Goal: Task Accomplishment & Management: Use online tool/utility

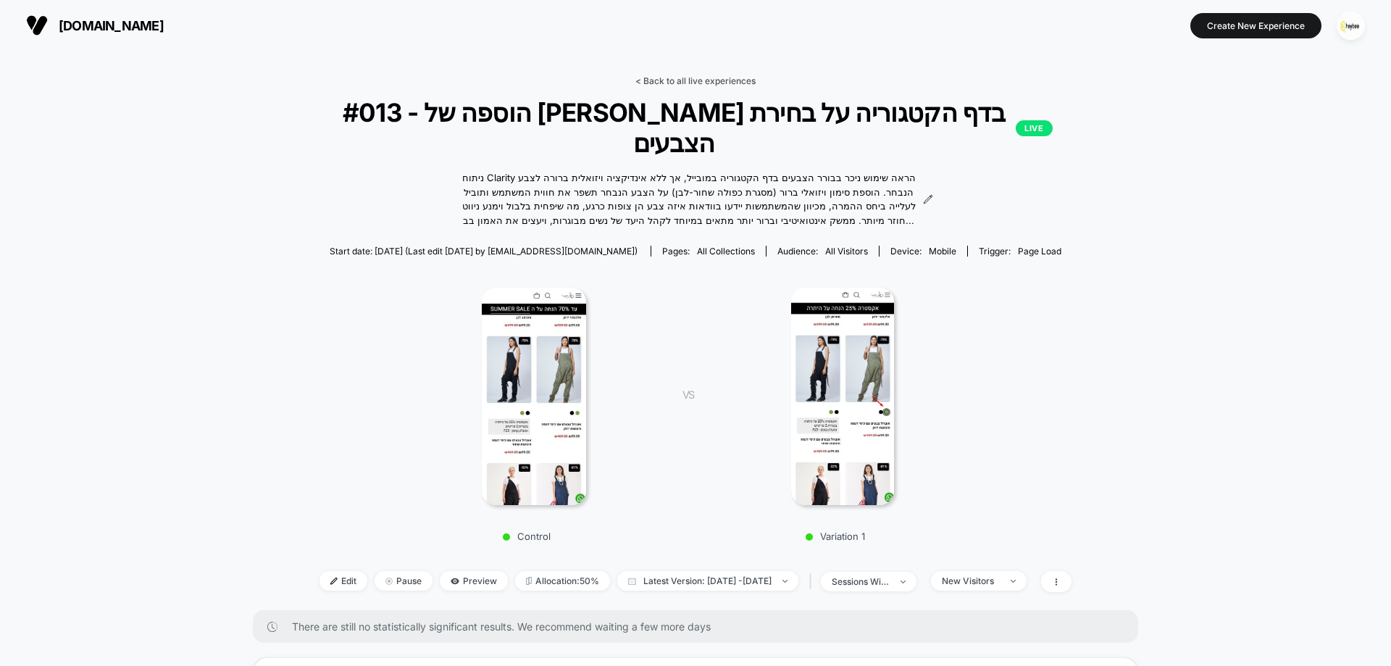
click at [719, 78] on link "< Back to all live experiences" at bounding box center [695, 80] width 120 height 11
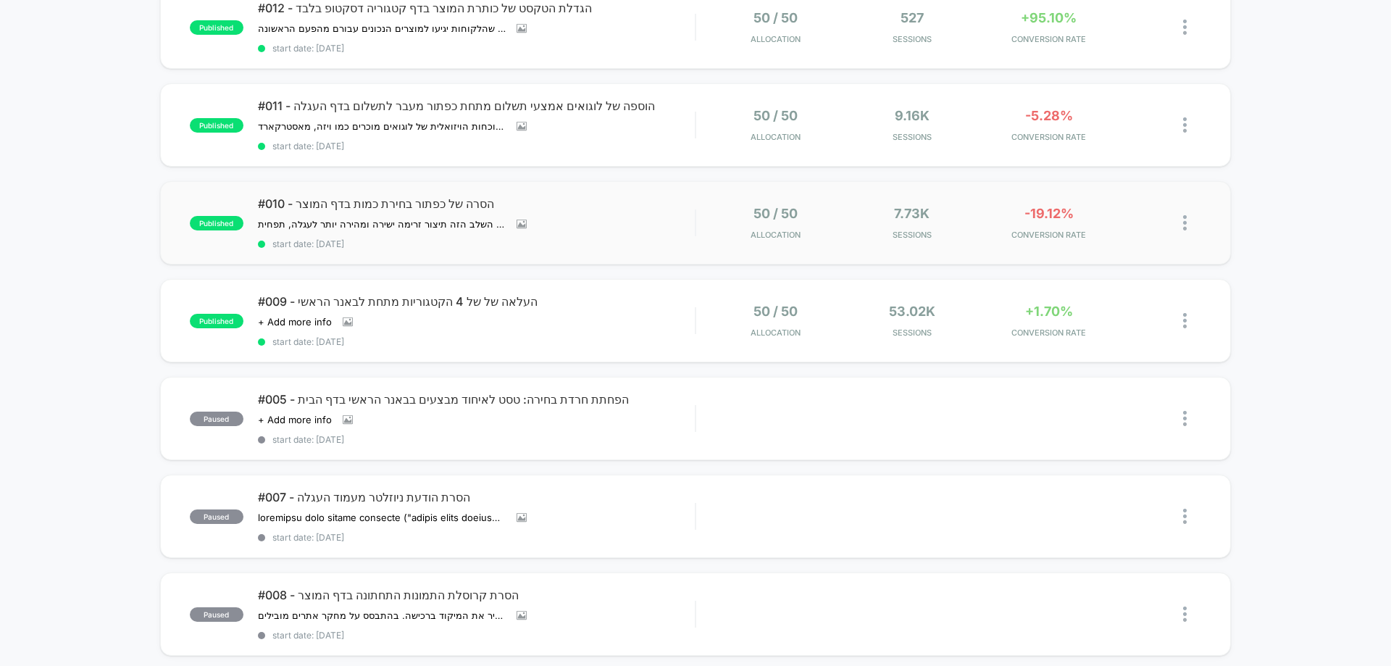
scroll to position [290, 0]
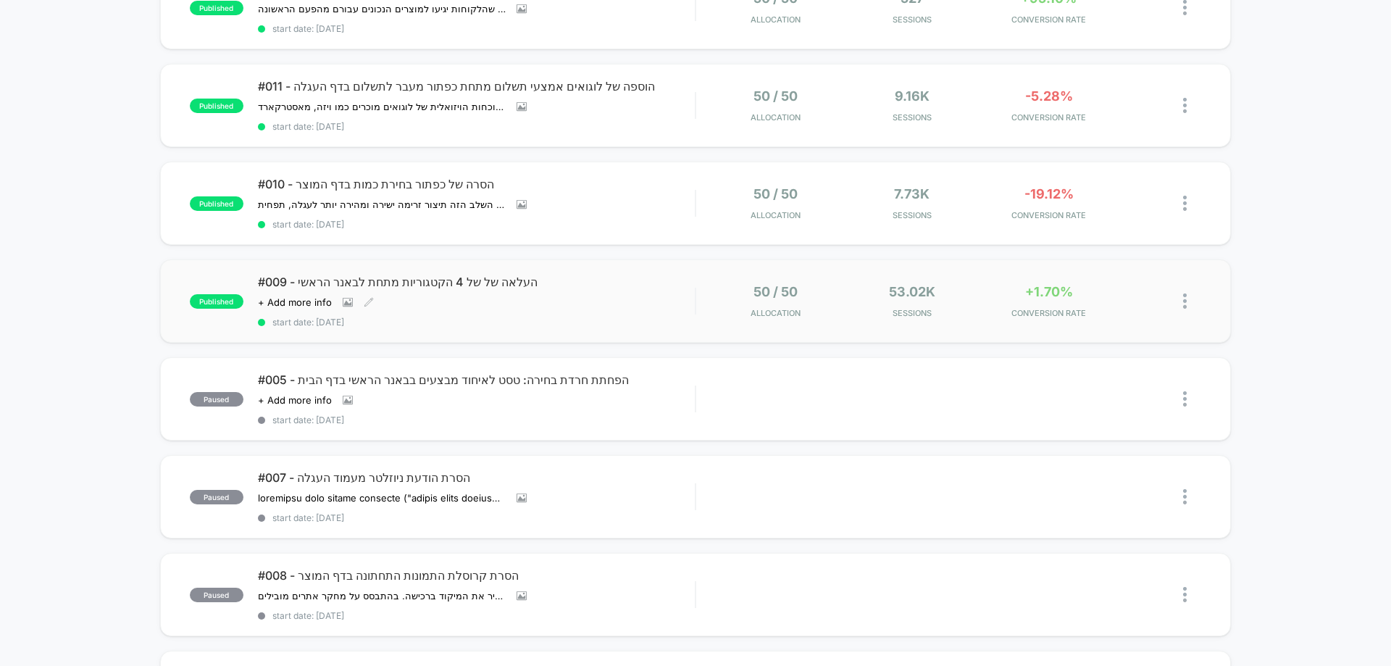
click at [594, 311] on div "#009 - העלאה של של 4 הקטגוריות מתחת לבאנר הראשי Click to view images Click to e…" at bounding box center [476, 301] width 437 height 53
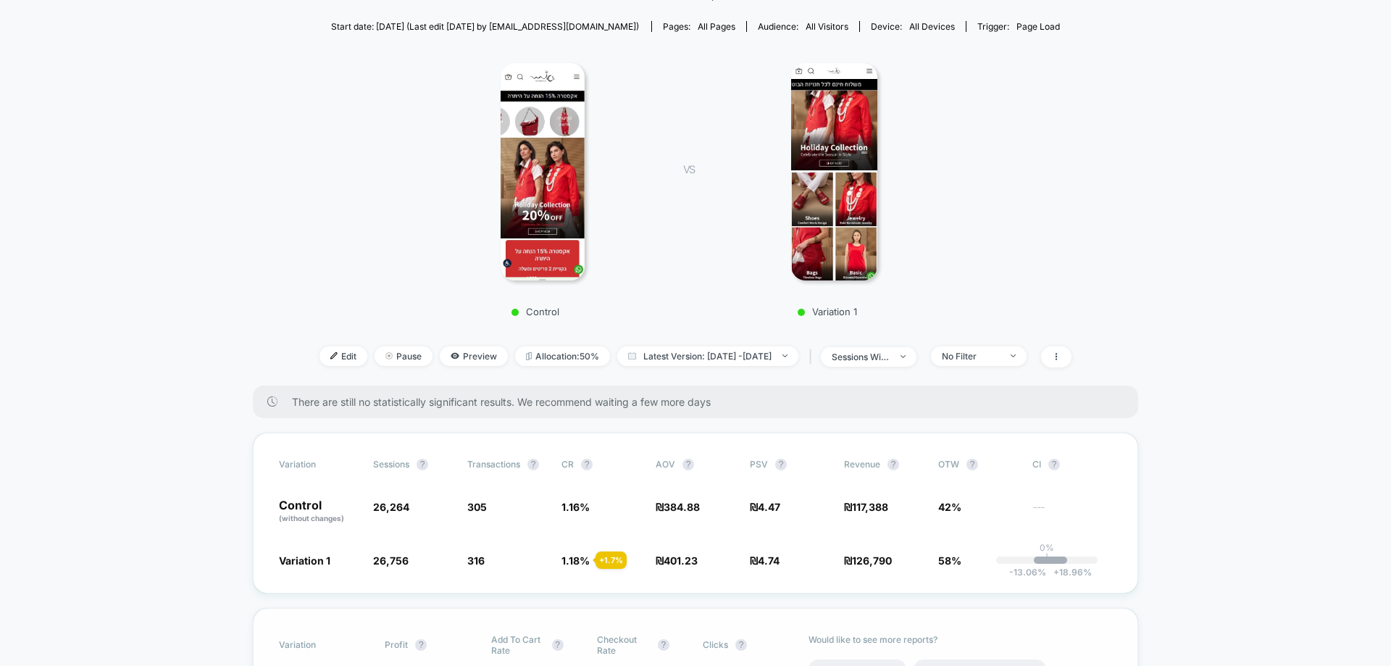
scroll to position [435, 0]
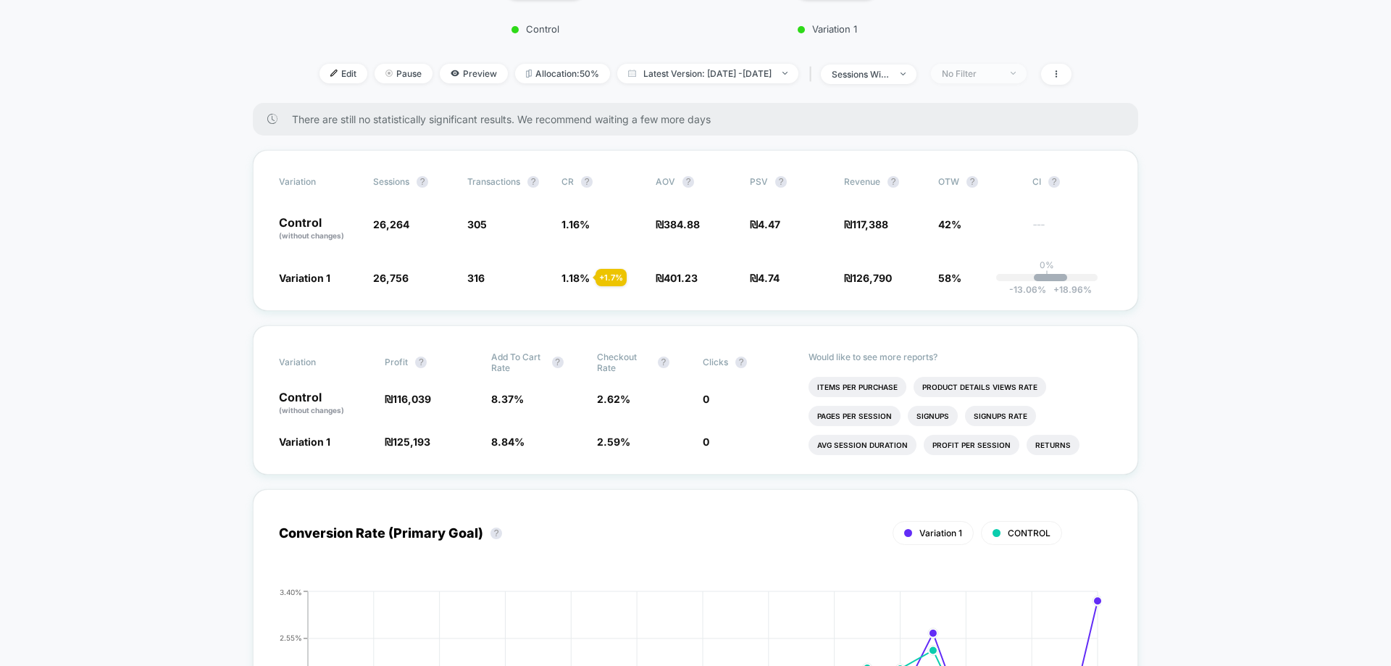
click at [1000, 75] on div "No Filter" at bounding box center [971, 73] width 58 height 11
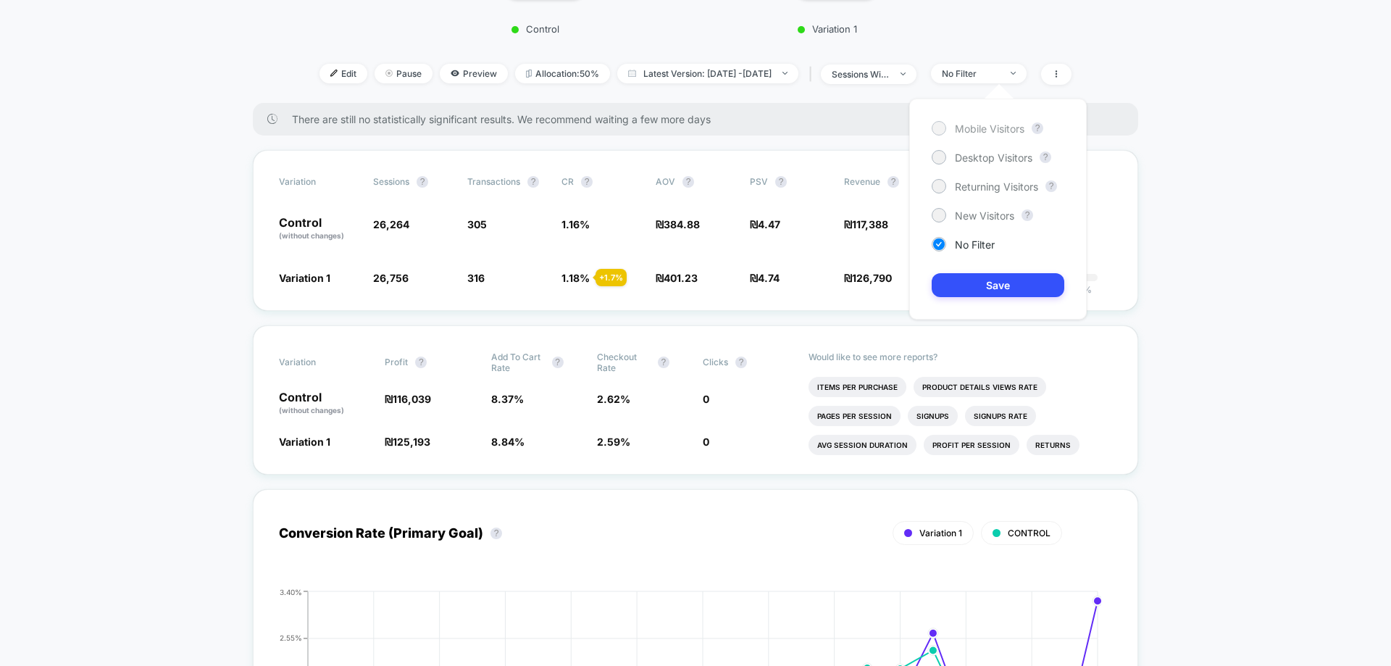
click at [998, 126] on span "Mobile Visitors" at bounding box center [990, 128] width 70 height 12
click at [992, 280] on button "Save" at bounding box center [997, 285] width 133 height 24
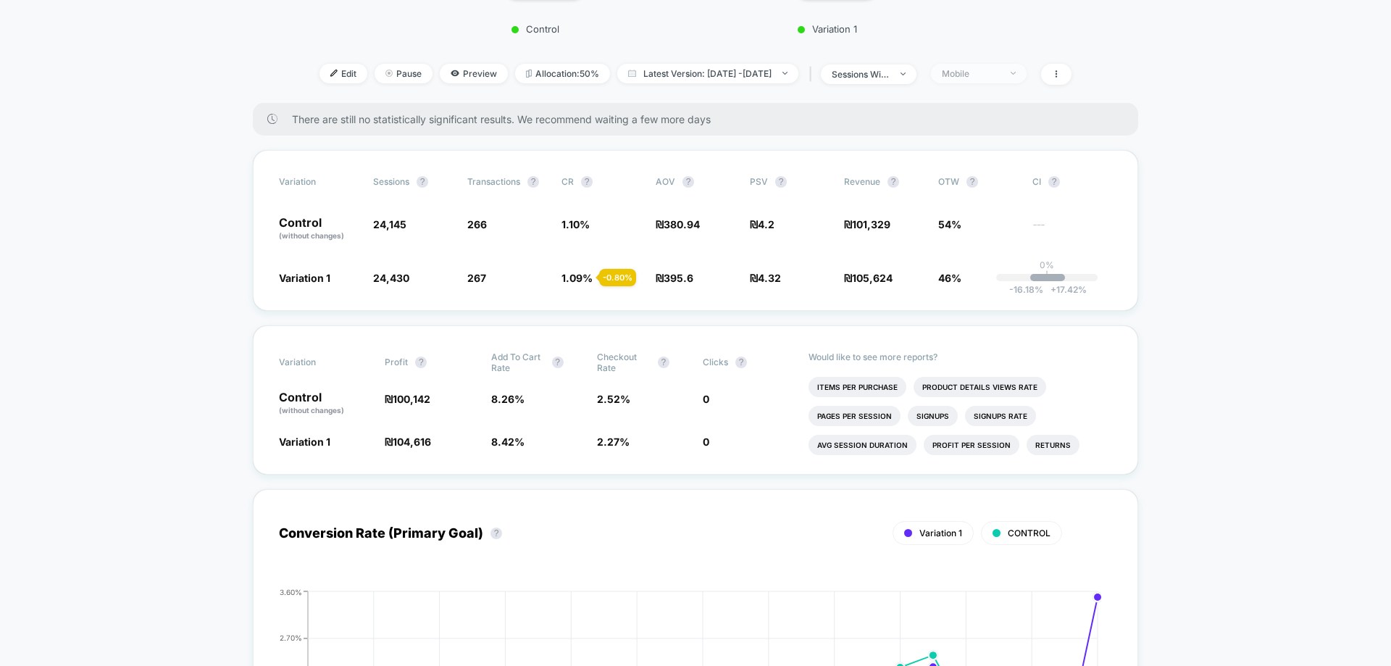
click at [1000, 71] on div "Mobile" at bounding box center [971, 73] width 58 height 11
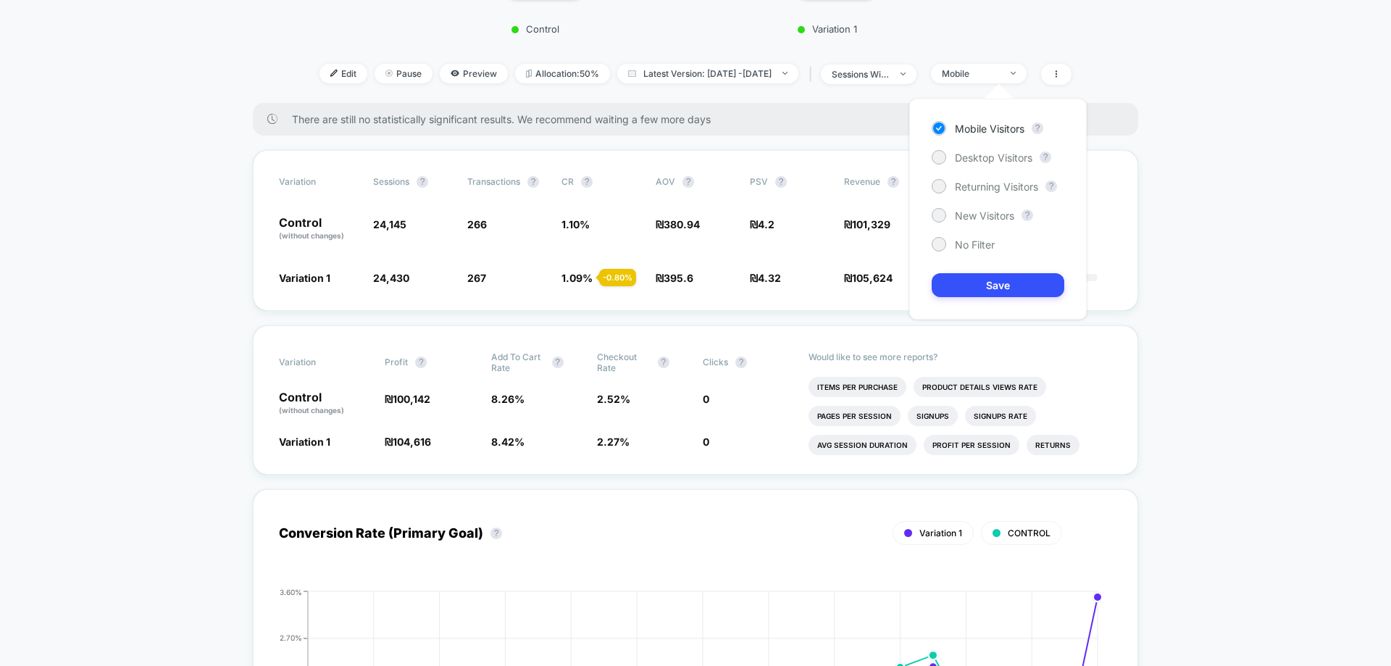
drag, startPoint x: 984, startPoint y: 154, endPoint x: 981, endPoint y: 195, distance: 40.7
click at [984, 155] on span "Desktop Visitors" at bounding box center [993, 157] width 77 height 12
click at [979, 279] on button "Save" at bounding box center [997, 285] width 133 height 24
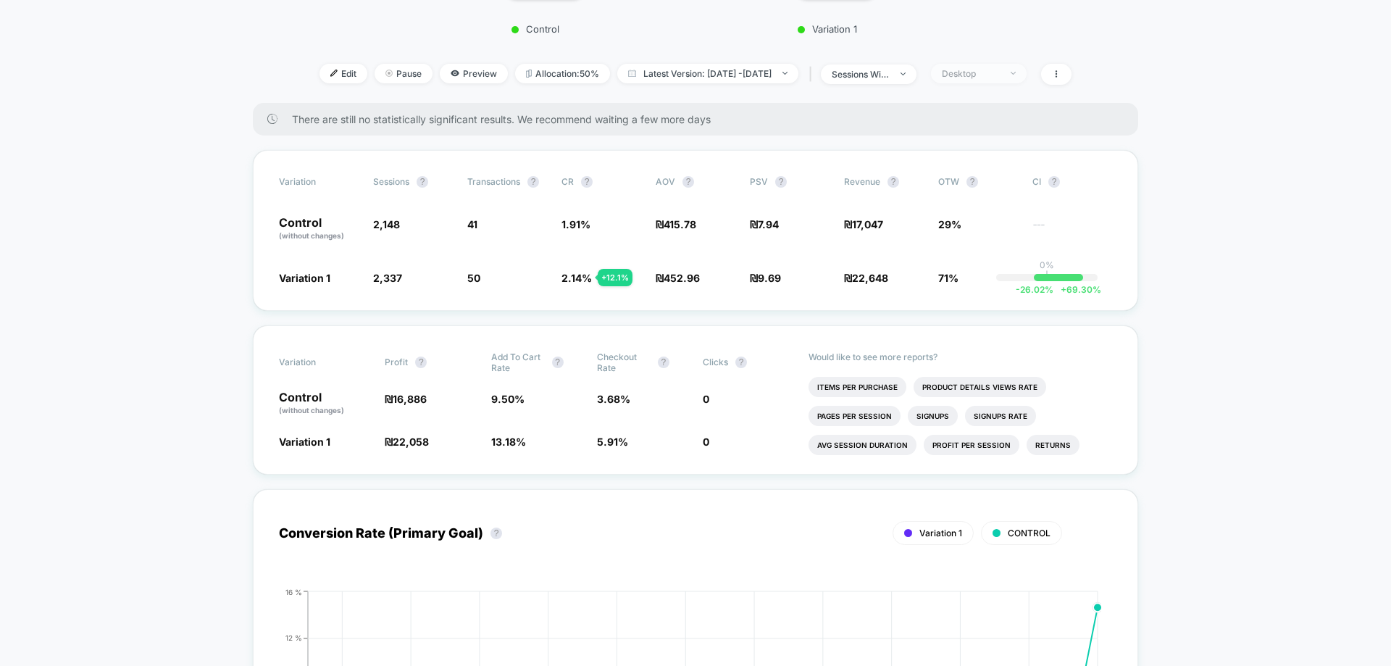
drag, startPoint x: 1007, startPoint y: 69, endPoint x: 1007, endPoint y: 81, distance: 12.3
click at [1000, 71] on div "Desktop" at bounding box center [971, 73] width 58 height 11
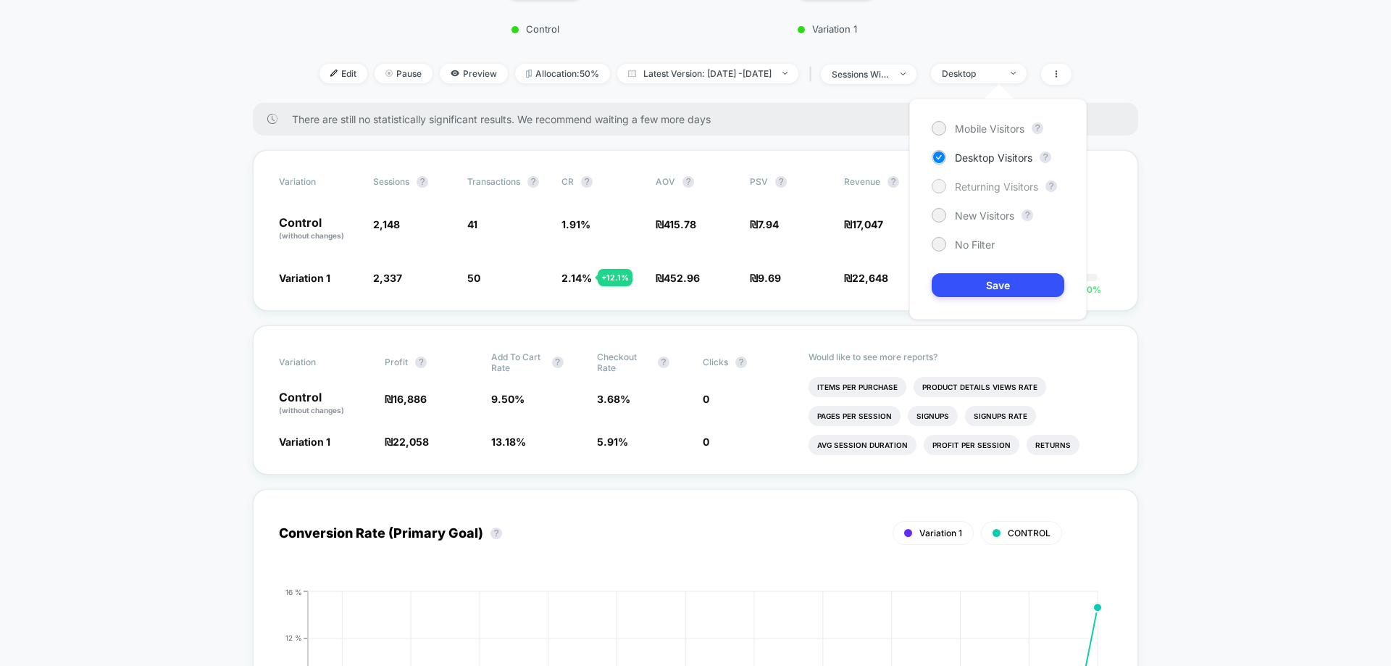
click at [1000, 182] on span "Returning Visitors" at bounding box center [996, 186] width 83 height 12
drag, startPoint x: 987, startPoint y: 279, endPoint x: 979, endPoint y: 289, distance: 12.9
click at [987, 280] on button "Save" at bounding box center [997, 285] width 133 height 24
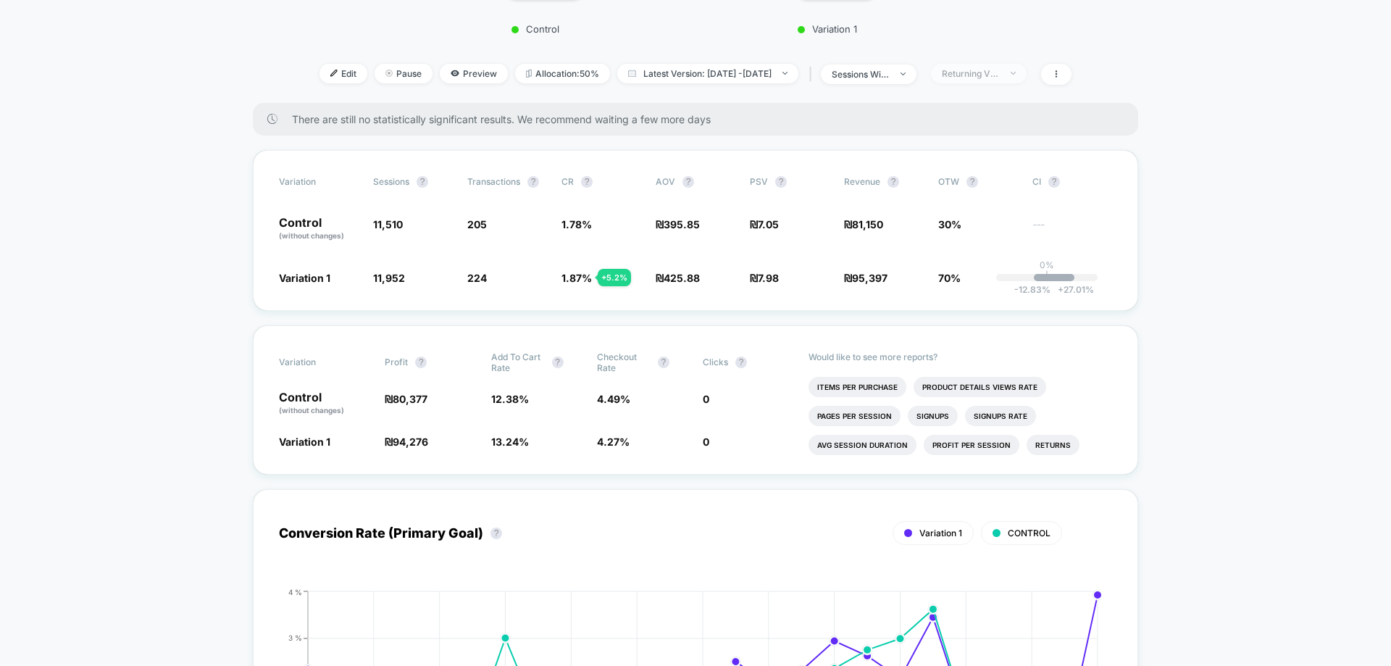
click at [986, 77] on div "Returning Visitors" at bounding box center [971, 73] width 58 height 11
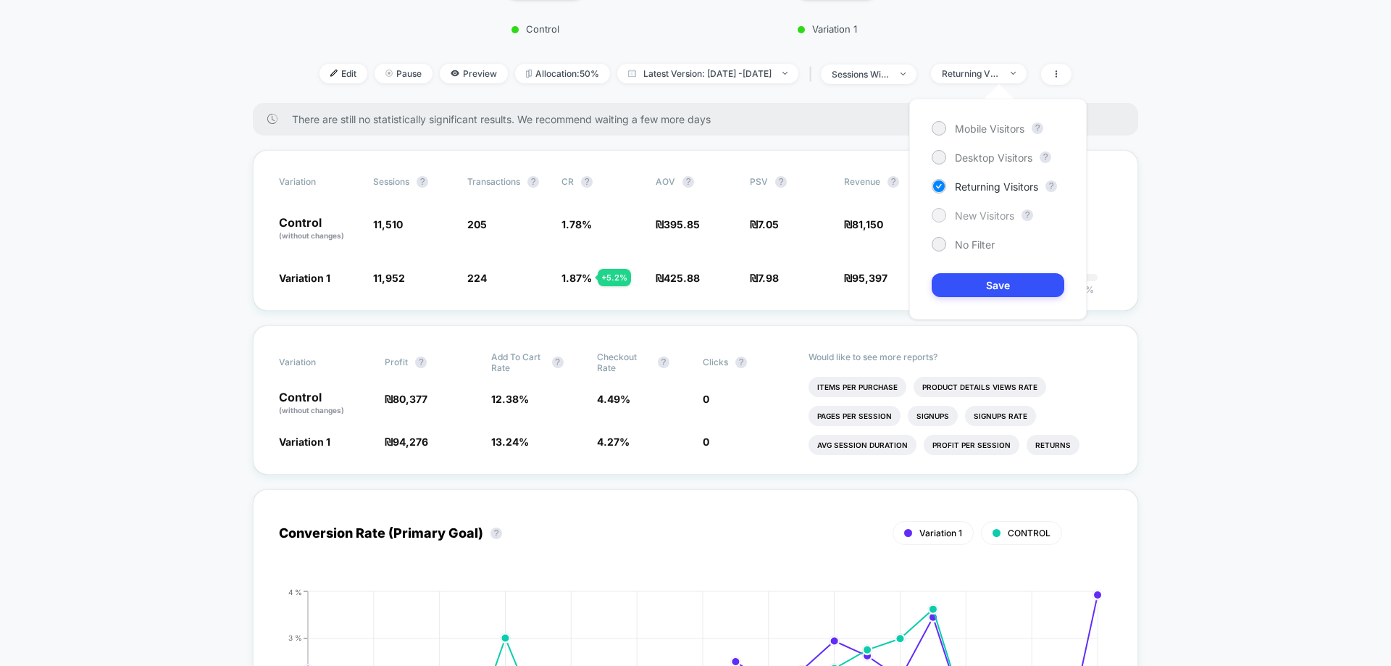
click at [989, 216] on span "New Visitors" at bounding box center [984, 215] width 59 height 12
click at [997, 293] on button "Save" at bounding box center [997, 285] width 133 height 24
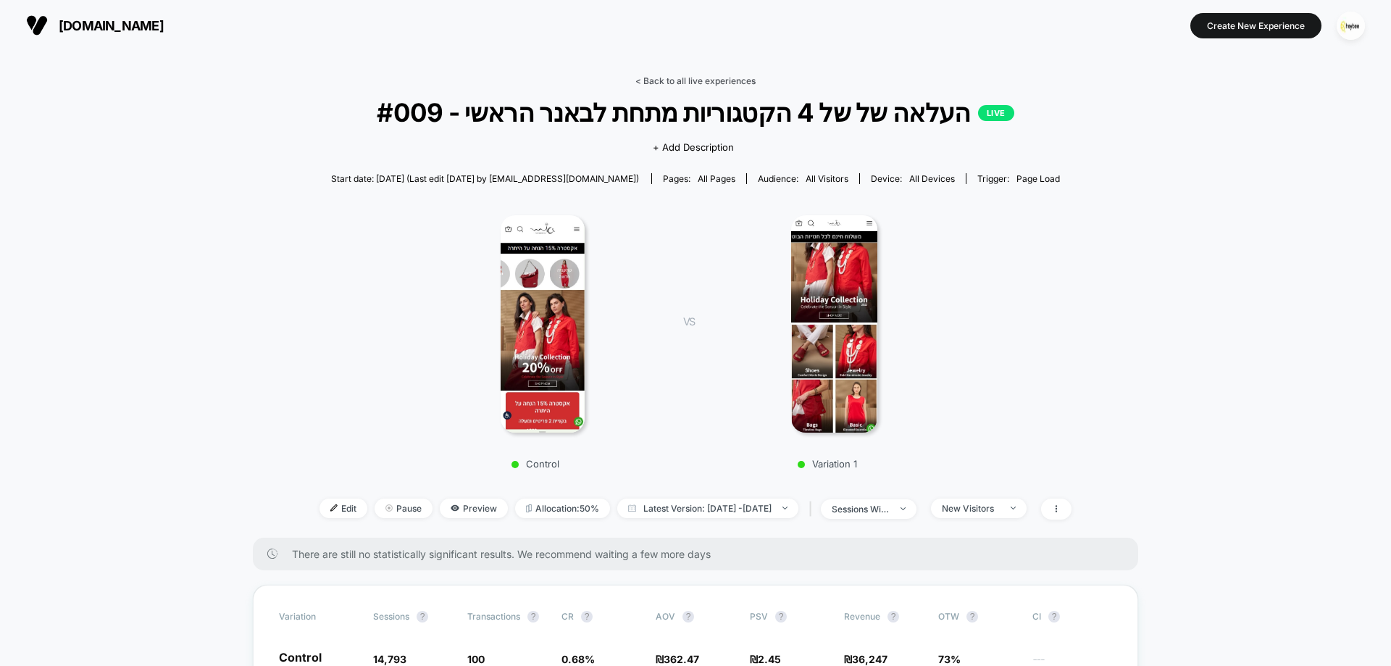
click at [708, 80] on link "< Back to all live experiences" at bounding box center [695, 80] width 120 height 11
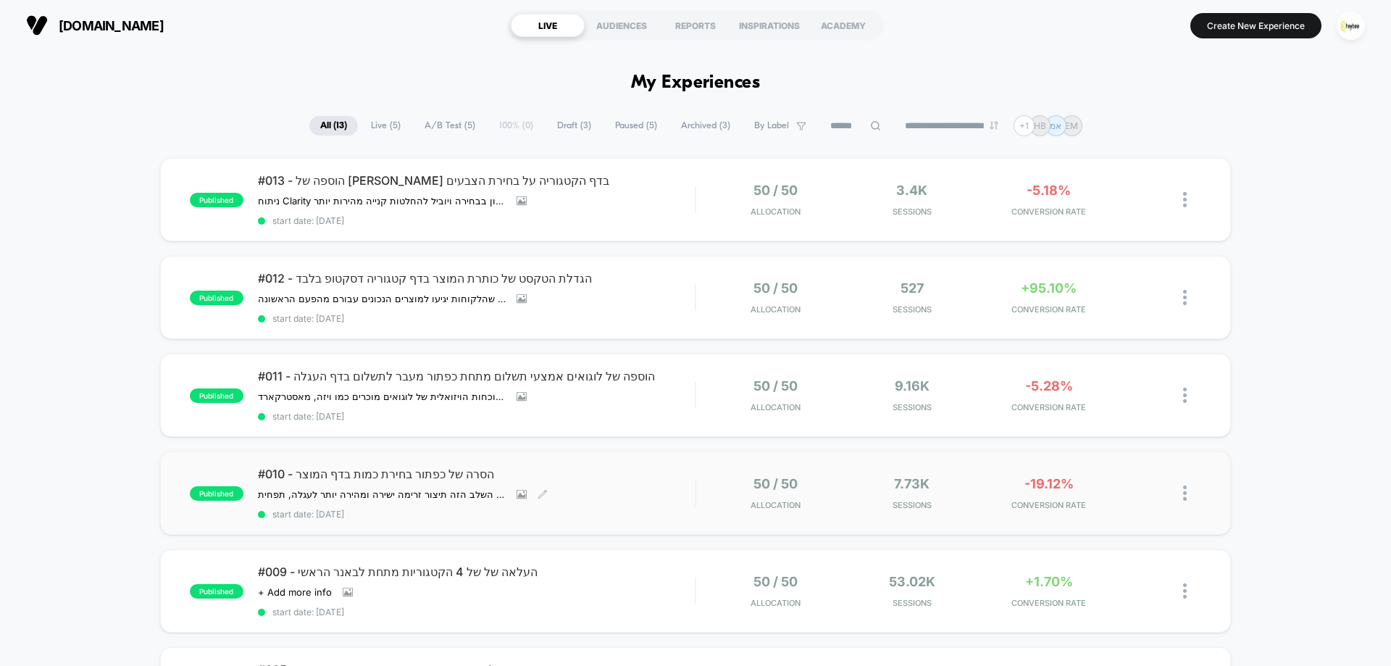
click at [652, 486] on div "#010 - הסרה של כפתור בחירת כמות בדף המוצר הסרת כפתור בחירת הכמות מדף המוצר תשפר…" at bounding box center [476, 492] width 437 height 53
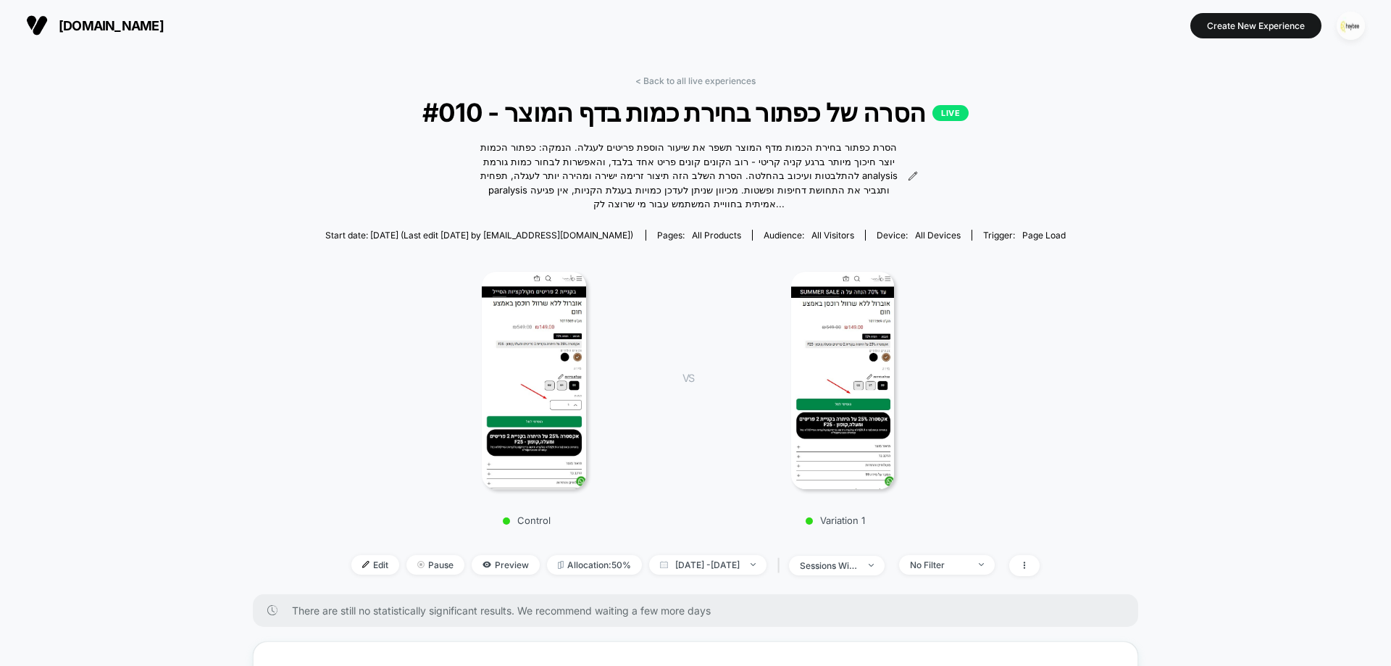
click at [1341, 20] on img "button" at bounding box center [1350, 26] width 28 height 28
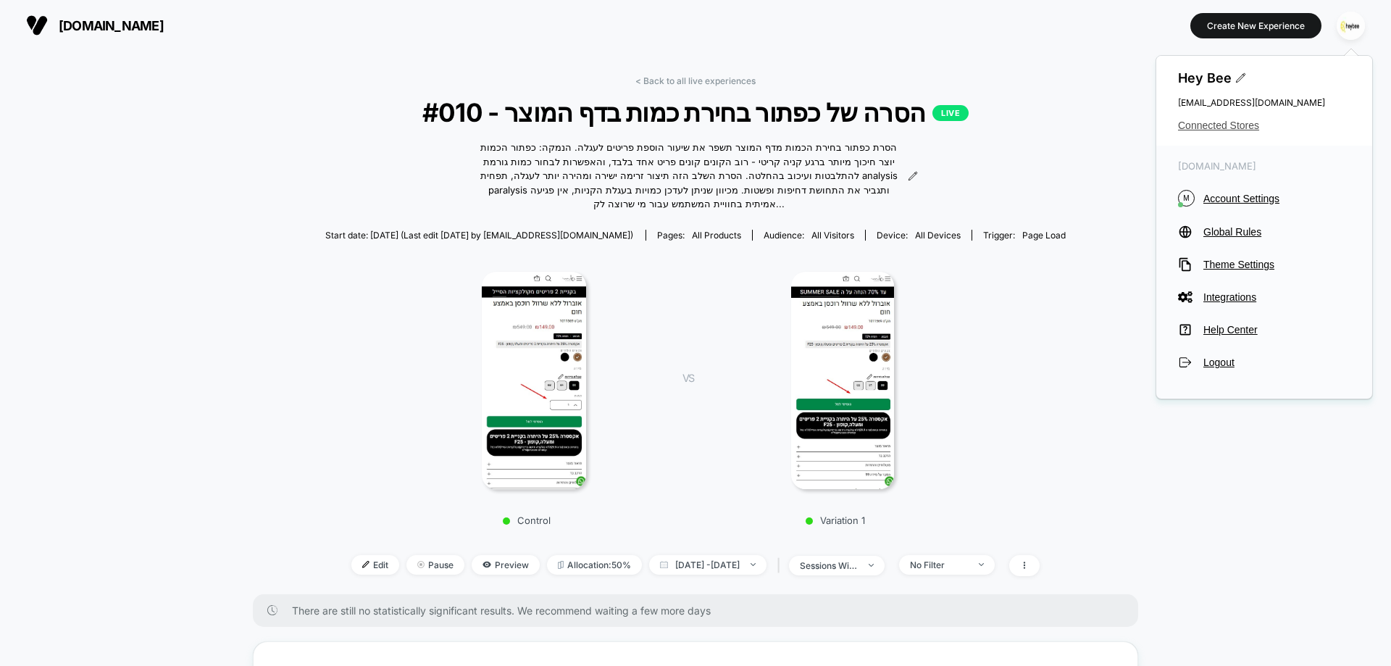
click at [1228, 123] on span "Connected Stores" at bounding box center [1264, 126] width 172 height 12
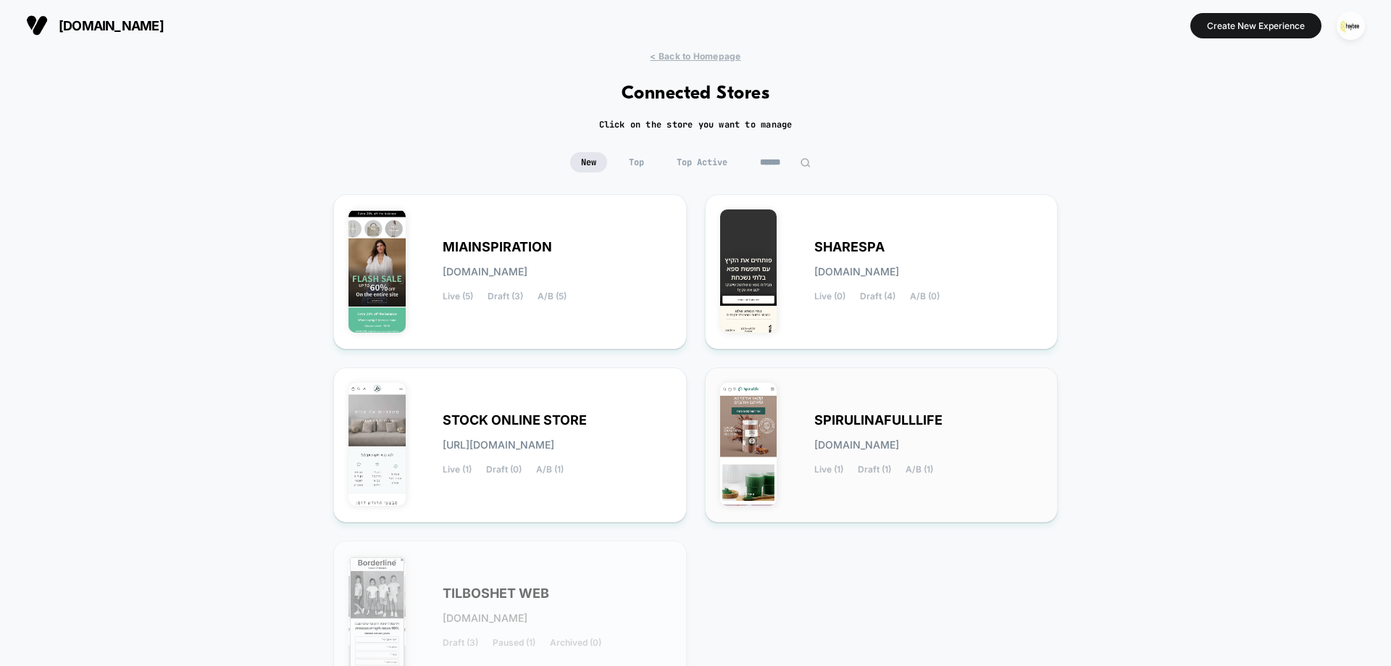
click at [878, 425] on span "SPIRULINAFULLLIFE" at bounding box center [878, 420] width 128 height 10
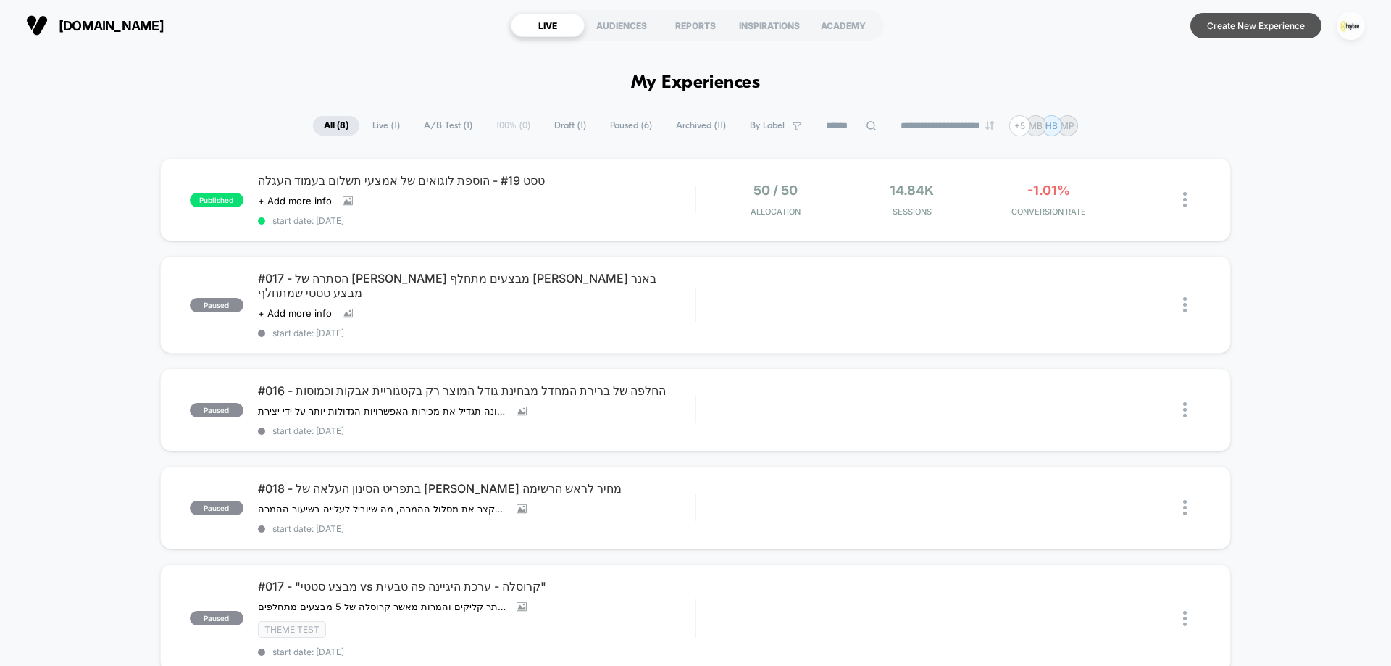
click at [1265, 15] on button "Create New Experience" at bounding box center [1255, 25] width 131 height 25
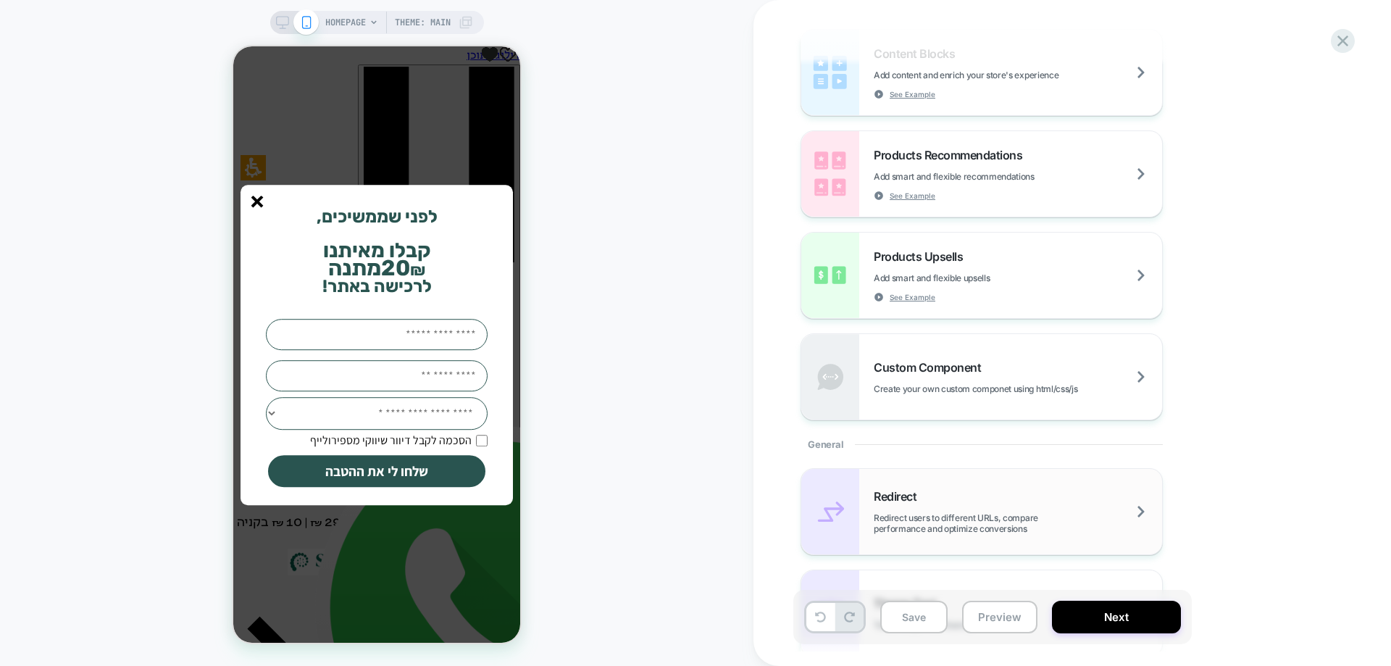
scroll to position [217, 0]
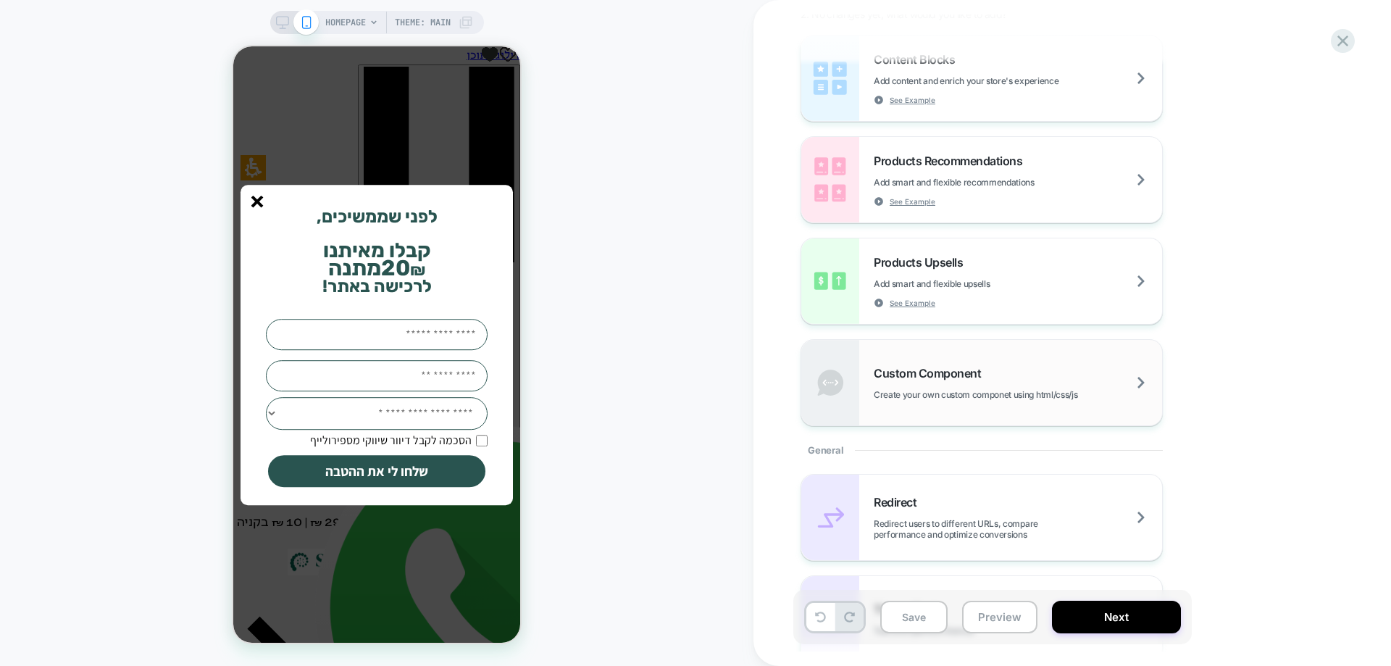
click at [1065, 375] on div "Custom Component Create your own custom componet using html/css/js" at bounding box center [1018, 383] width 288 height 34
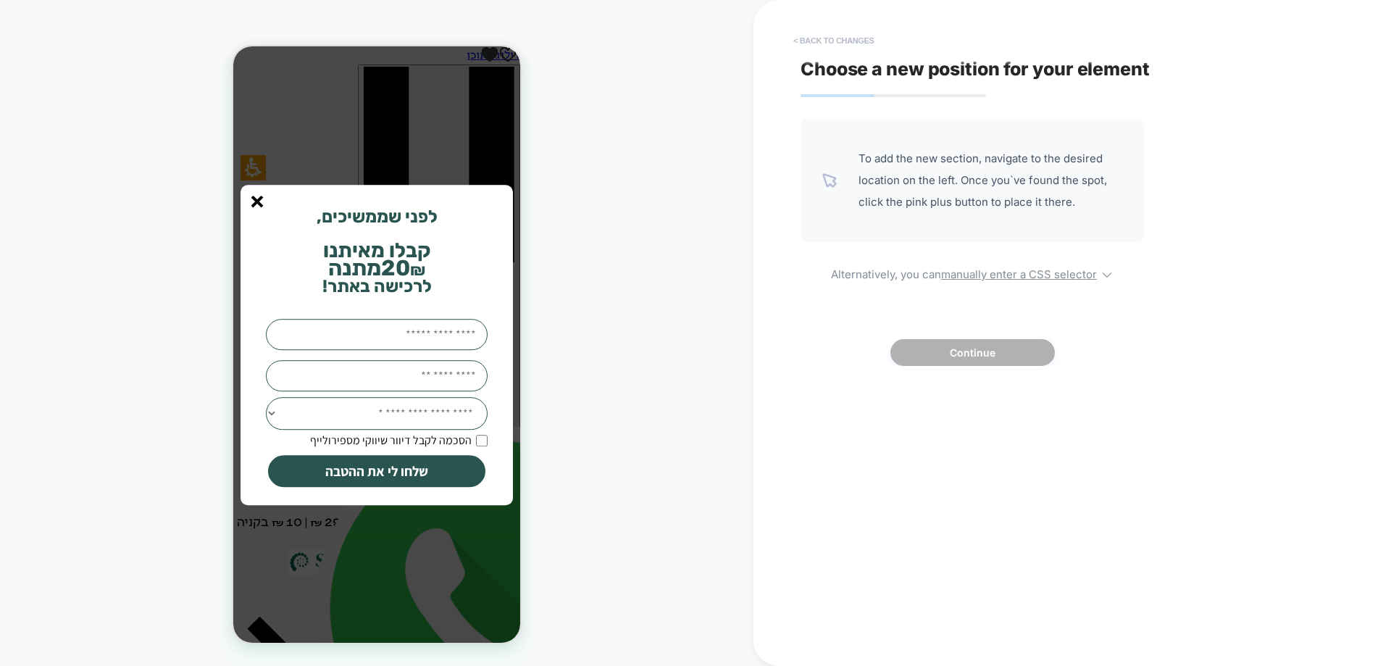
click at [866, 39] on button "< Back to changes" at bounding box center [834, 40] width 96 height 23
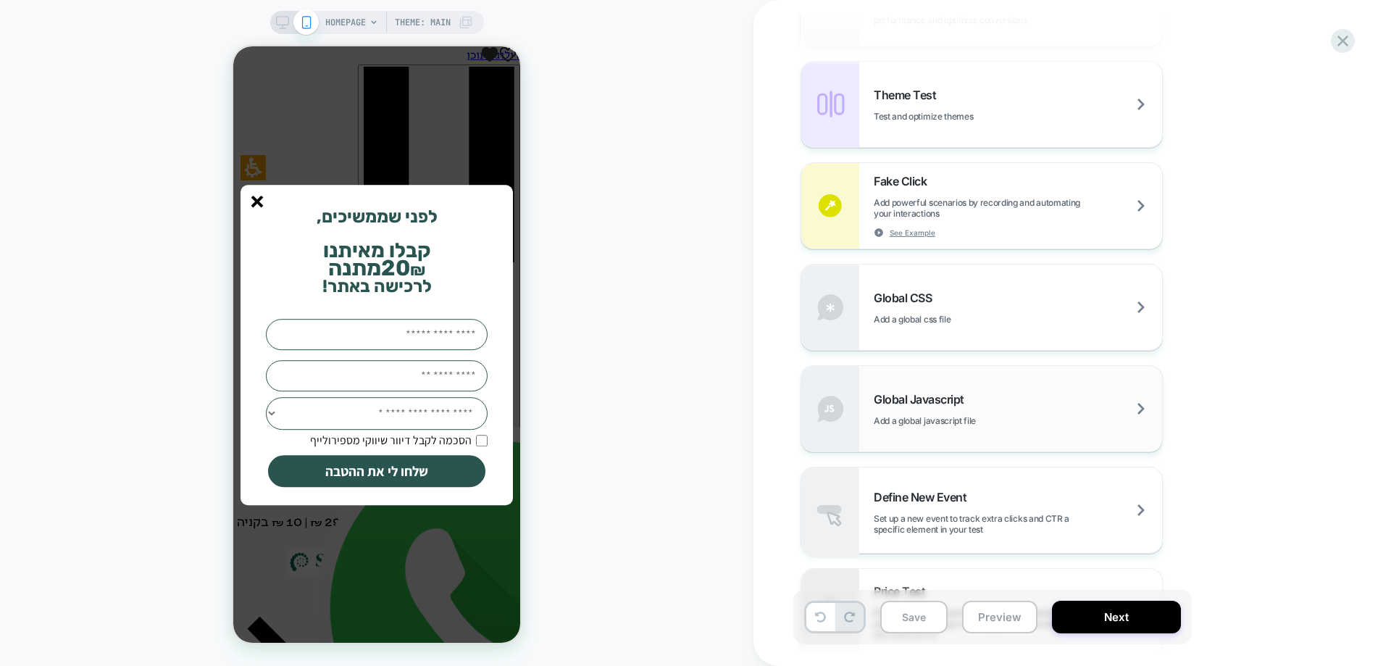
scroll to position [732, 0]
click at [255, 202] on line "סגור" at bounding box center [257, 201] width 10 height 10
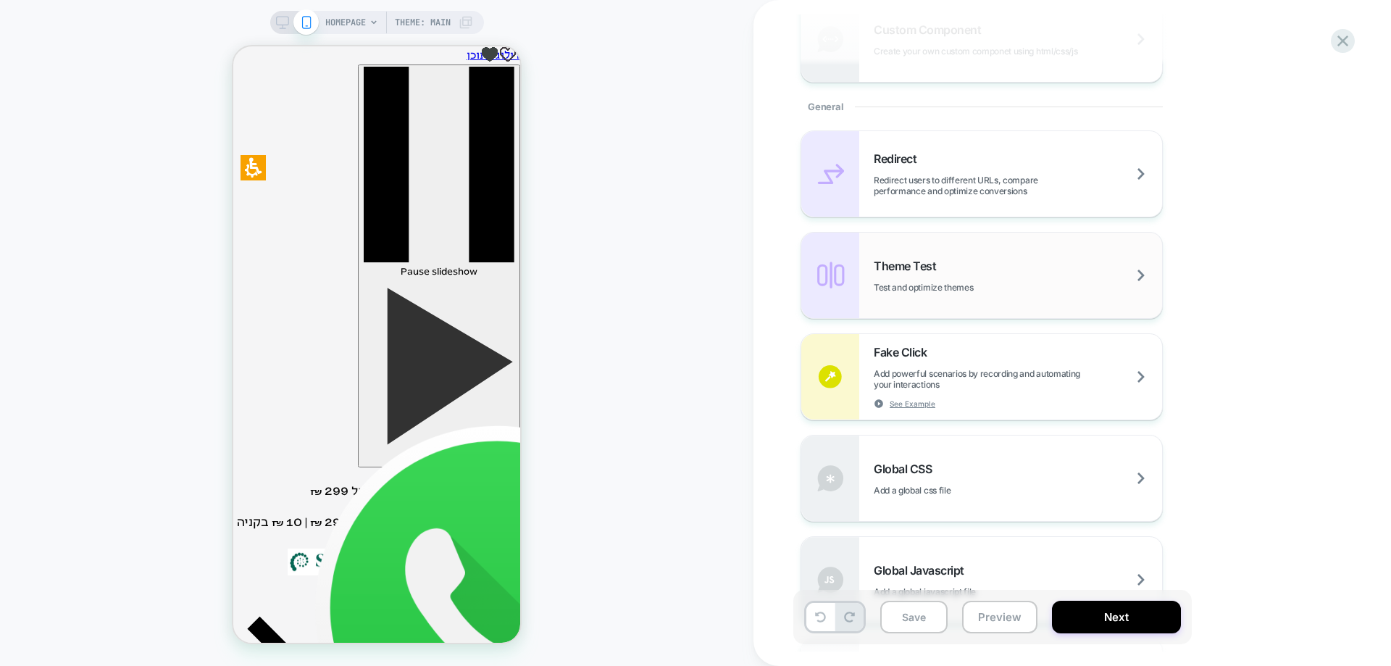
scroll to position [587, 0]
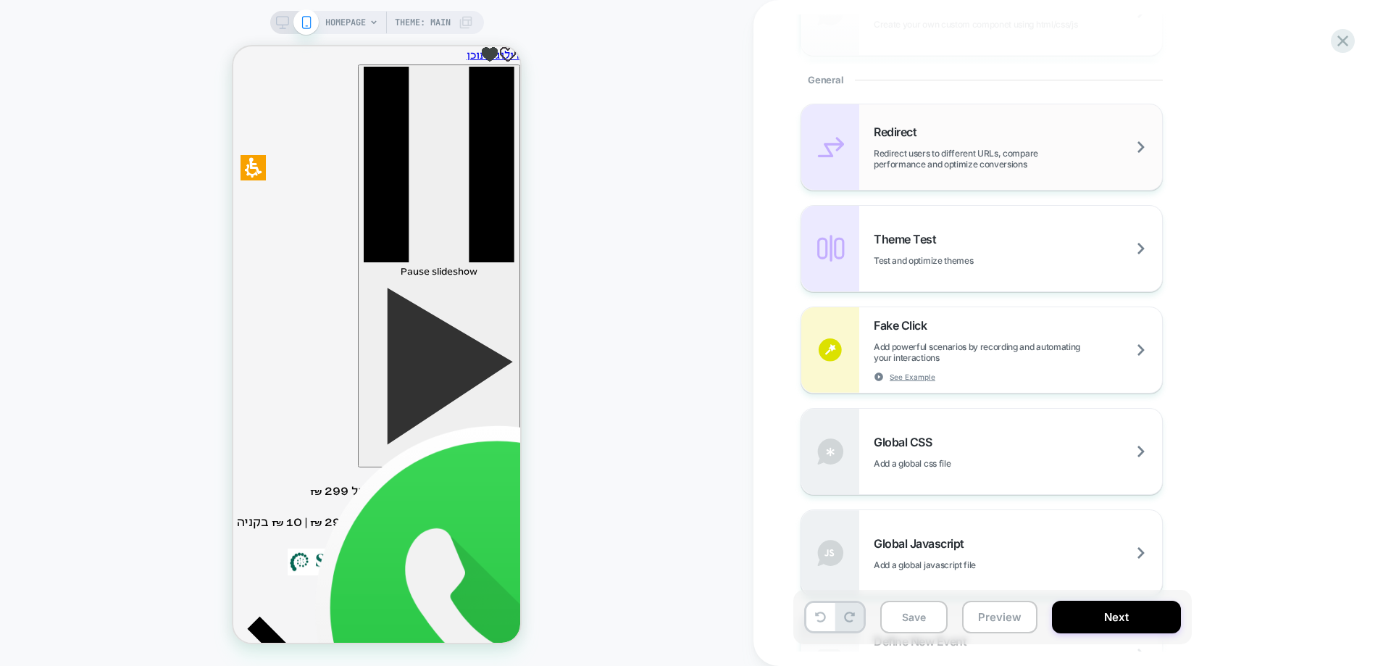
click at [1141, 146] on div "Redirect Redirect users to different URLs, compare performance and optimize con…" at bounding box center [1018, 147] width 288 height 45
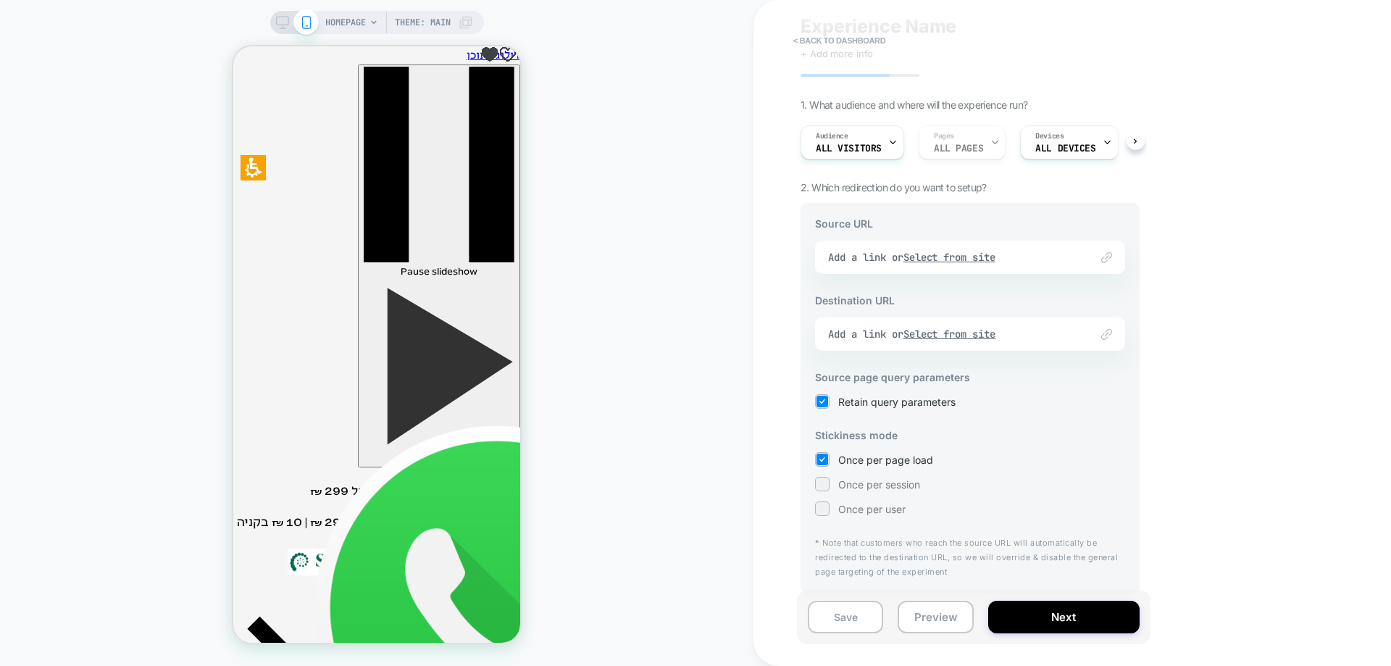
scroll to position [0, 0]
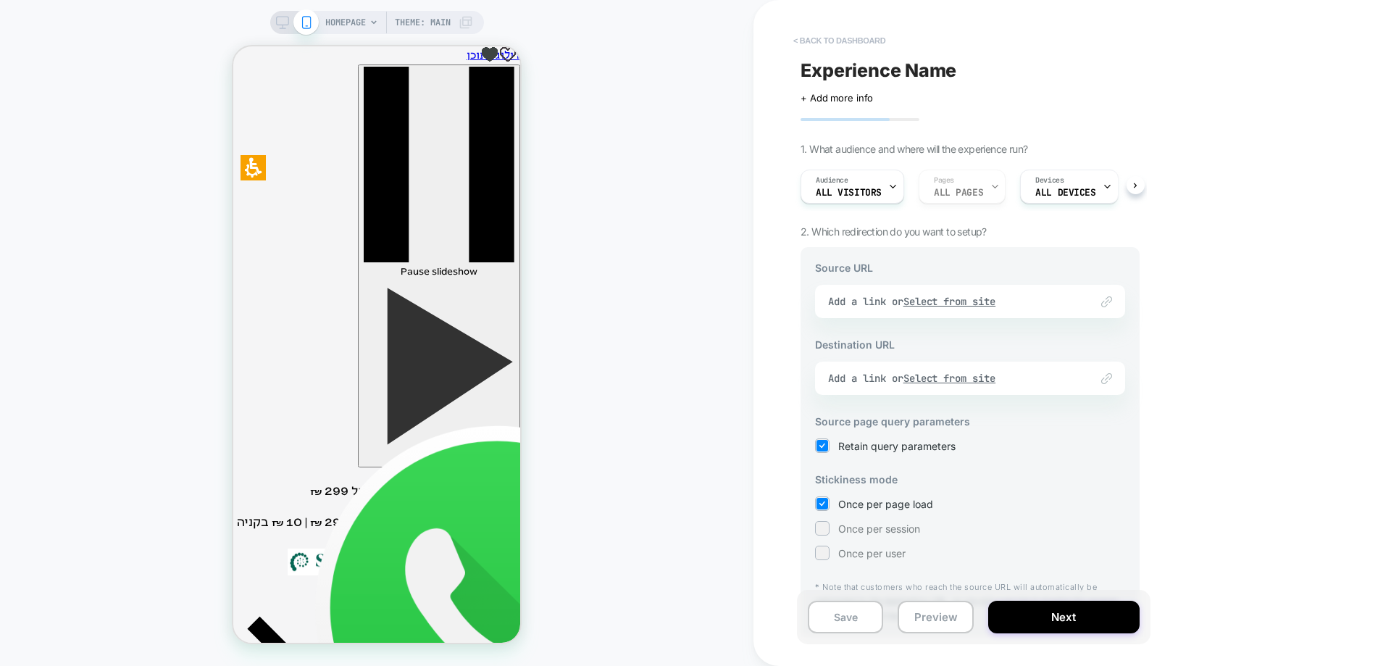
click at [842, 48] on button "< back to dashboard" at bounding box center [839, 40] width 106 height 23
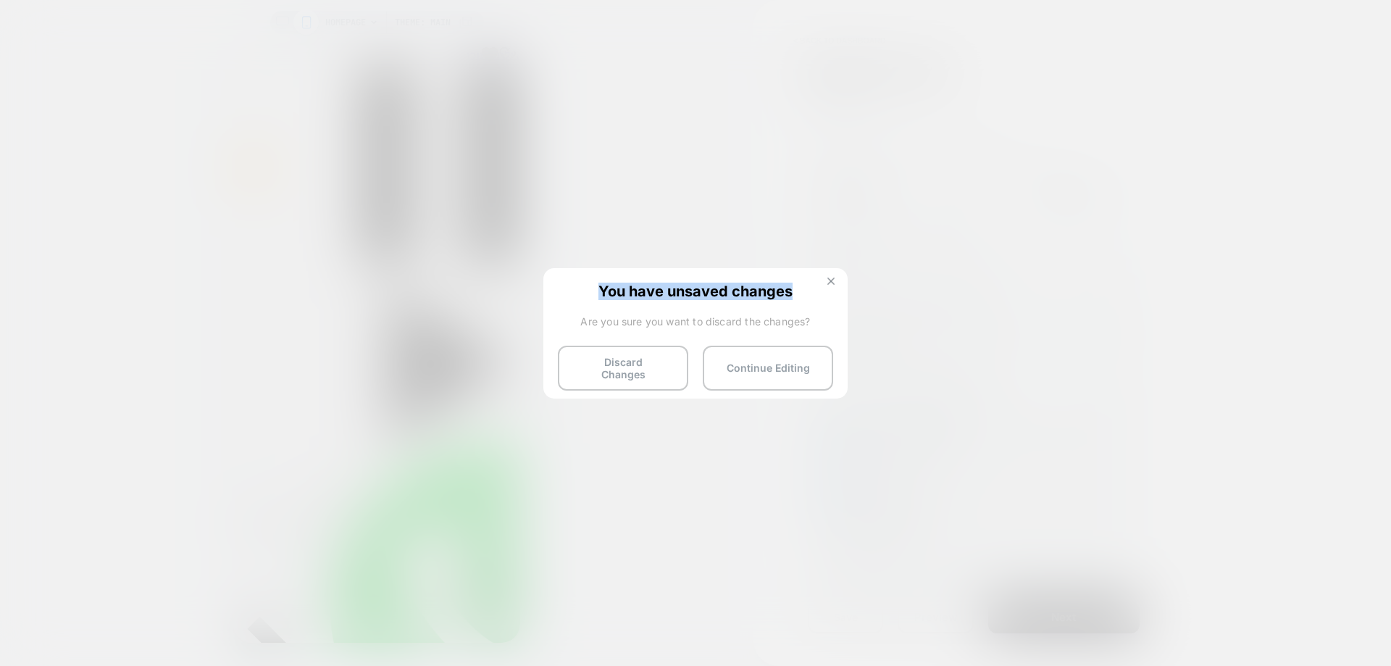
click at [835, 281] on div "You have unsaved changes Are you sure you want to discard the changes? Discard …" at bounding box center [695, 332] width 304 height 128
click at [835, 281] on button at bounding box center [831, 283] width 16 height 12
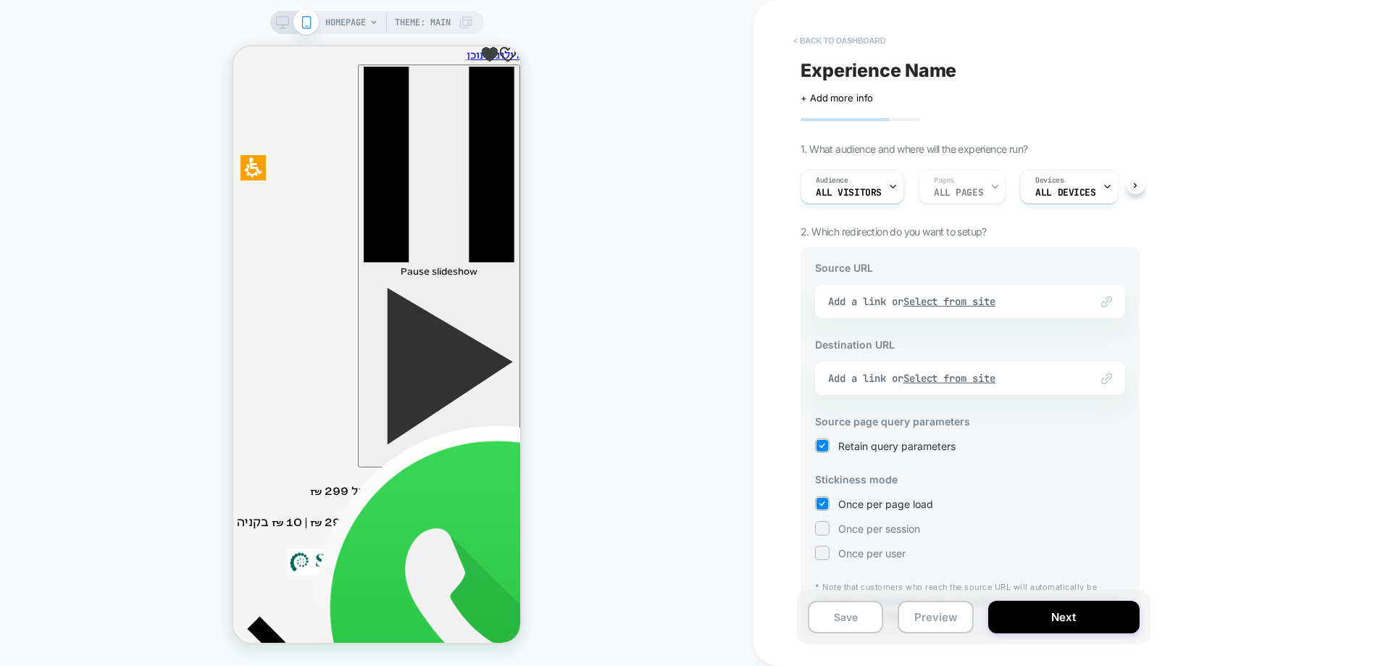
click at [850, 43] on button "< back to dashboard" at bounding box center [839, 40] width 106 height 23
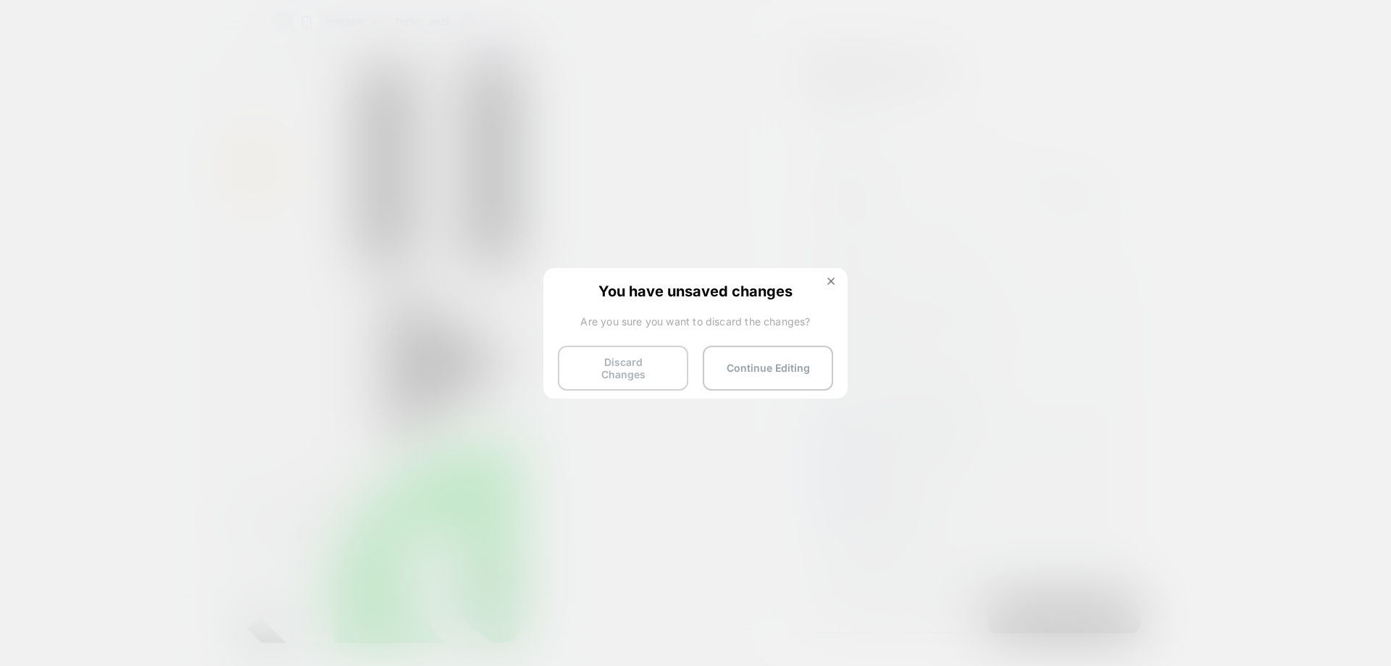
click at [663, 369] on button "Discard Changes" at bounding box center [623, 367] width 130 height 45
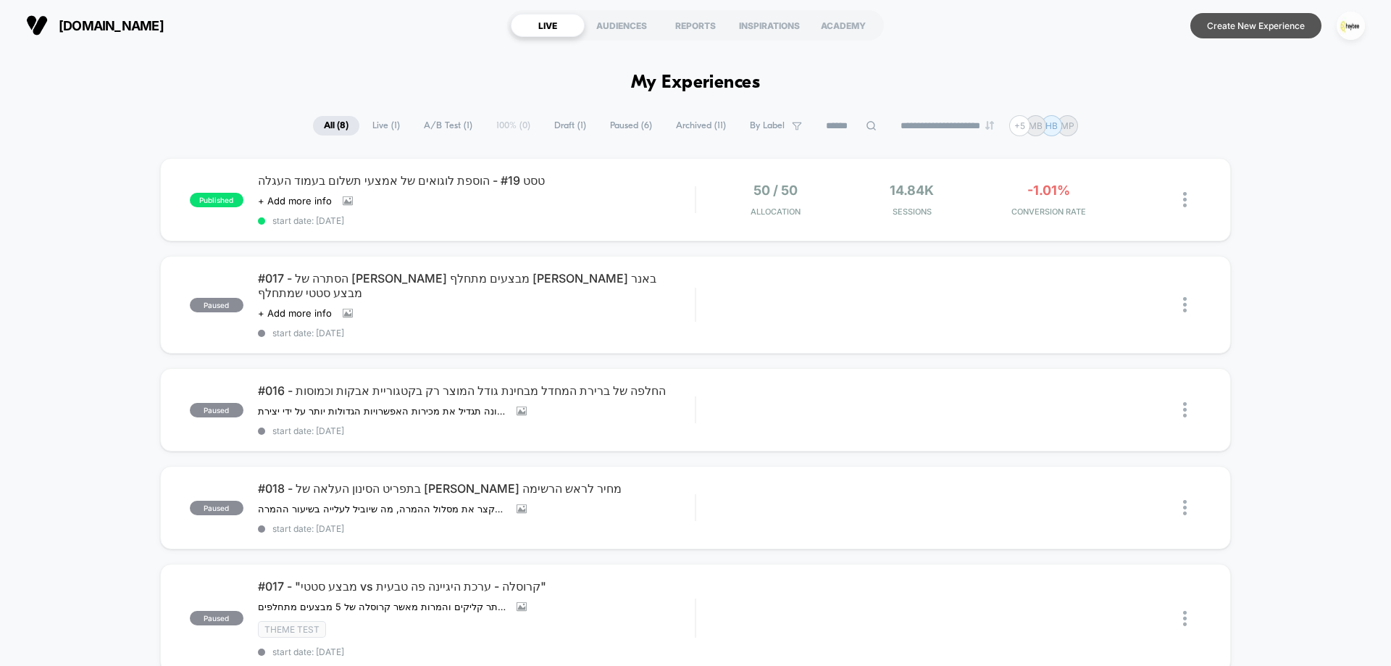
click at [1273, 33] on button "Create New Experience" at bounding box center [1255, 25] width 131 height 25
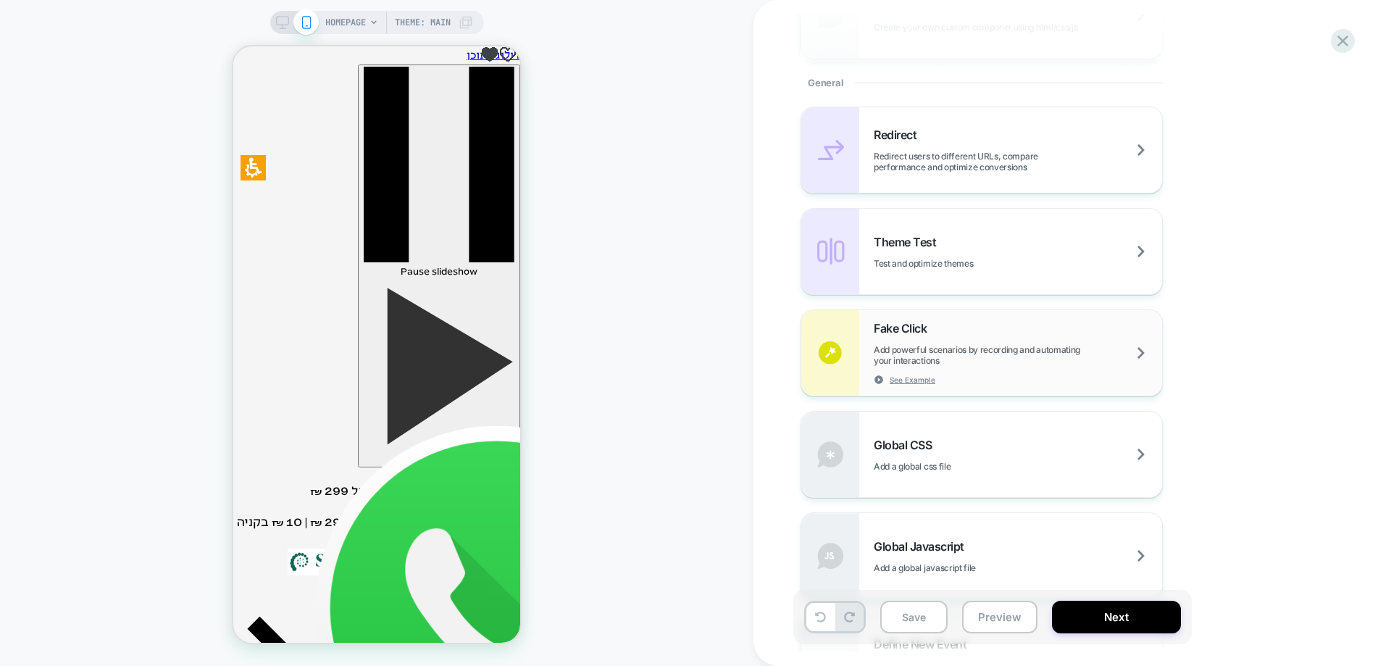
scroll to position [435, 0]
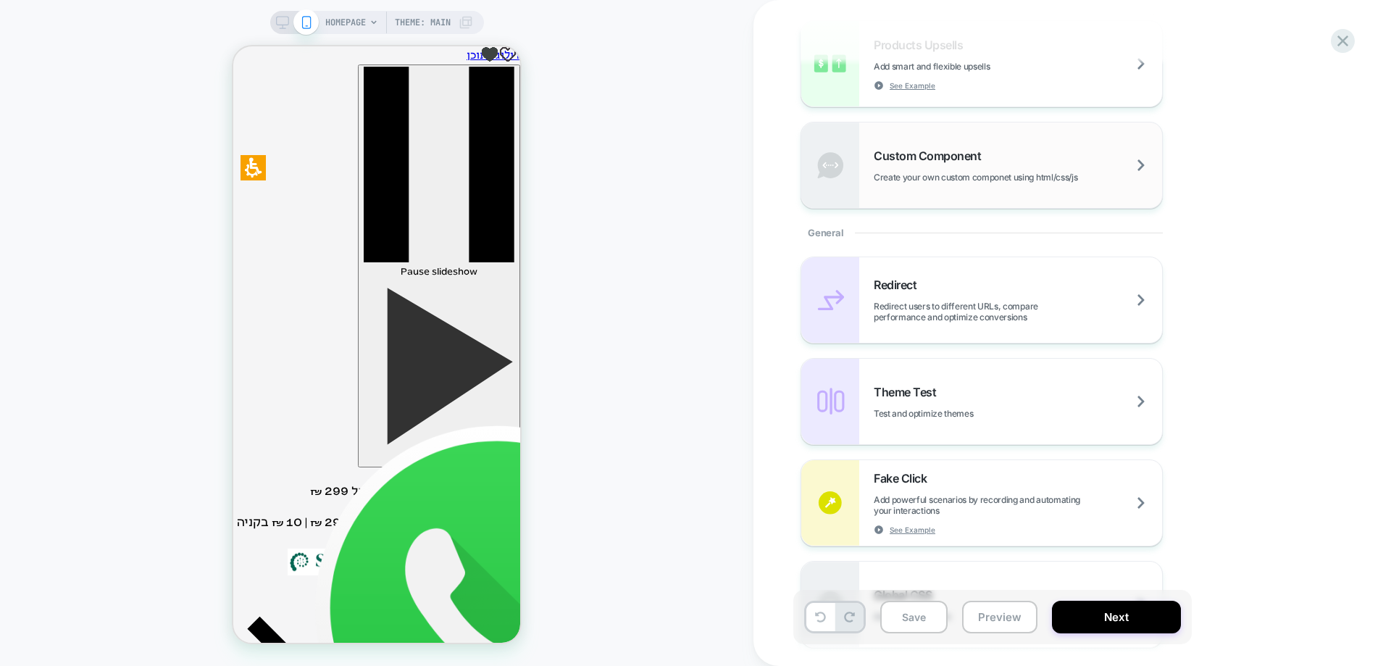
click at [923, 182] on span "Create your own custom componet using html/css/js" at bounding box center [1012, 177] width 276 height 11
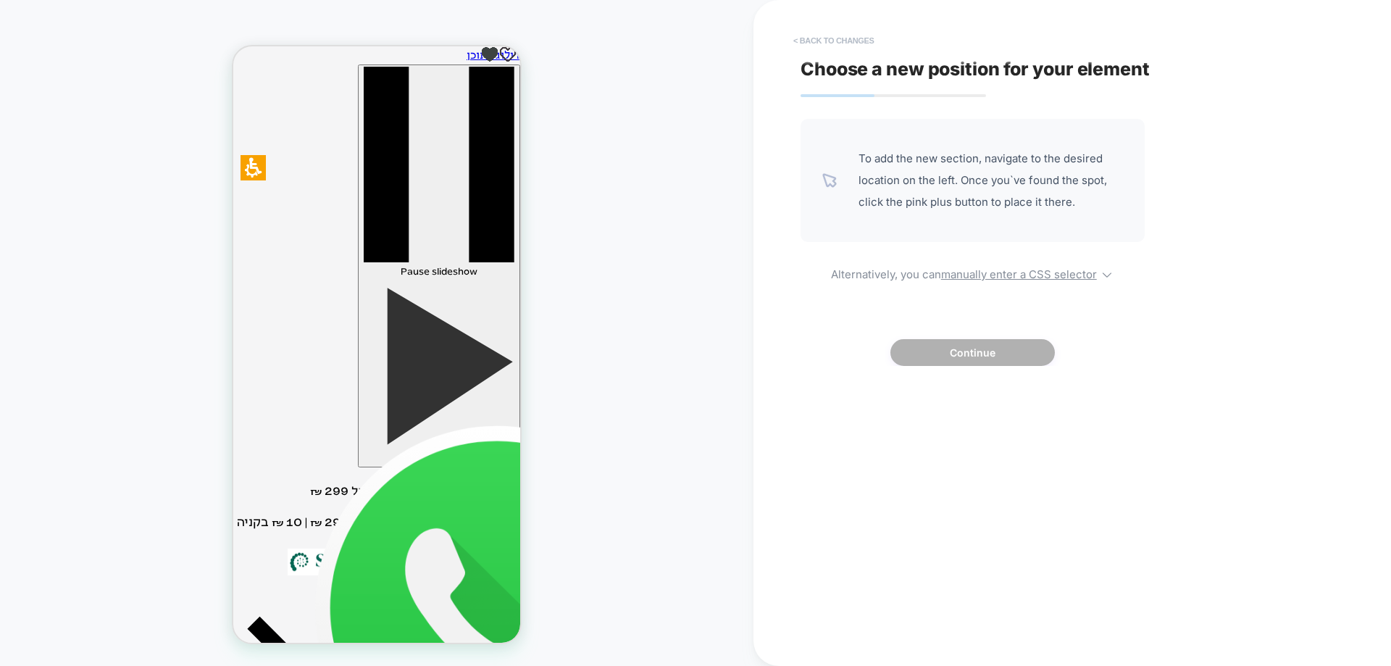
click at [827, 38] on button "< Back to changes" at bounding box center [834, 40] width 96 height 23
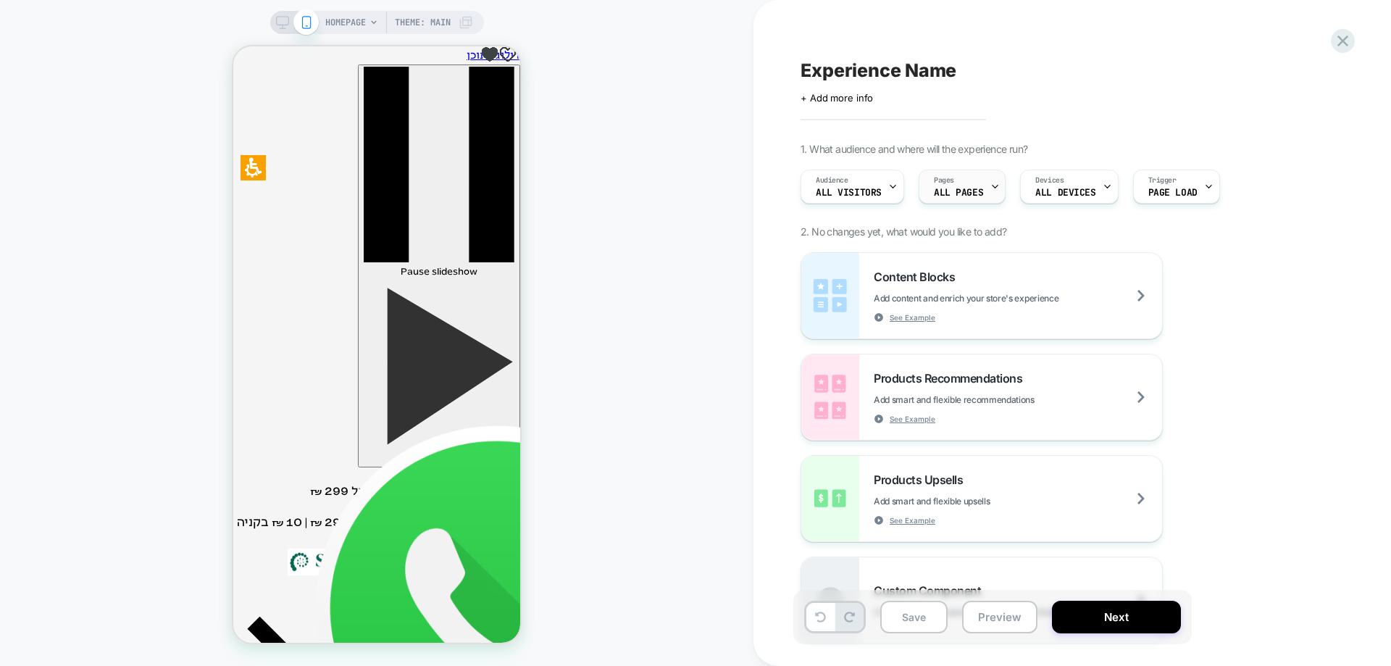
click at [947, 191] on span "ALL PAGES" at bounding box center [958, 193] width 49 height 10
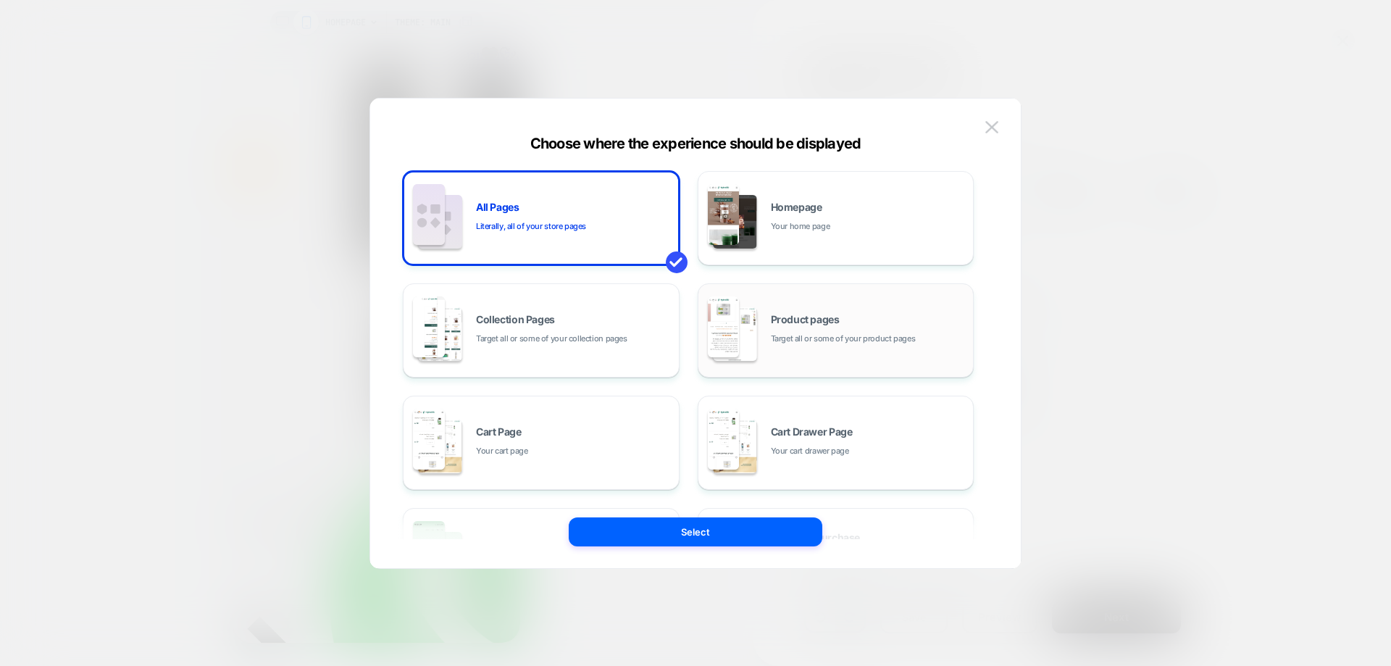
click at [782, 330] on div "Product pages Target all or some of your product pages" at bounding box center [869, 329] width 196 height 31
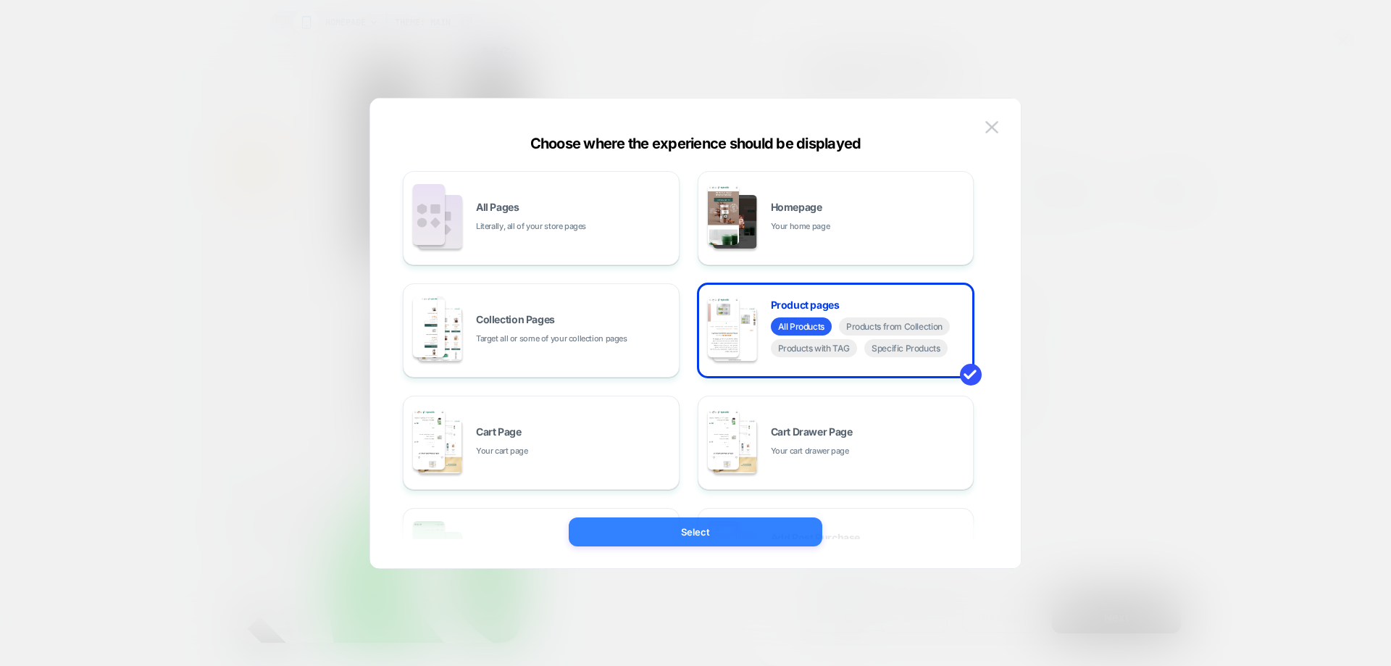
click at [753, 532] on button "Select" at bounding box center [696, 531] width 254 height 29
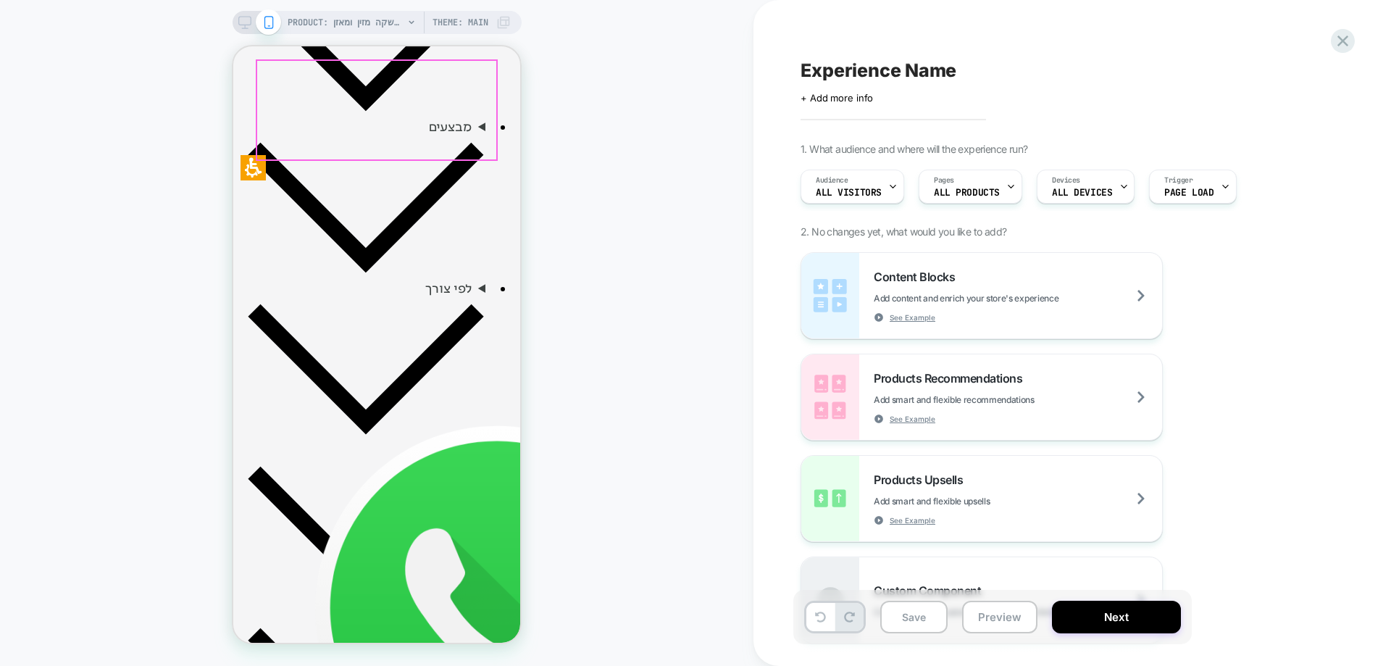
scroll to position [507, -1]
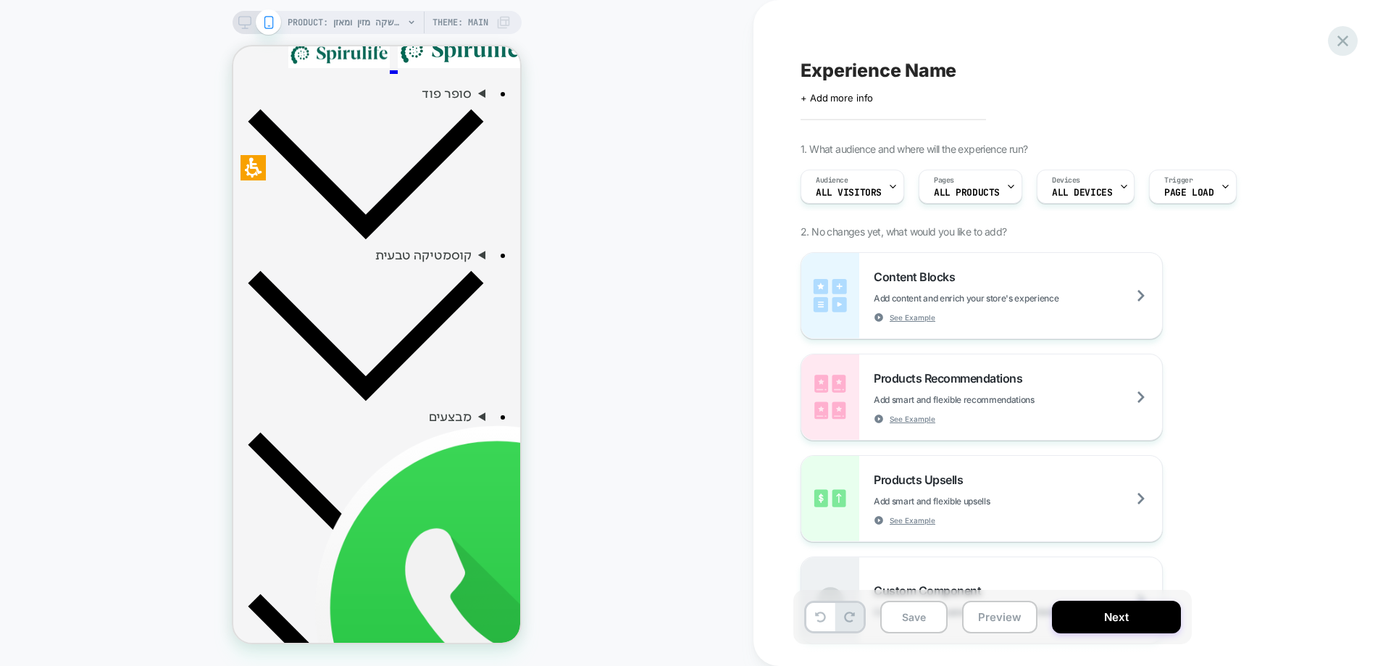
click at [1344, 45] on icon at bounding box center [1343, 41] width 20 height 20
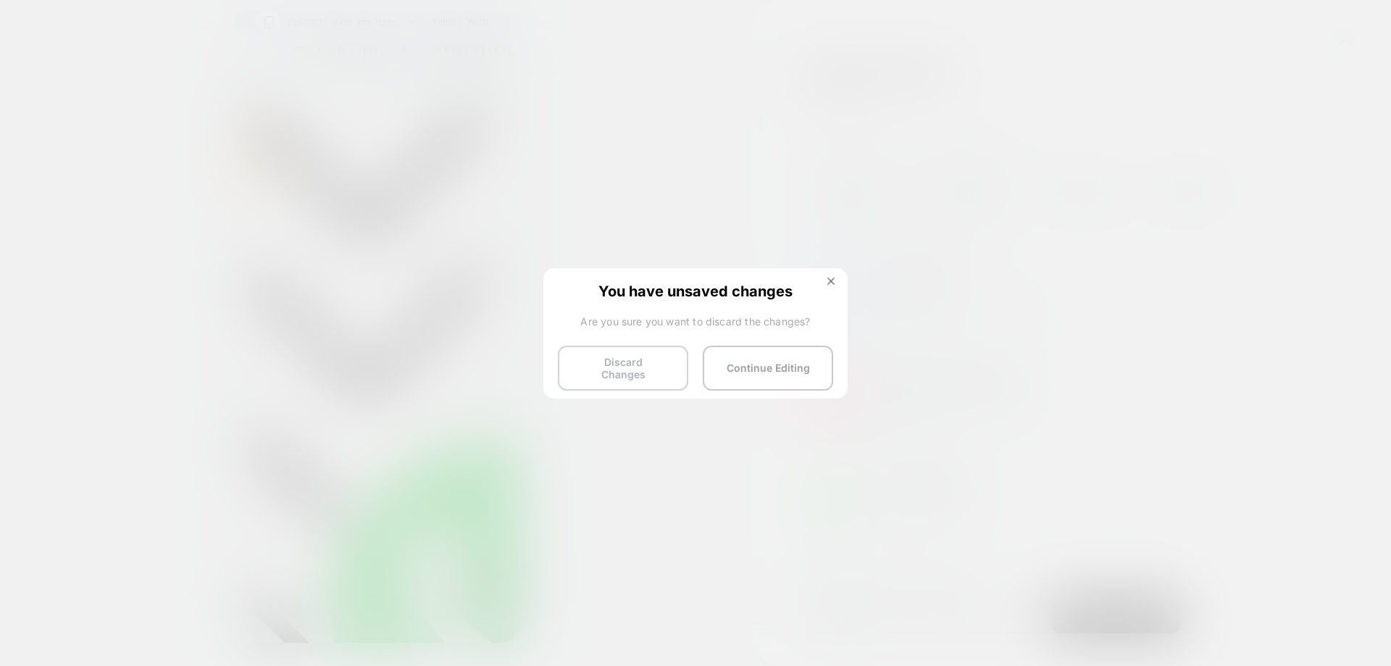
click at [652, 377] on button "Discard Changes" at bounding box center [623, 367] width 130 height 45
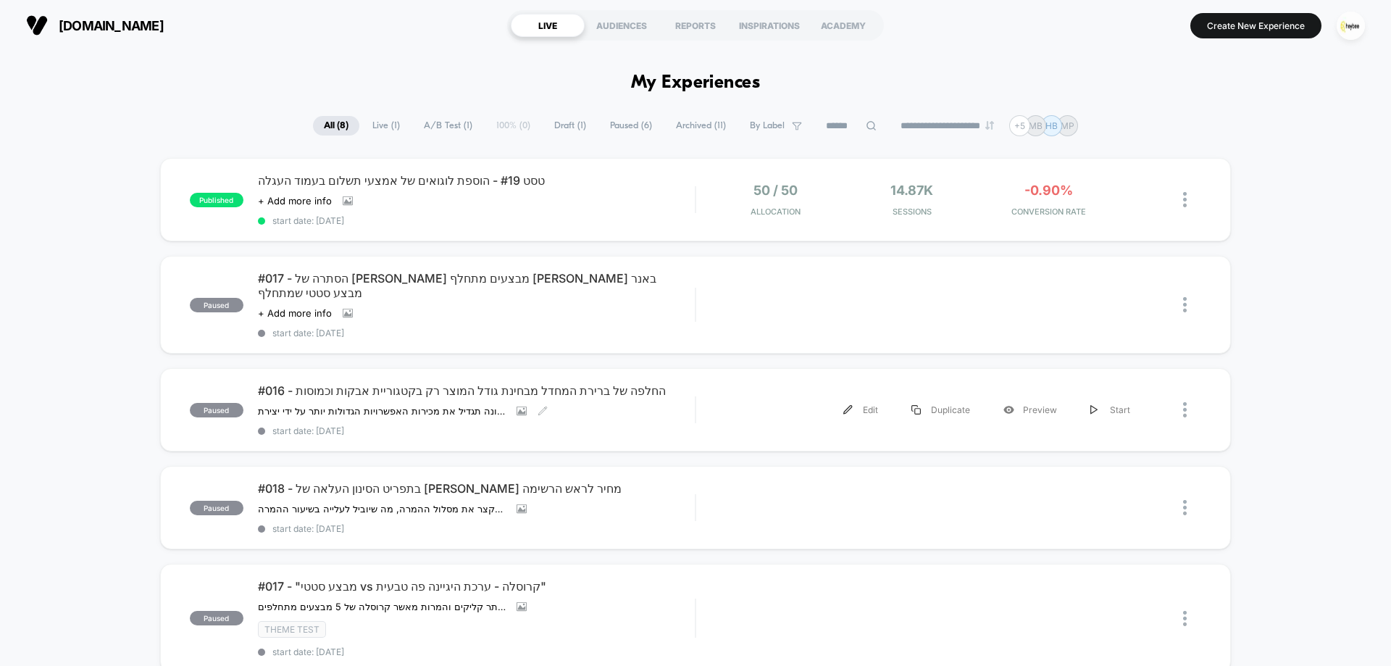
click at [369, 383] on span "#016 - החלפה של ברירת המחדל מבחינת גודל המוצר רק בקטגוריית אבקות וכמוסות" at bounding box center [476, 390] width 437 height 14
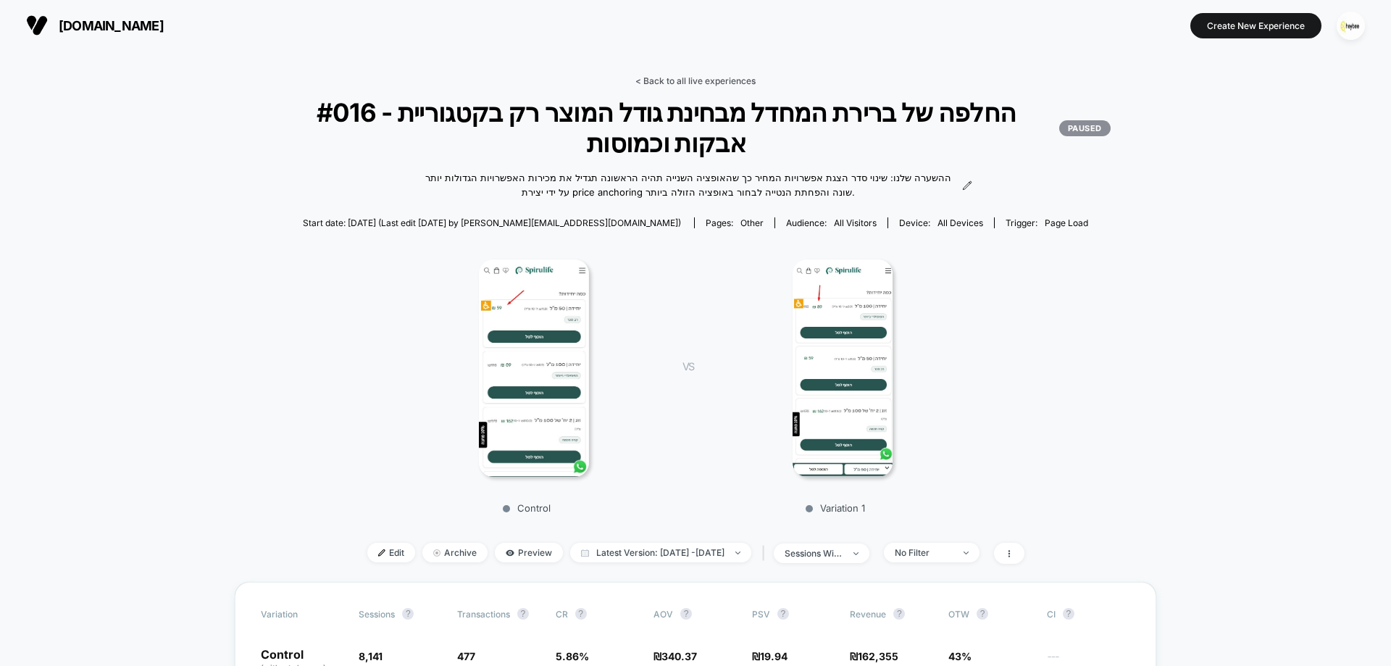
click at [724, 79] on link "< Back to all live experiences" at bounding box center [695, 80] width 120 height 11
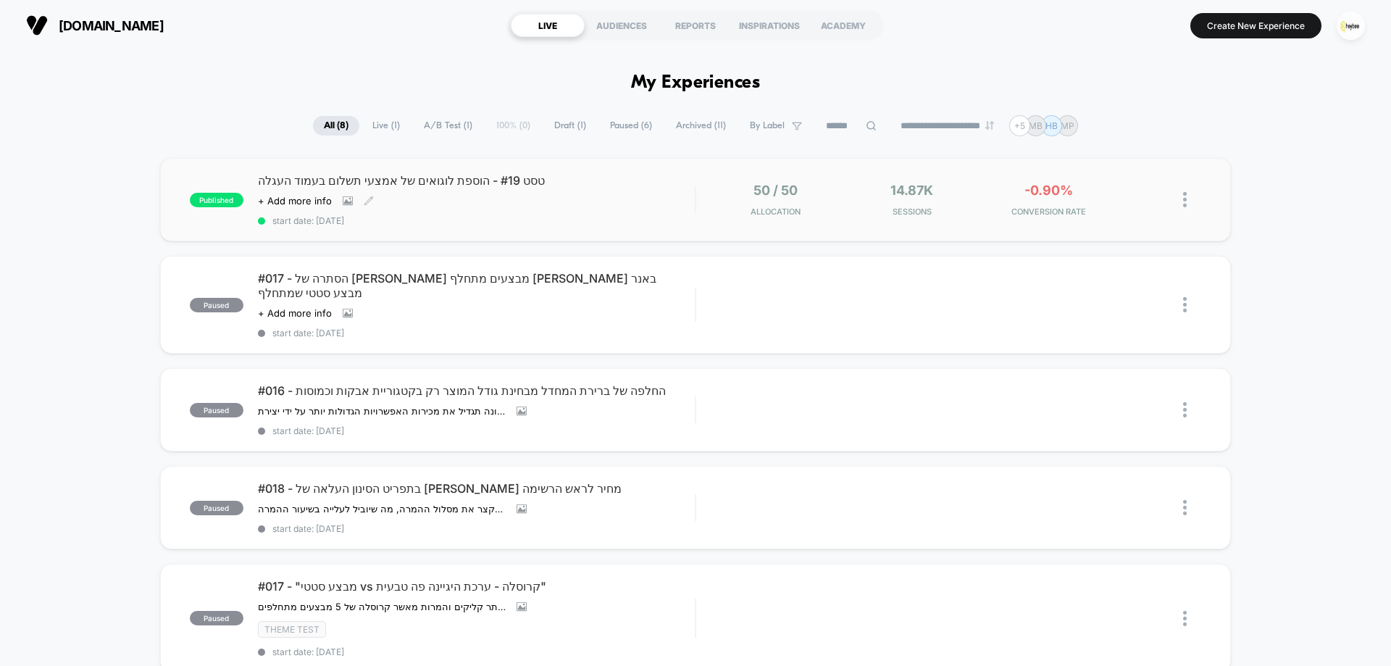
click at [561, 197] on div "Click to view images Click to edit experience details + Add more info" at bounding box center [411, 201] width 306 height 12
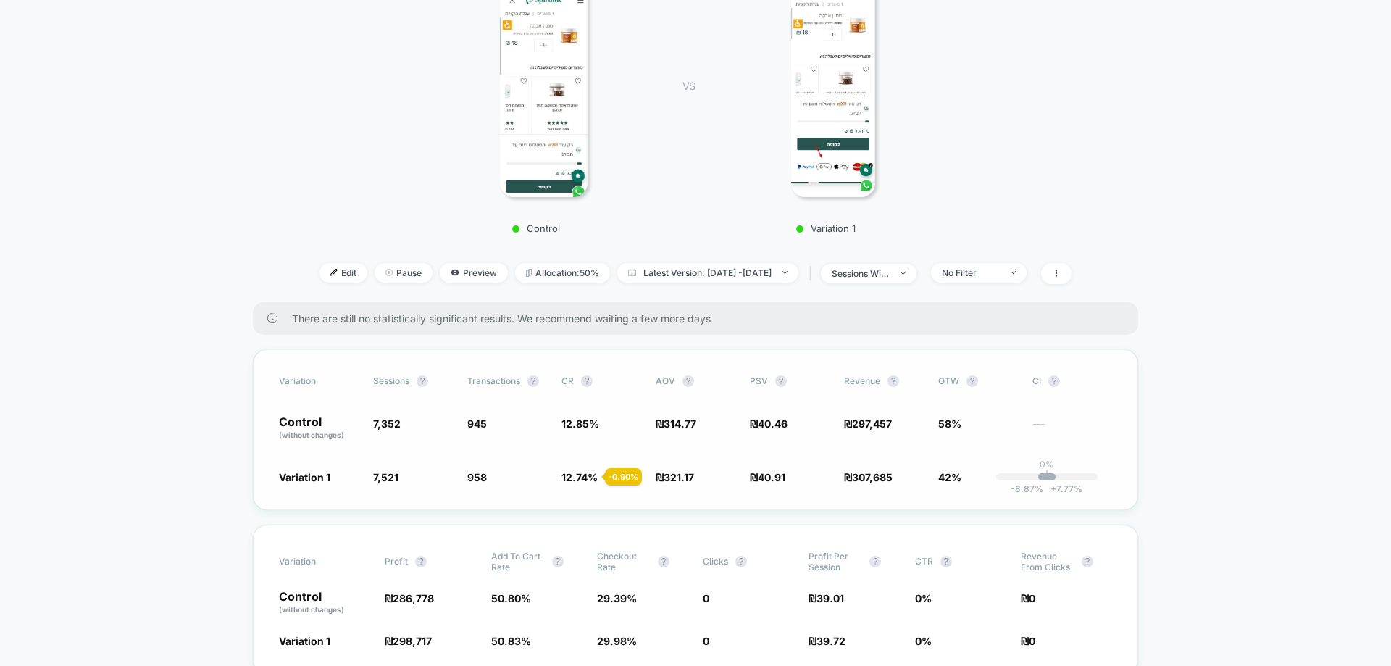
scroll to position [362, 0]
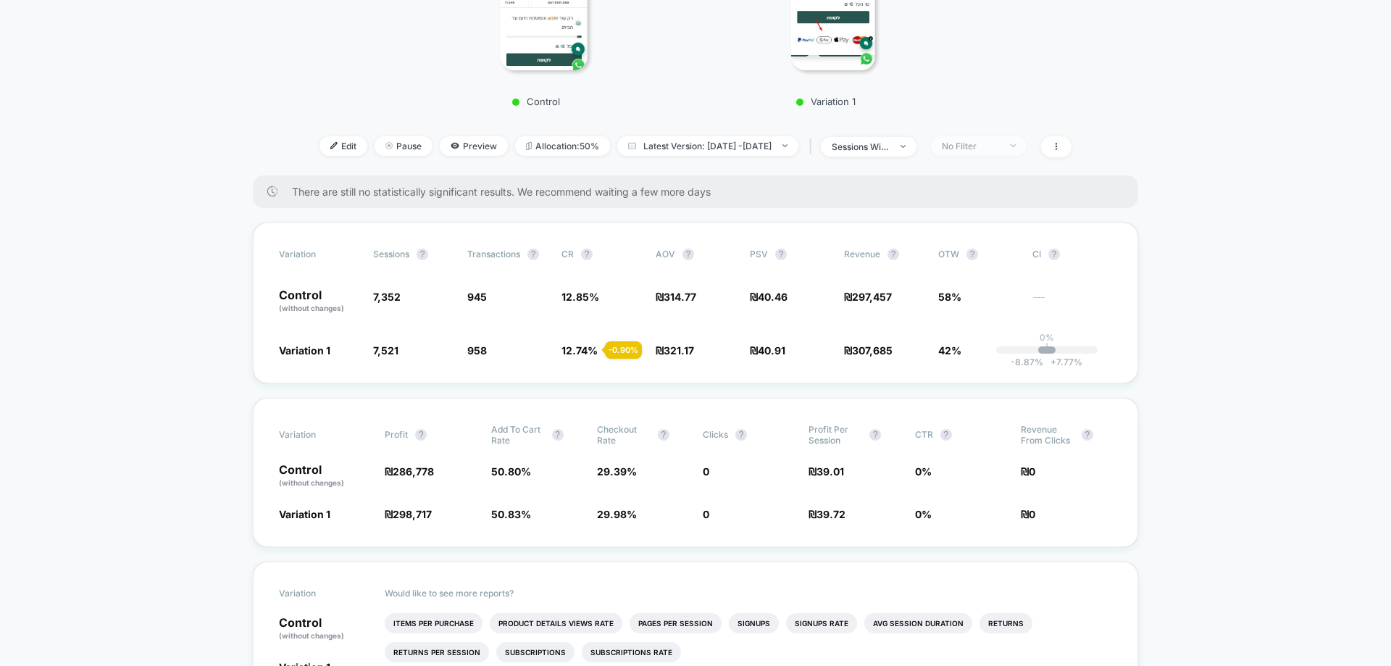
click at [994, 147] on div "No Filter" at bounding box center [971, 146] width 58 height 11
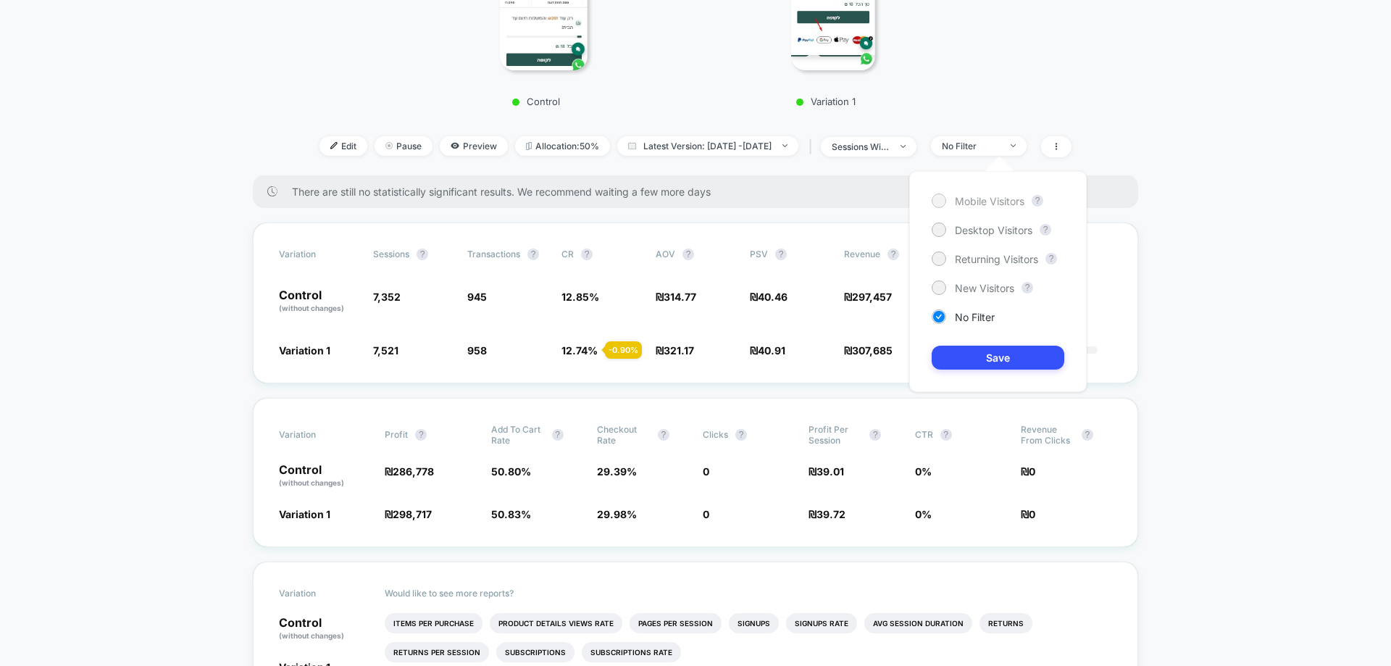
click at [982, 204] on span "Mobile Visitors" at bounding box center [990, 201] width 70 height 12
click at [988, 357] on button "Save" at bounding box center [997, 357] width 133 height 24
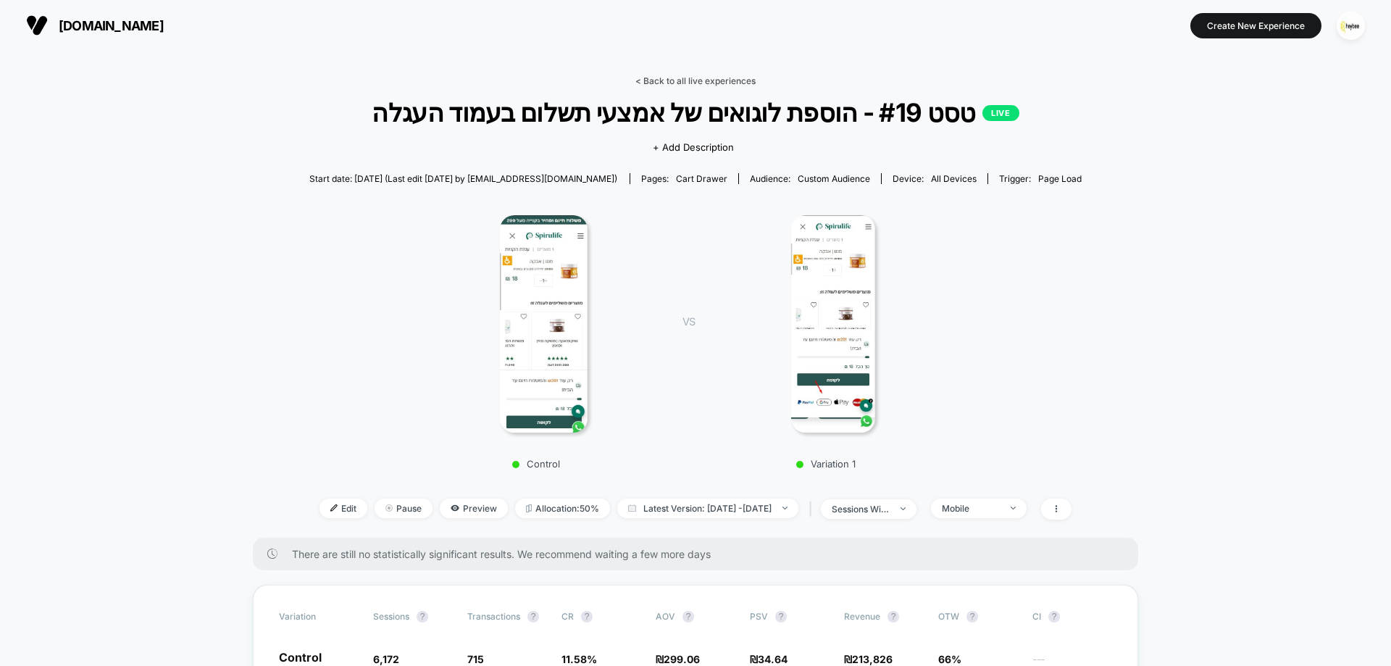
click at [729, 76] on link "< Back to all live experiences" at bounding box center [695, 80] width 120 height 11
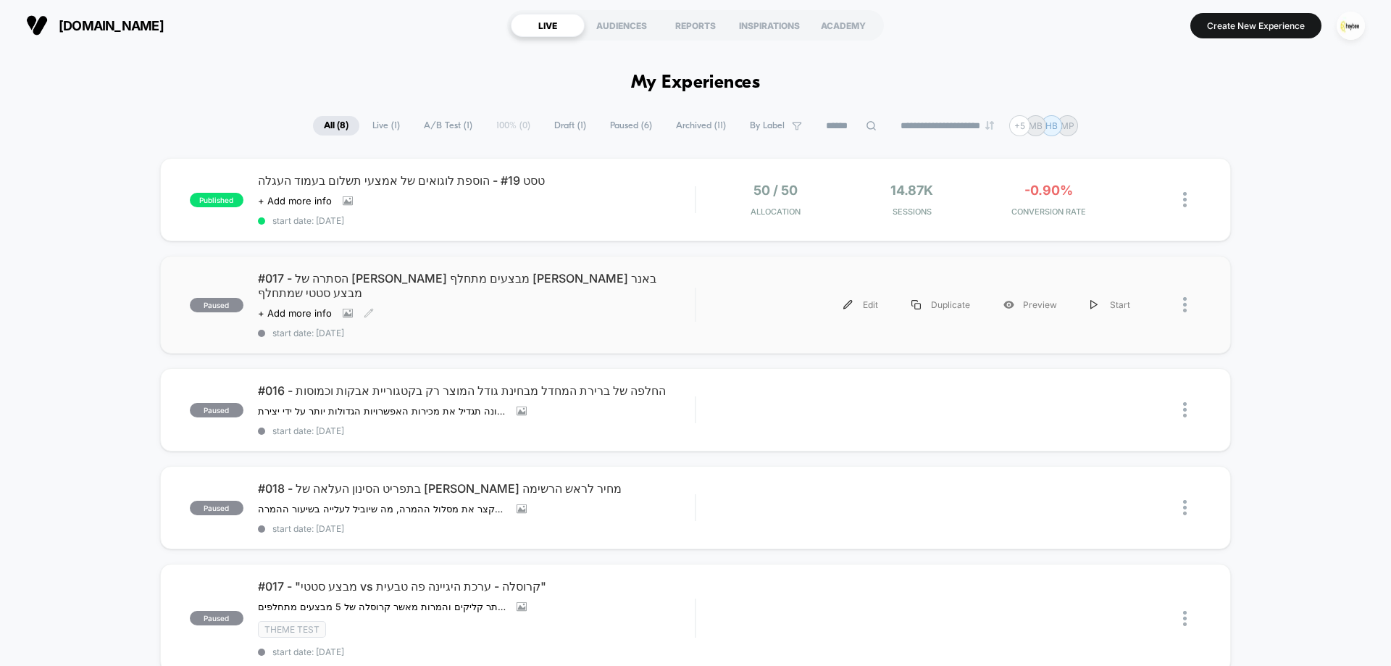
click at [424, 307] on div "Click to view images Click to edit experience details + Add more info" at bounding box center [411, 313] width 306 height 12
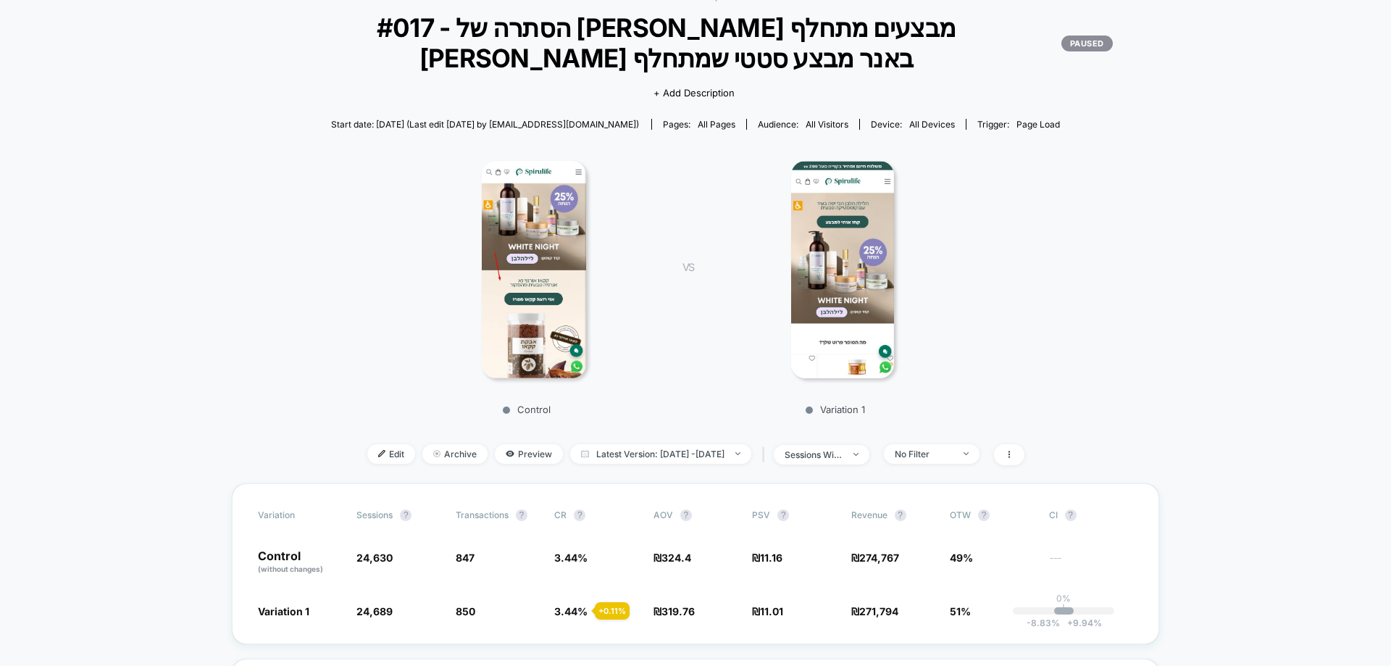
scroll to position [217, 0]
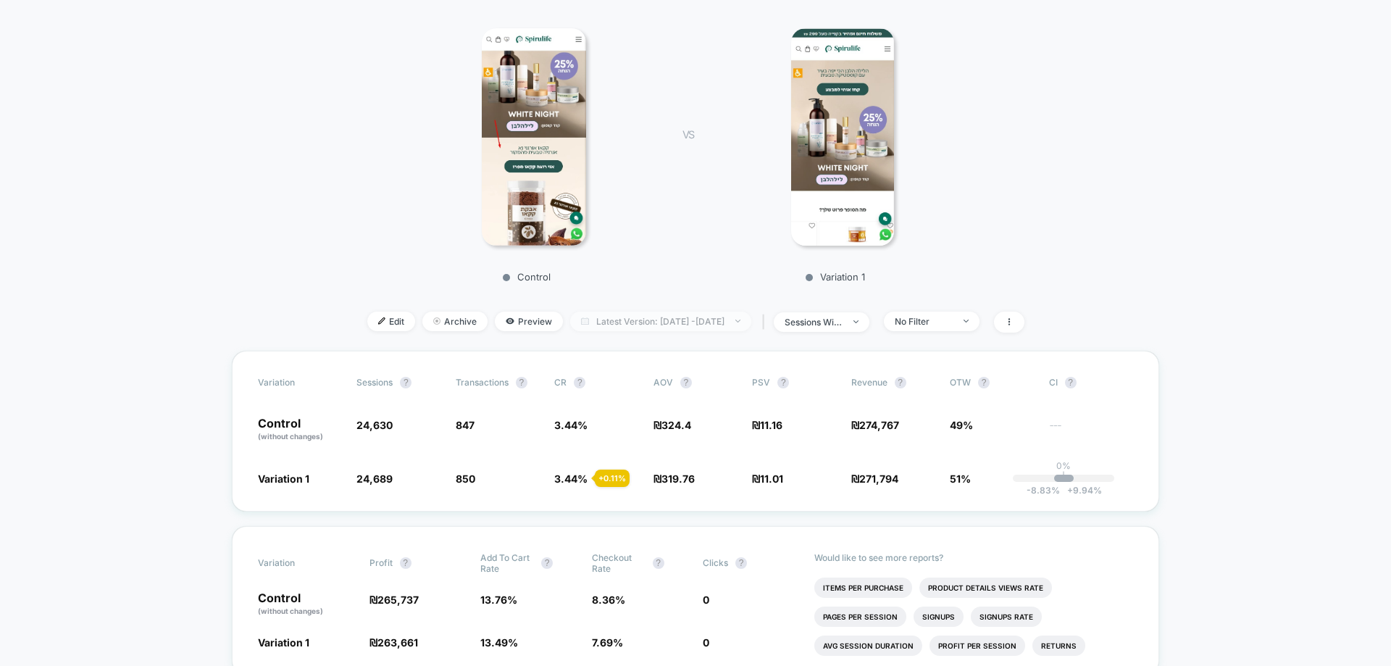
click at [740, 322] on img at bounding box center [737, 320] width 5 height 3
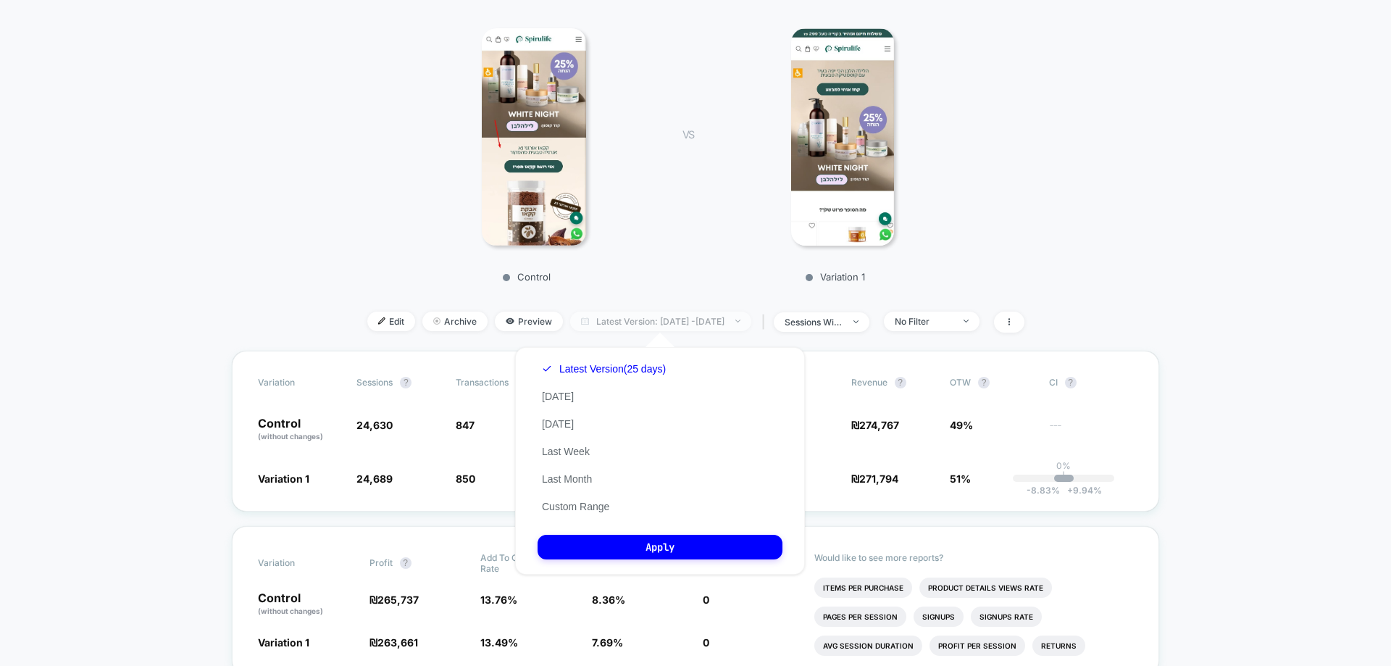
click at [740, 322] on img at bounding box center [737, 320] width 5 height 3
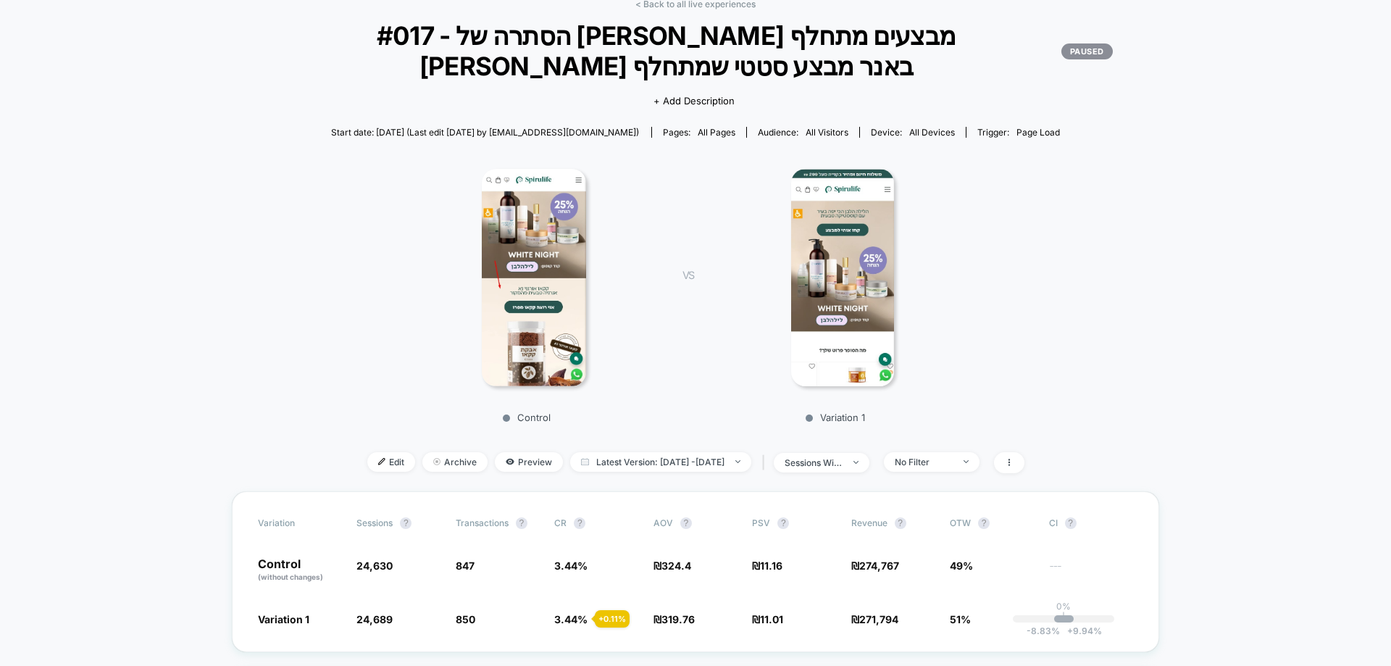
scroll to position [0, 0]
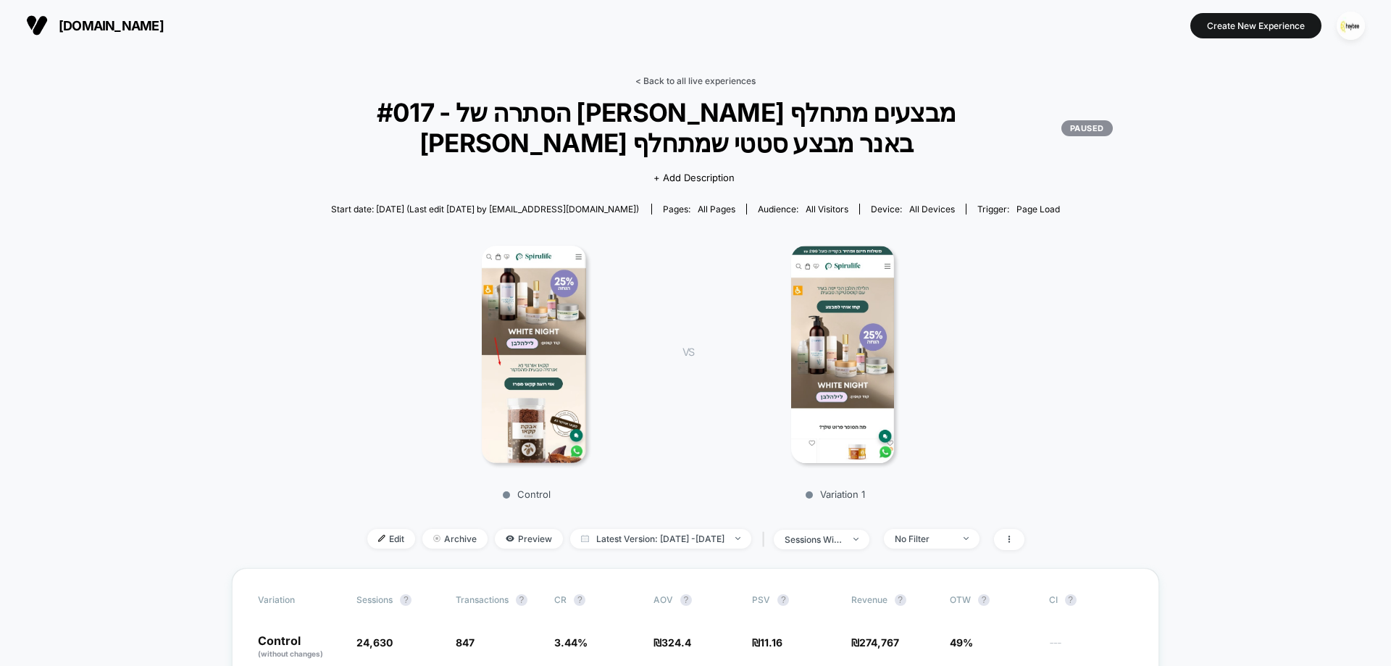
click at [688, 79] on link "< Back to all live experiences" at bounding box center [695, 80] width 120 height 11
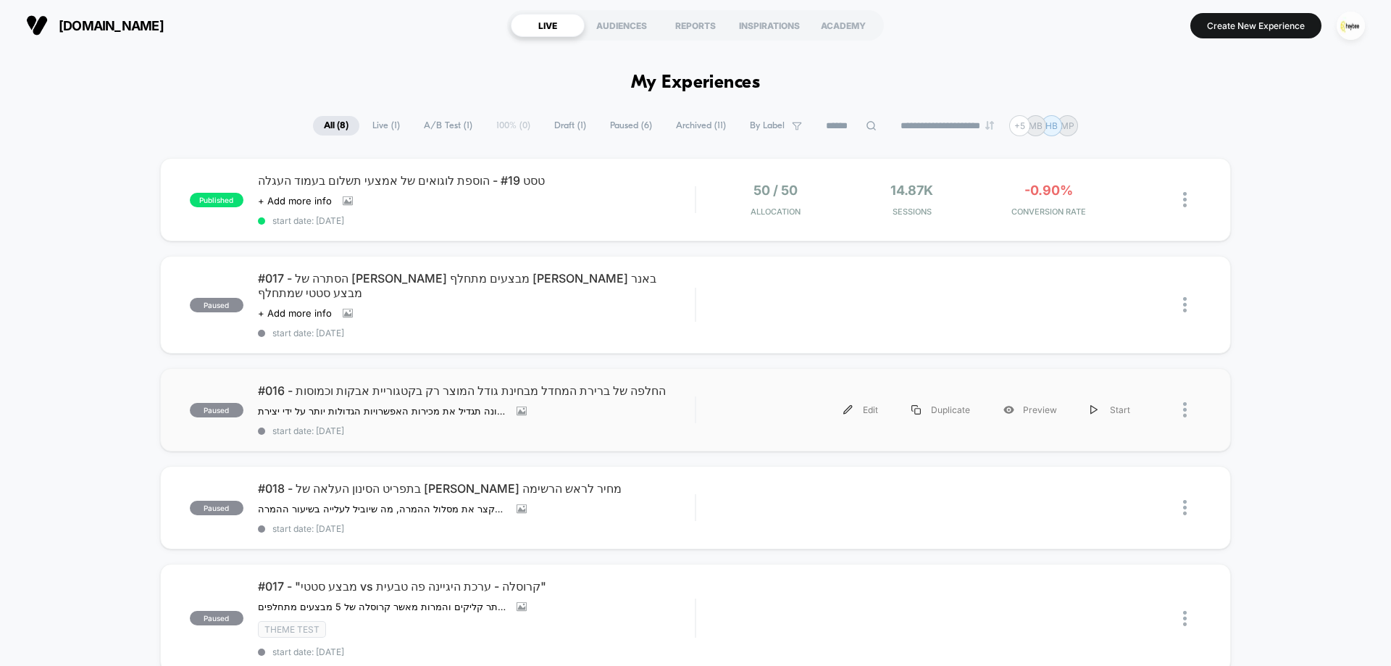
click at [709, 408] on div "Edit Duplicate Preview Start" at bounding box center [948, 409] width 505 height 33
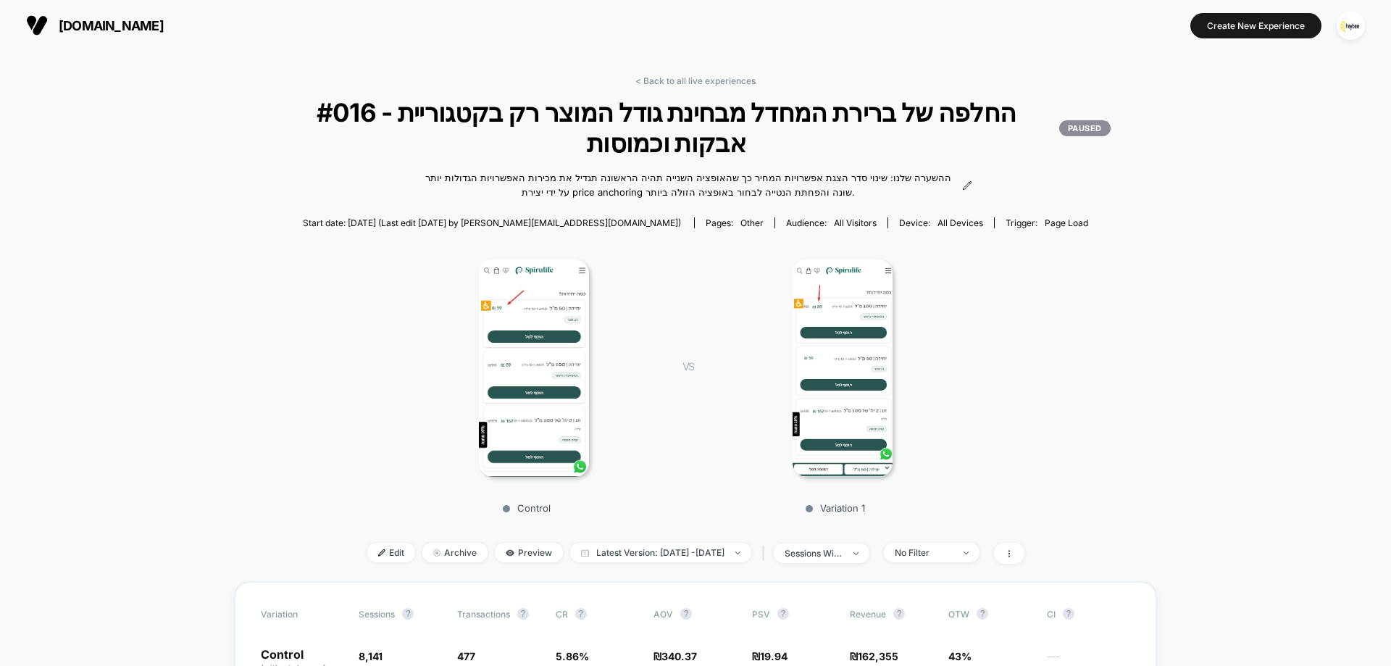
click at [677, 91] on div "< Back to all live experiences #016 - החלפה של ברירת המחדל מבחינת גודל המוצר רק…" at bounding box center [696, 328] width 922 height 506
click at [676, 81] on link "< Back to all live experiences" at bounding box center [695, 80] width 120 height 11
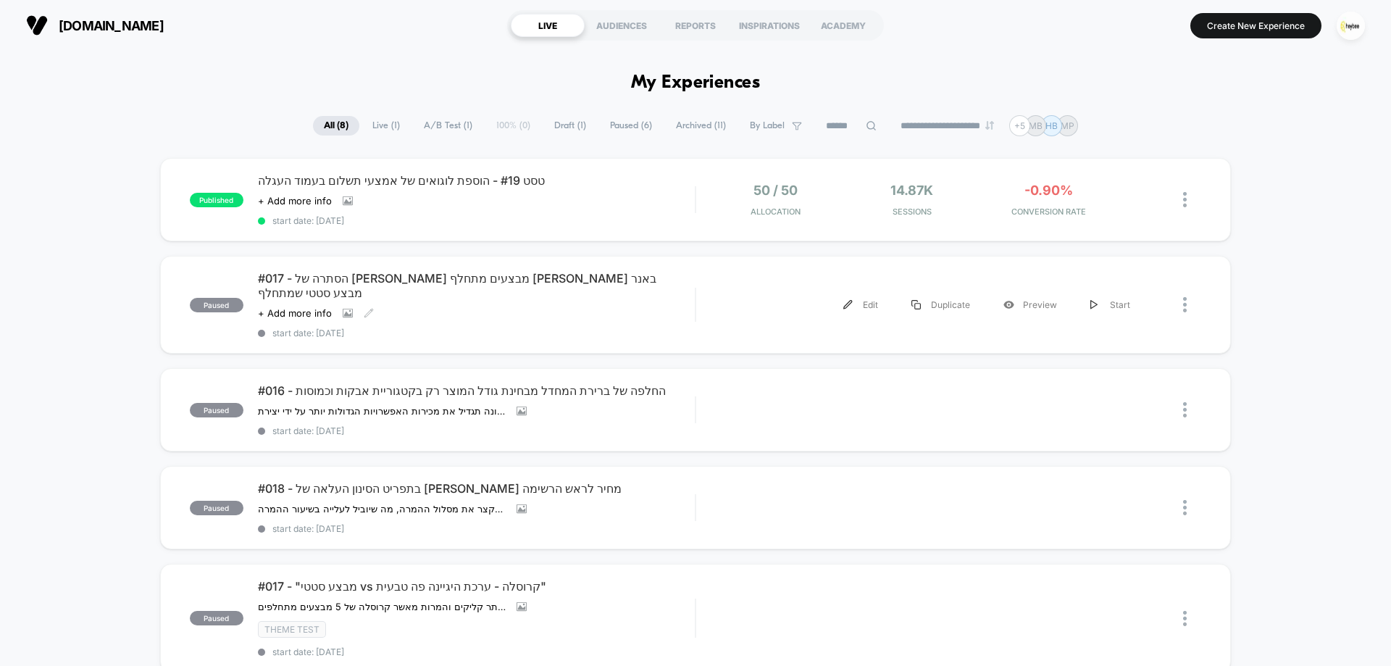
click at [472, 312] on div "#017 - הסתרה של [PERSON_NAME] מבצעים מתחלף [PERSON_NAME] באנר מבצע סטטי שמתחלף …" at bounding box center [476, 304] width 437 height 67
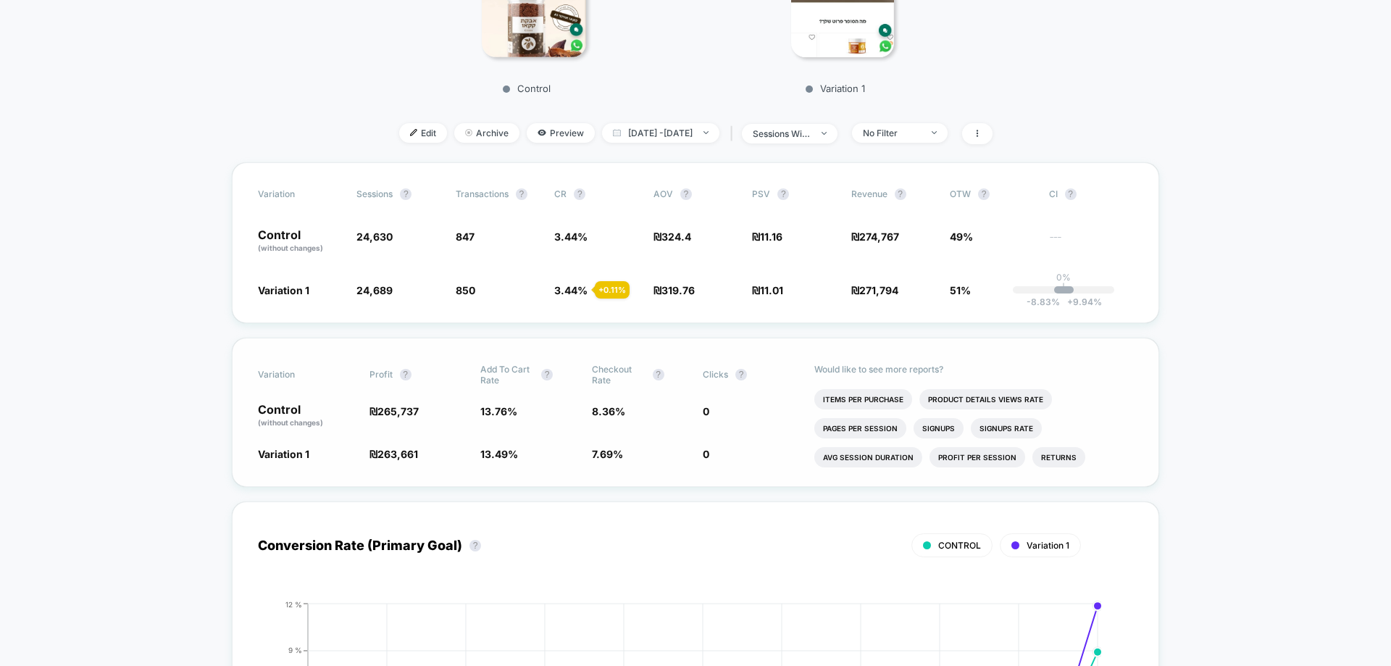
scroll to position [435, 0]
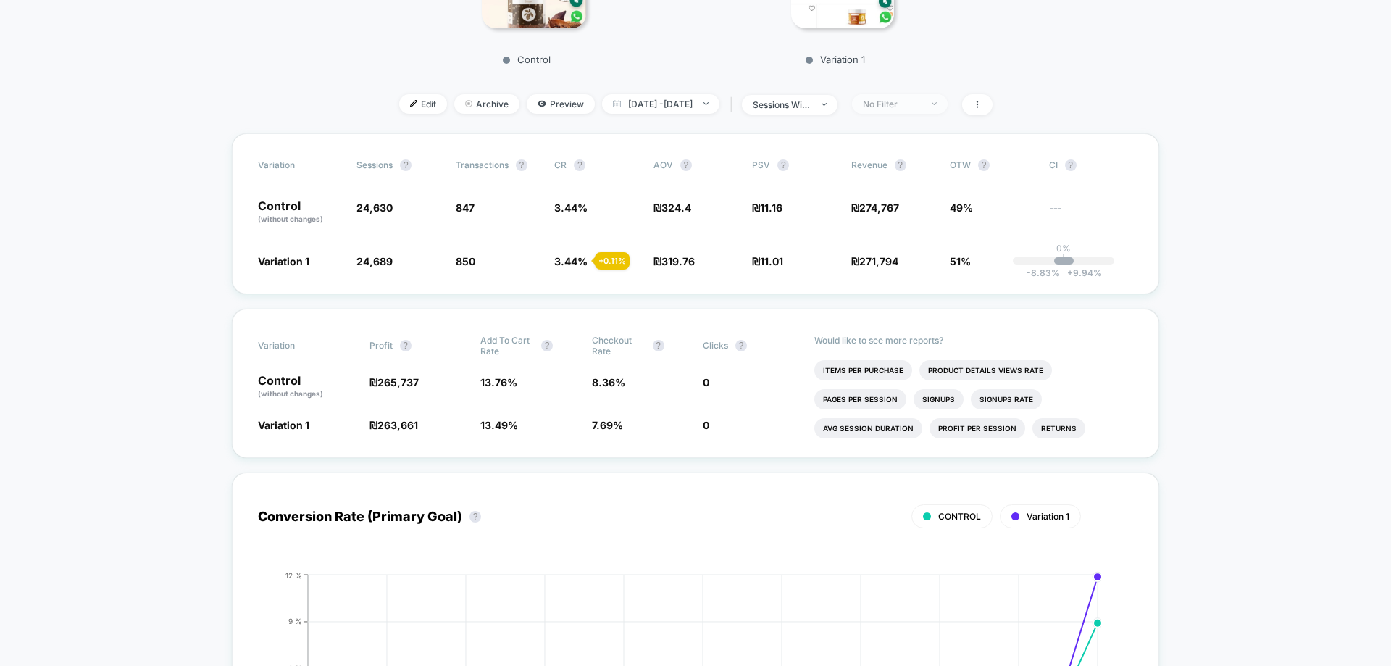
click at [921, 99] on div "No Filter" at bounding box center [892, 104] width 58 height 11
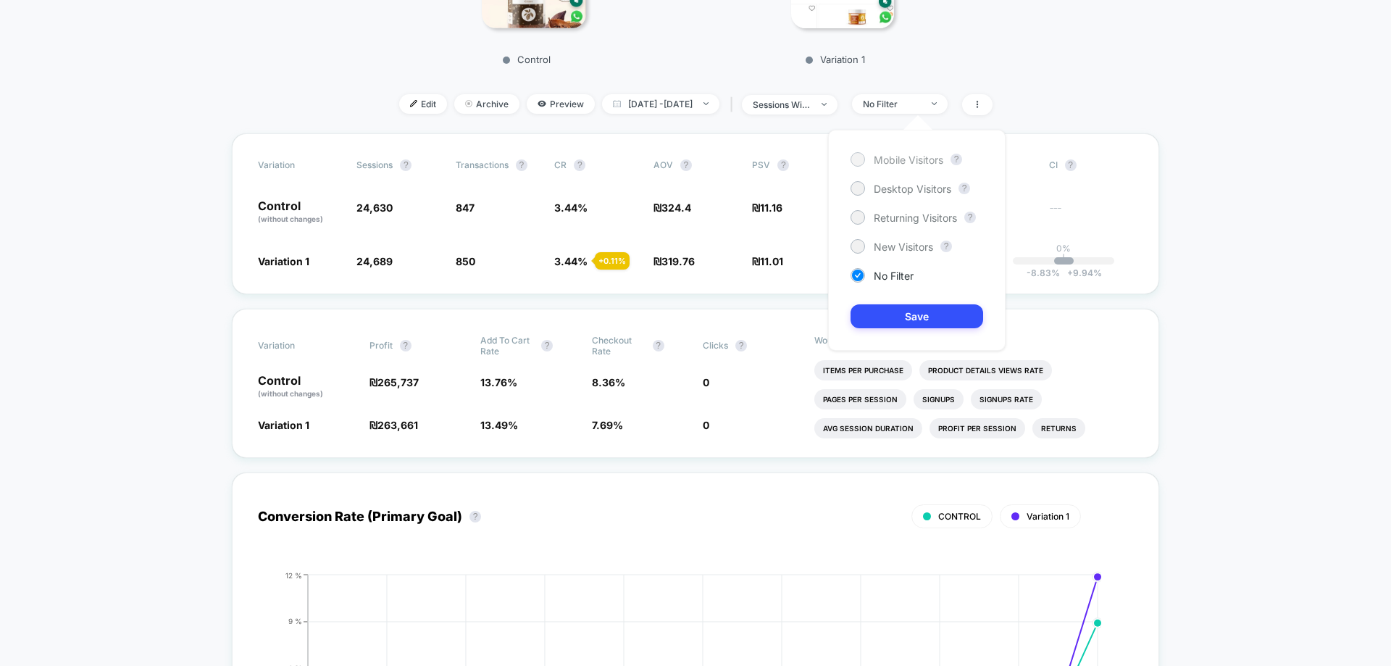
click at [921, 160] on span "Mobile Visitors" at bounding box center [909, 160] width 70 height 12
click at [927, 317] on button "Save" at bounding box center [916, 316] width 133 height 24
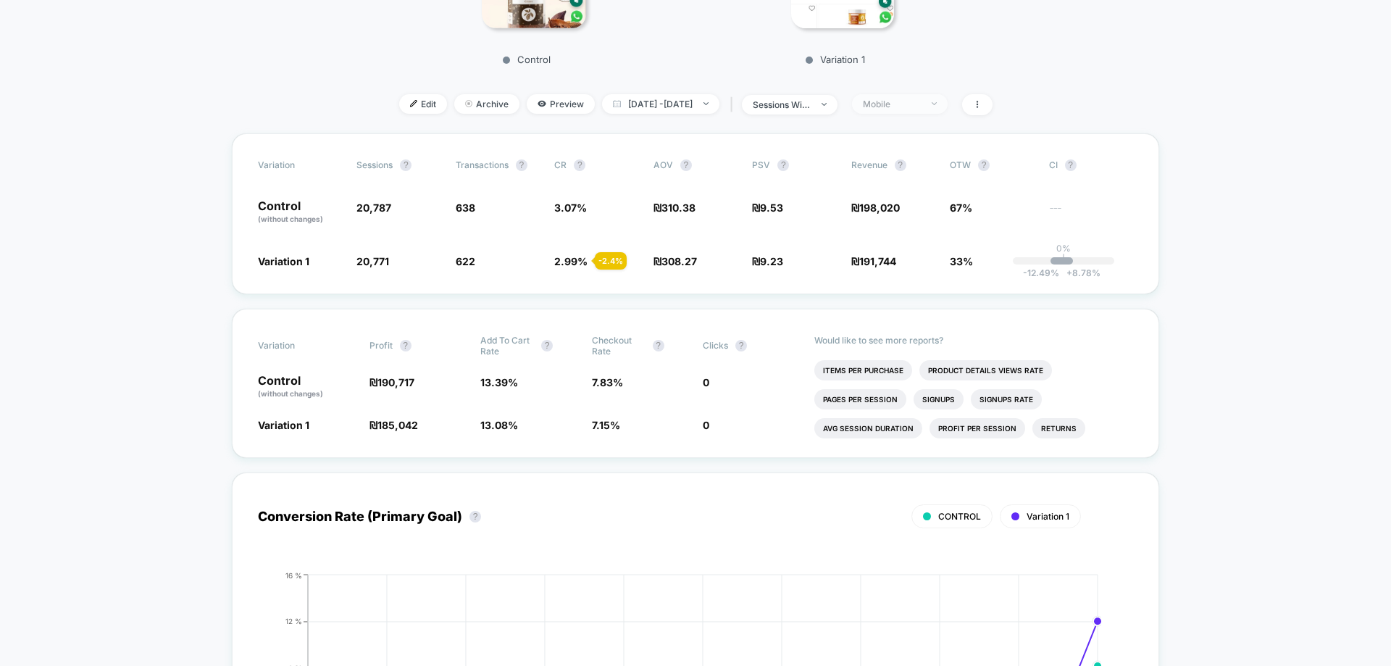
drag, startPoint x: 938, startPoint y: 99, endPoint x: 931, endPoint y: 114, distance: 16.5
click at [921, 99] on div "Mobile" at bounding box center [892, 104] width 58 height 11
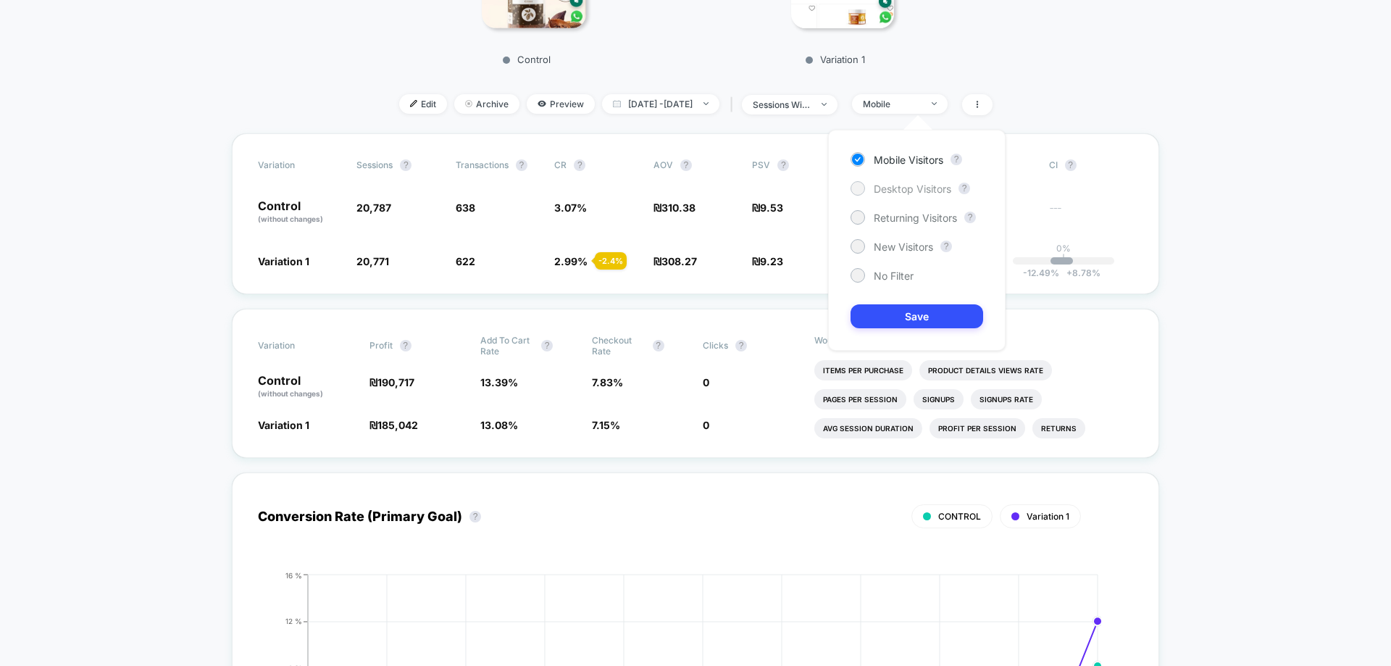
click at [922, 186] on span "Desktop Visitors" at bounding box center [912, 189] width 77 height 12
click at [935, 330] on div "Mobile Visitors ? Desktop Visitors ? Returning Visitors ? New Visitors ? No Fil…" at bounding box center [916, 240] width 177 height 221
drag, startPoint x: 926, startPoint y: 314, endPoint x: 845, endPoint y: 309, distance: 81.2
click at [921, 313] on button "Save" at bounding box center [916, 316] width 133 height 24
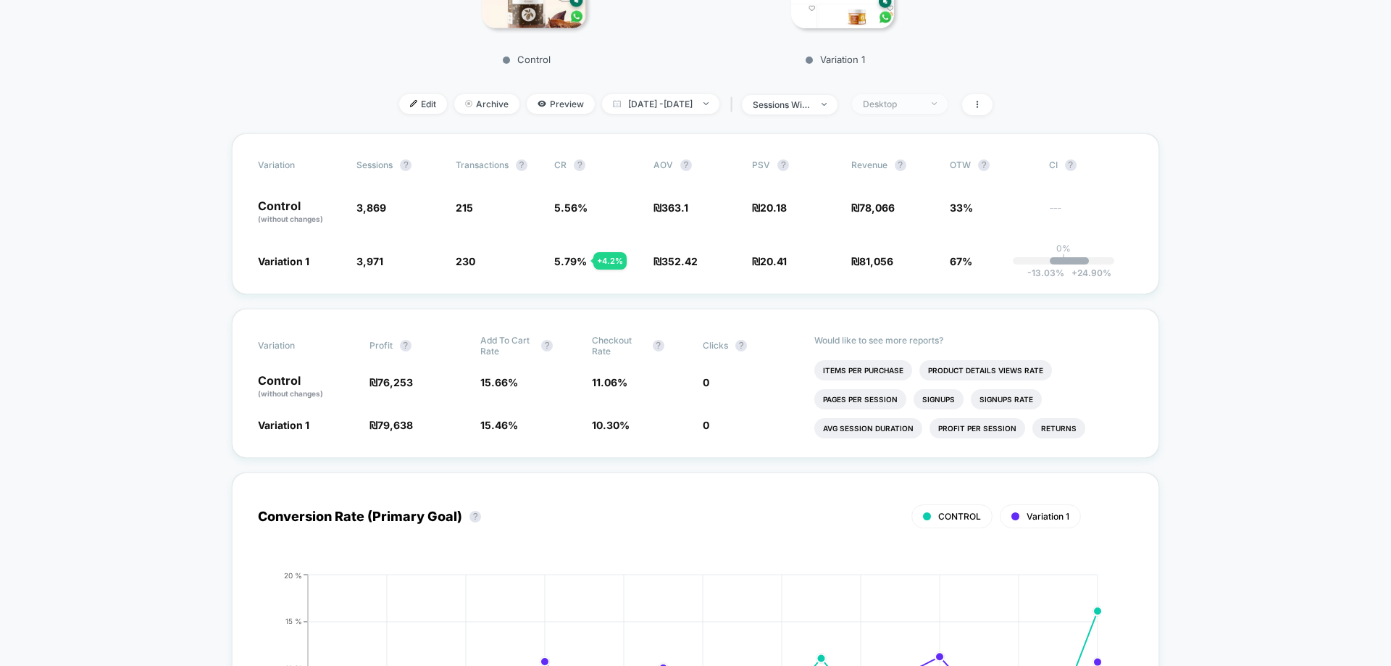
drag, startPoint x: 942, startPoint y: 105, endPoint x: 941, endPoint y: 114, distance: 8.7
click at [941, 106] on span "Desktop" at bounding box center [900, 104] width 96 height 20
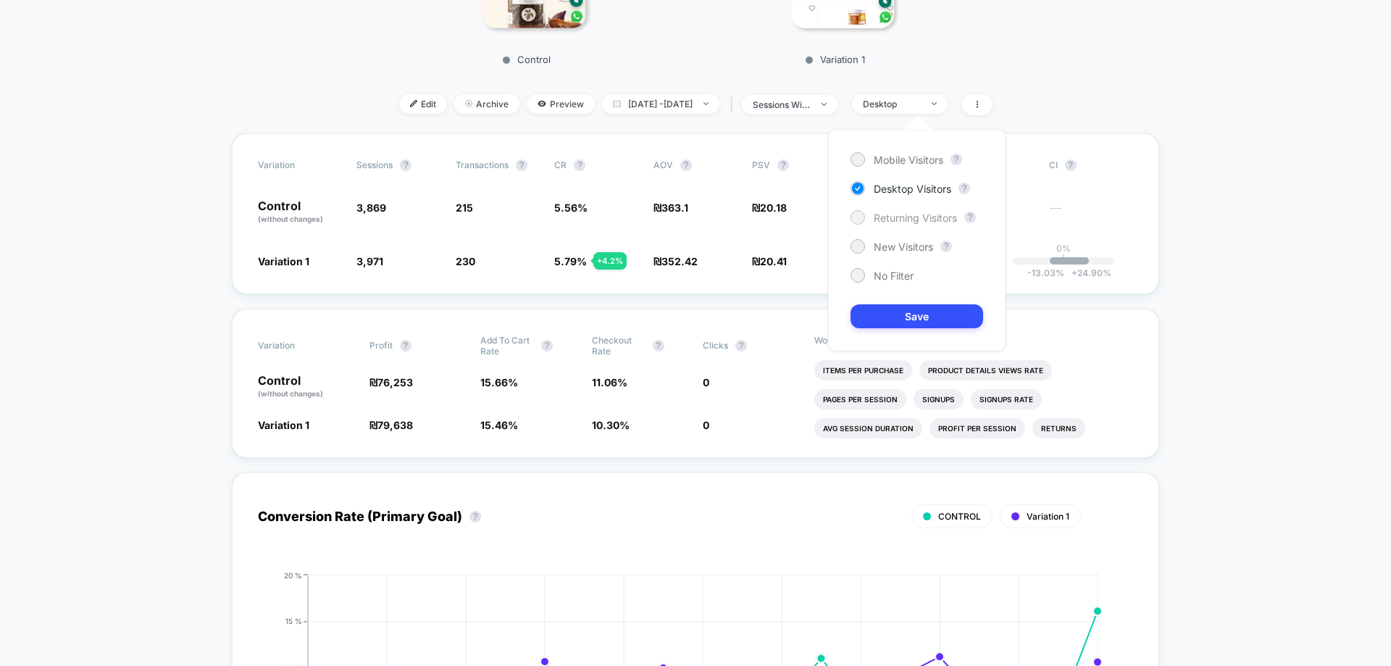
click at [916, 211] on div "Returning Visitors" at bounding box center [903, 217] width 106 height 14
drag, startPoint x: 906, startPoint y: 310, endPoint x: 846, endPoint y: 317, distance: 60.5
click at [905, 310] on button "Save" at bounding box center [916, 316] width 133 height 24
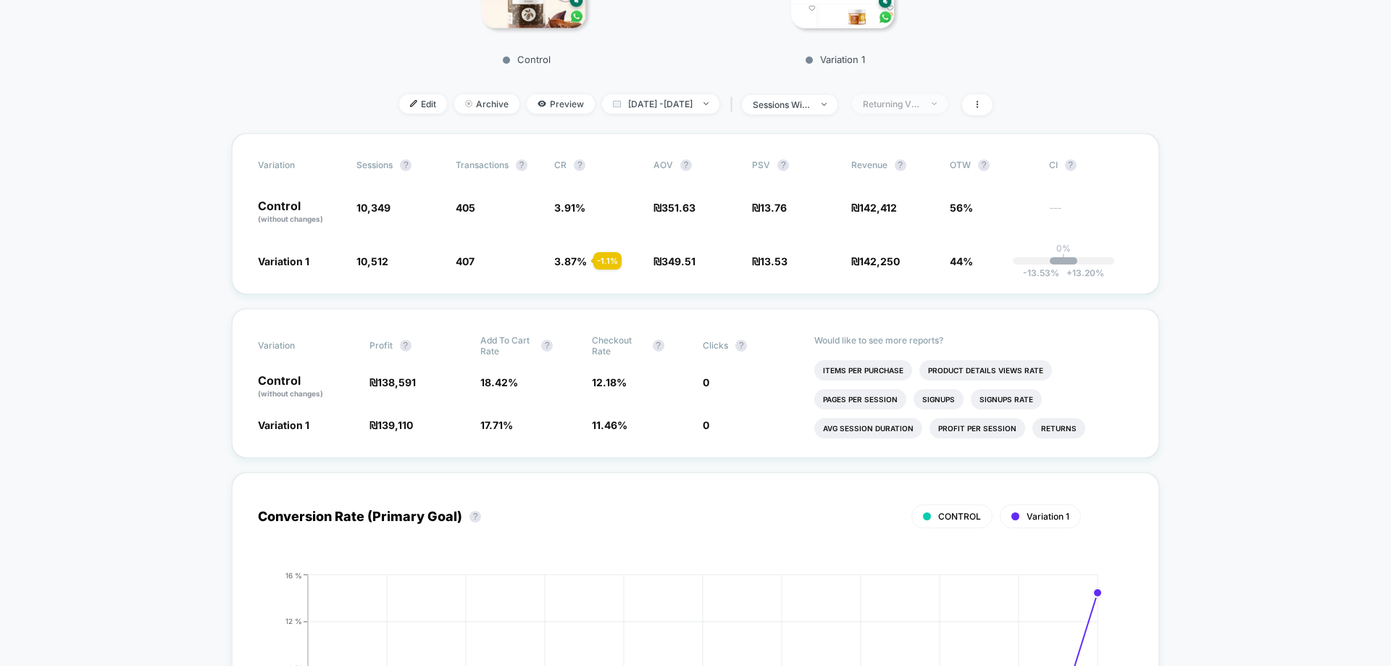
click at [908, 106] on div "Returning Visitors" at bounding box center [892, 104] width 58 height 11
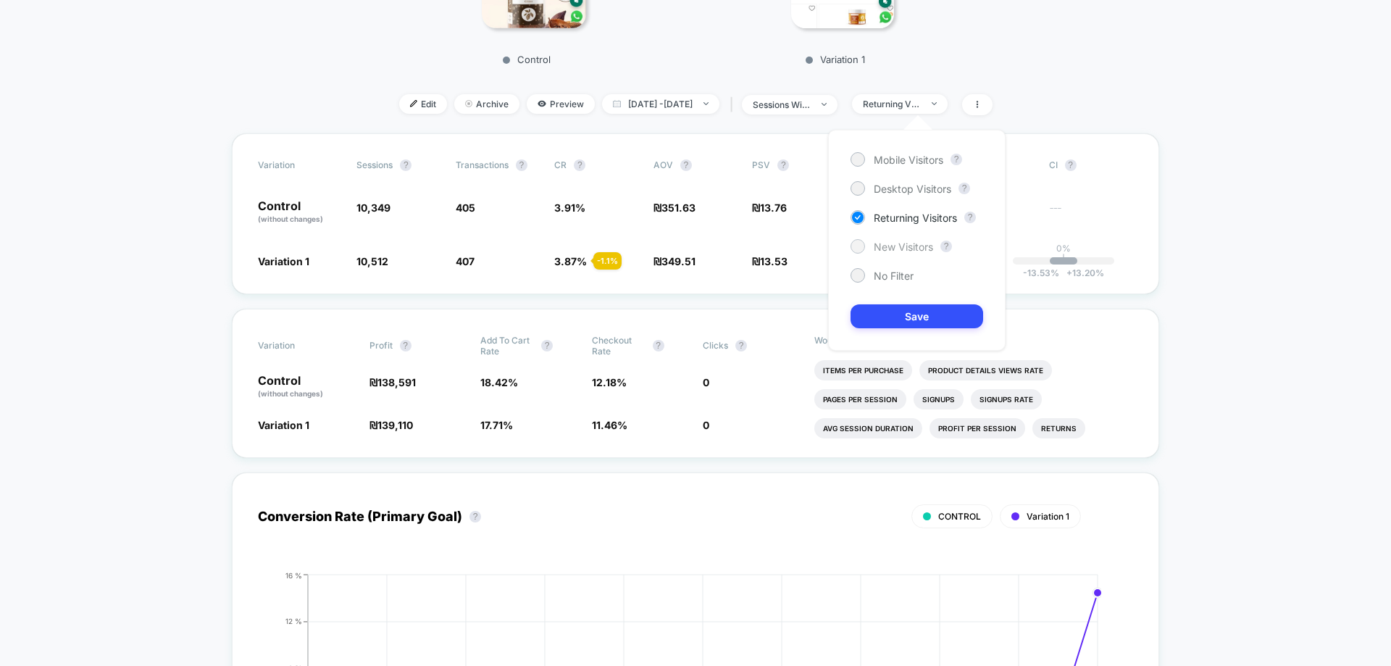
click at [918, 248] on span "New Visitors" at bounding box center [903, 246] width 59 height 12
click at [926, 326] on button "Save" at bounding box center [916, 316] width 133 height 24
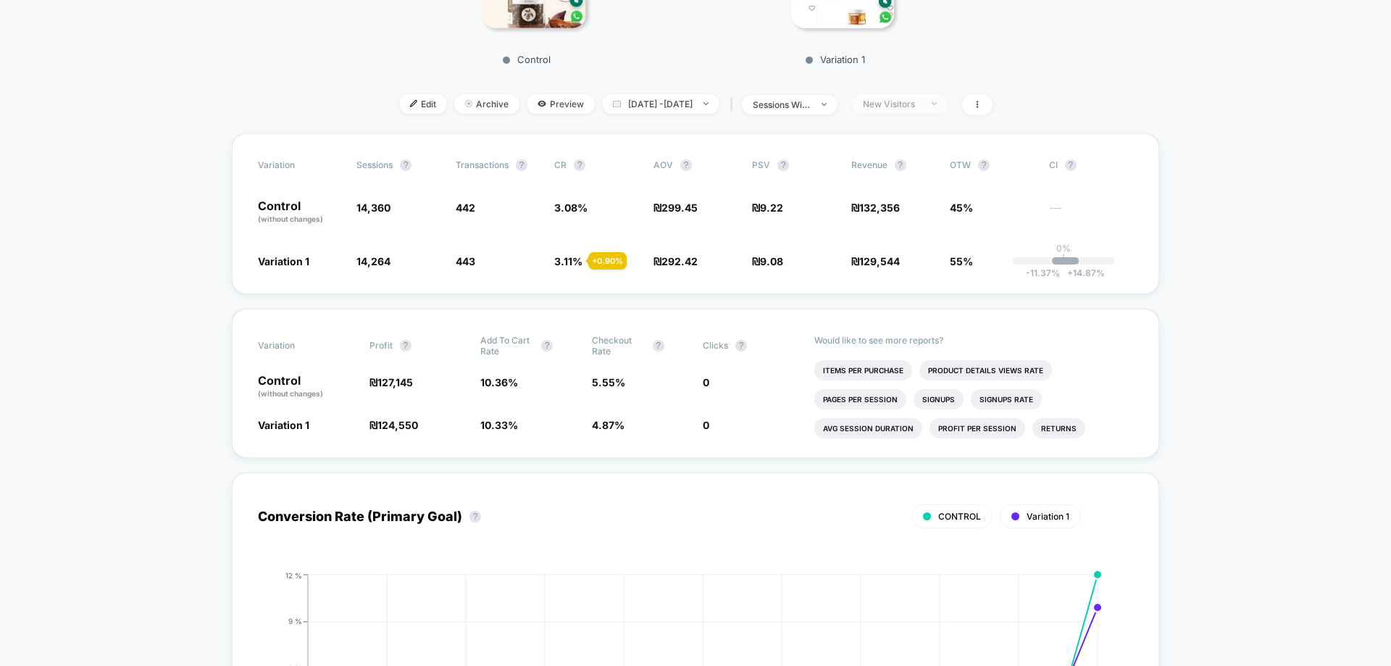
click at [921, 101] on div "New Visitors" at bounding box center [892, 104] width 58 height 11
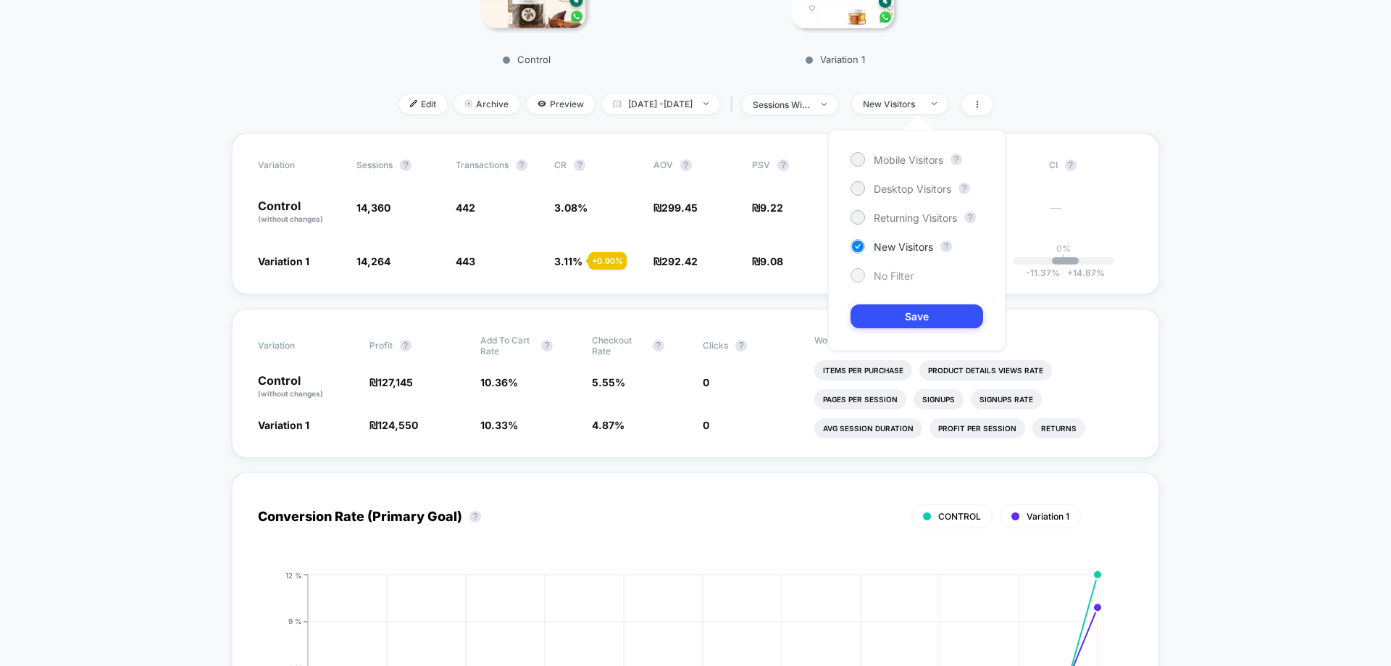
click at [895, 277] on span "No Filter" at bounding box center [894, 275] width 40 height 12
click at [908, 317] on button "Save" at bounding box center [916, 316] width 133 height 24
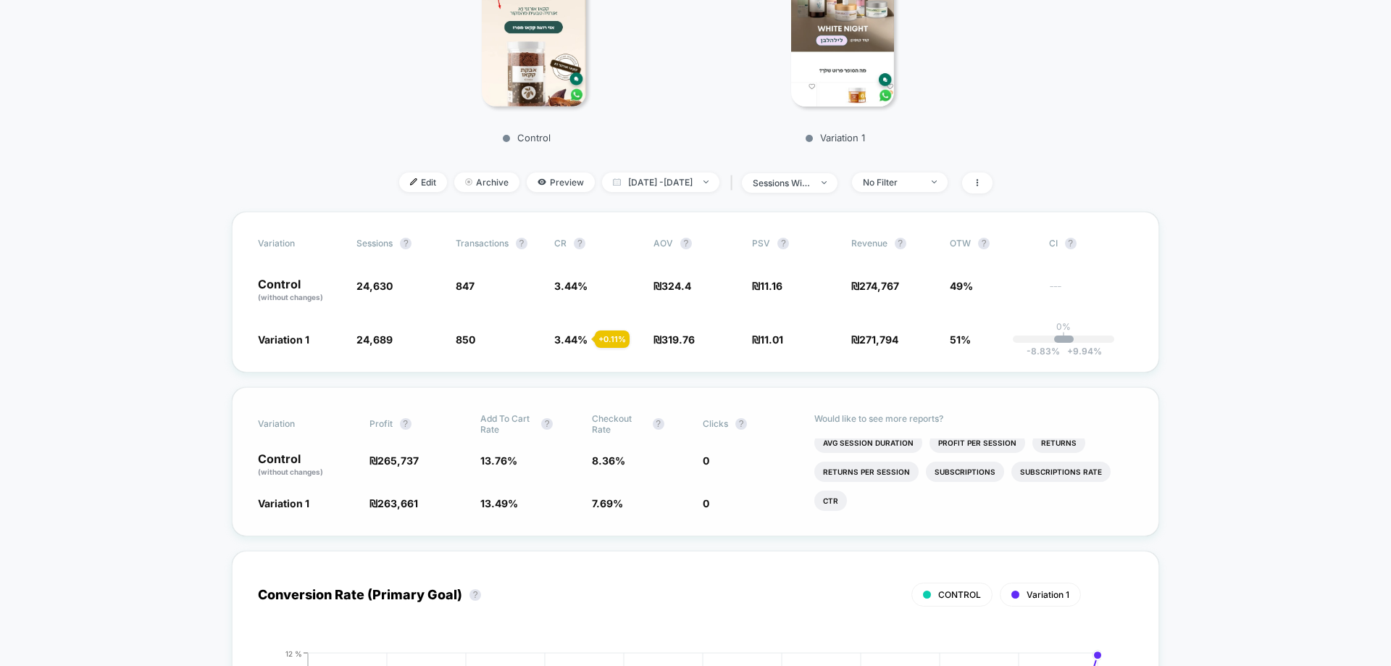
scroll to position [362, 0]
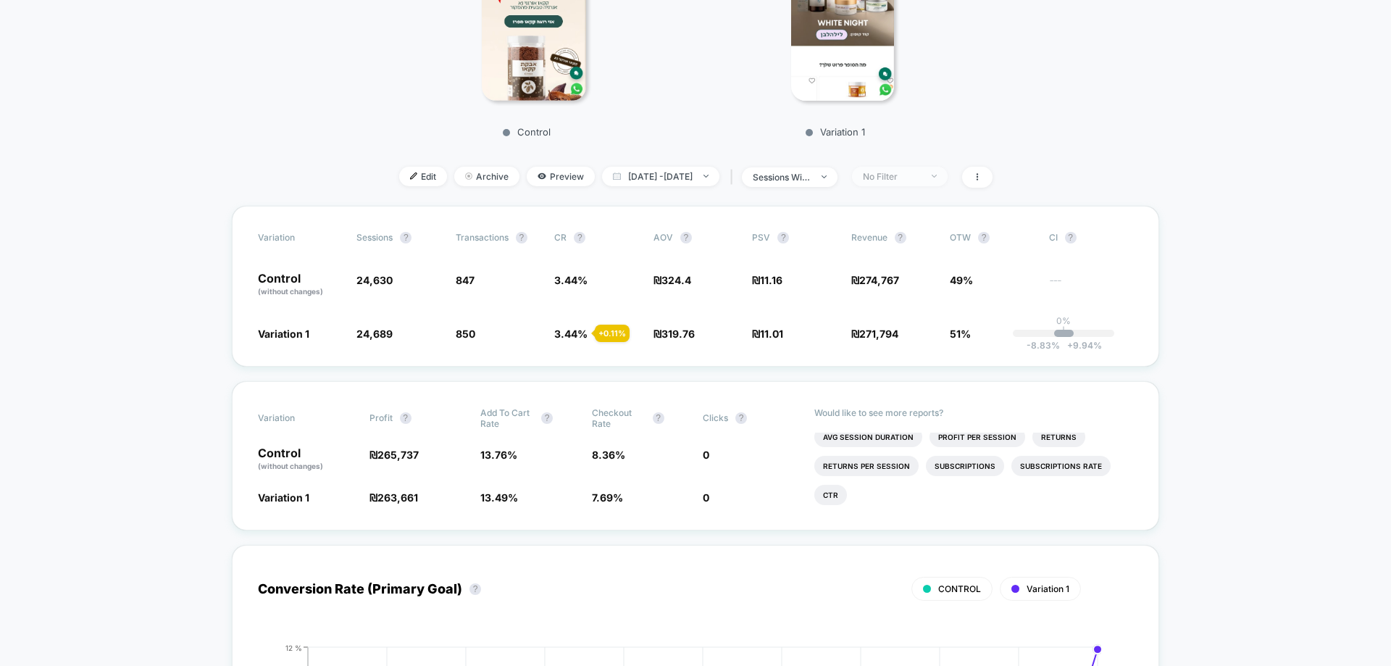
click at [944, 183] on span "No Filter" at bounding box center [900, 177] width 96 height 20
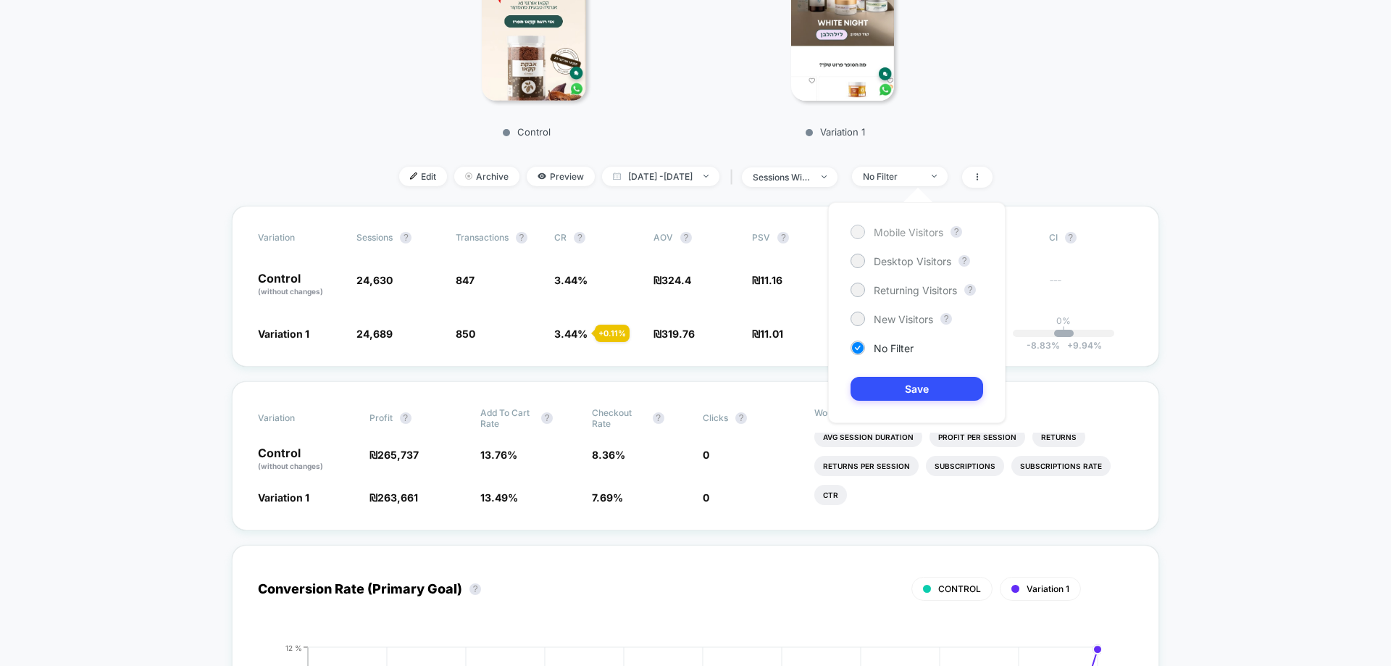
click at [905, 232] on span "Mobile Visitors" at bounding box center [909, 232] width 70 height 12
click at [925, 403] on div "Mobile Visitors ? Desktop Visitors ? Returning Visitors ? New Visitors ? No Fil…" at bounding box center [916, 312] width 177 height 221
click at [925, 391] on button "Save" at bounding box center [916, 389] width 133 height 24
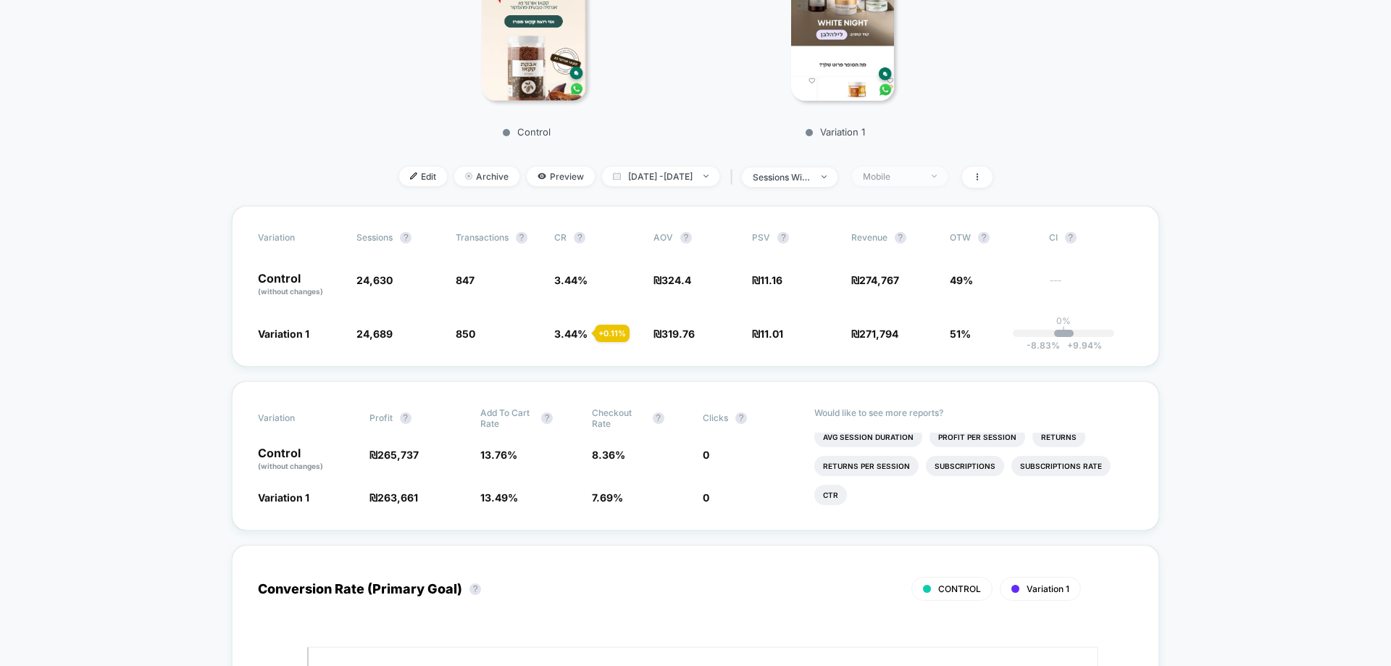
click at [921, 182] on div "Mobile" at bounding box center [892, 176] width 58 height 11
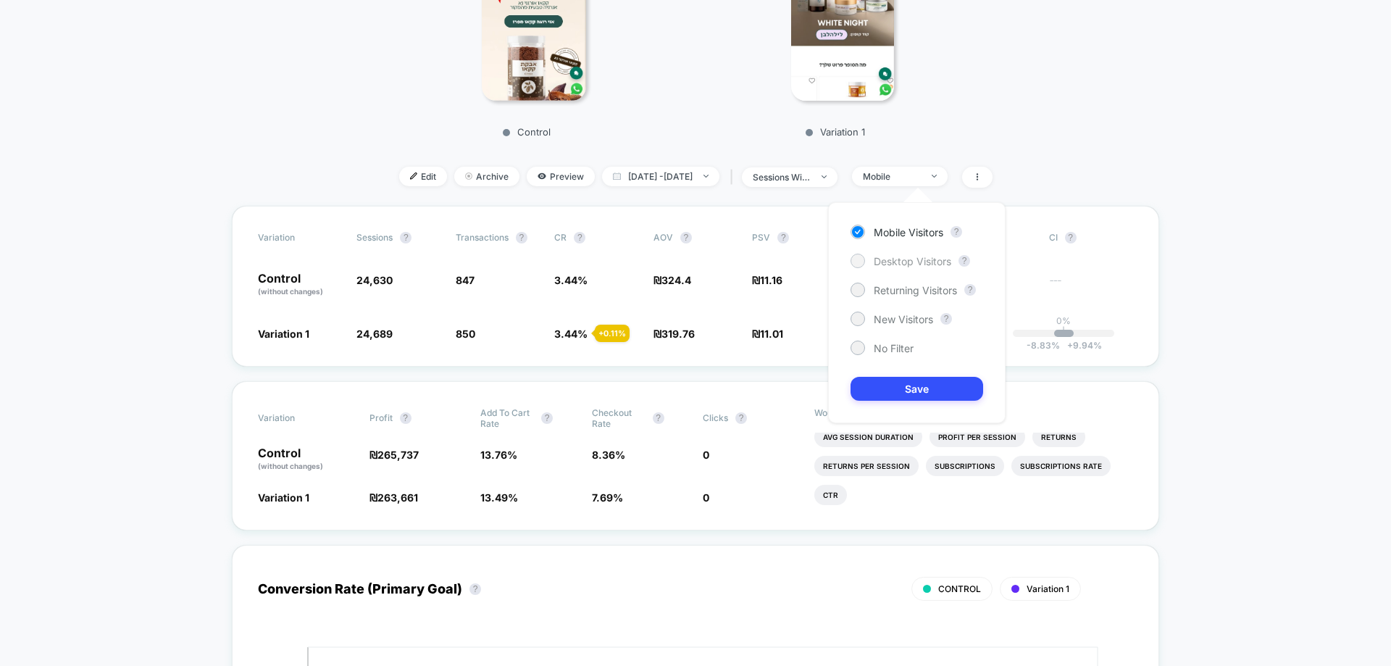
click at [909, 264] on span "Desktop Visitors" at bounding box center [912, 261] width 77 height 12
drag, startPoint x: 911, startPoint y: 402, endPoint x: 912, endPoint y: 391, distance: 10.9
click at [912, 399] on div "Mobile Visitors ? Desktop Visitors ? Returning Visitors ? New Visitors ? No Fil…" at bounding box center [916, 312] width 177 height 221
click at [913, 384] on button "Save" at bounding box center [916, 389] width 133 height 24
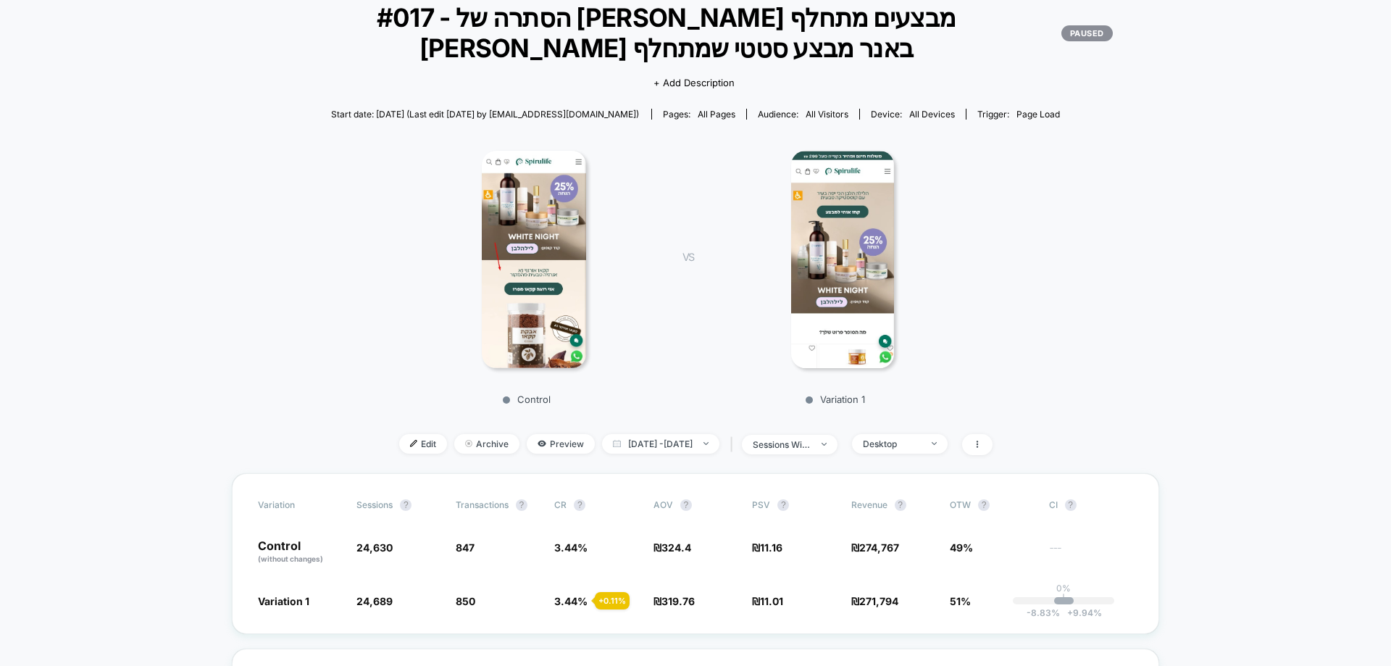
scroll to position [217, 0]
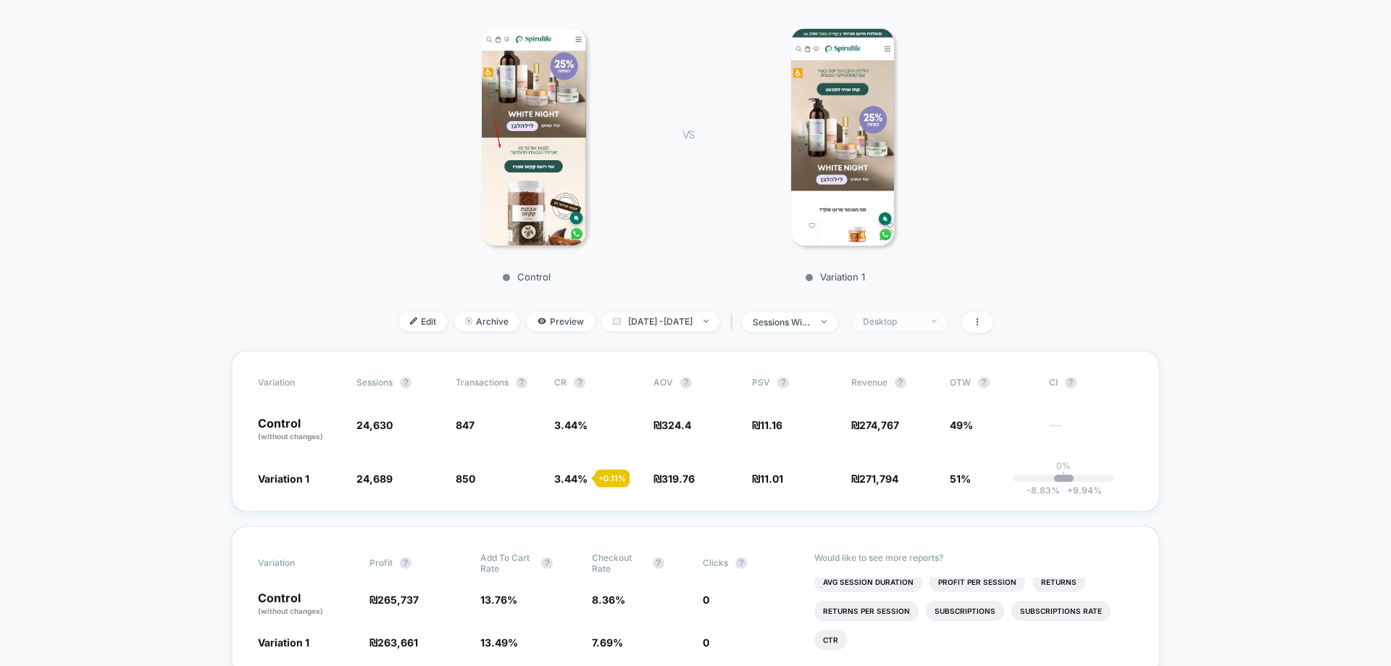
click at [916, 314] on span "Desktop" at bounding box center [900, 321] width 96 height 20
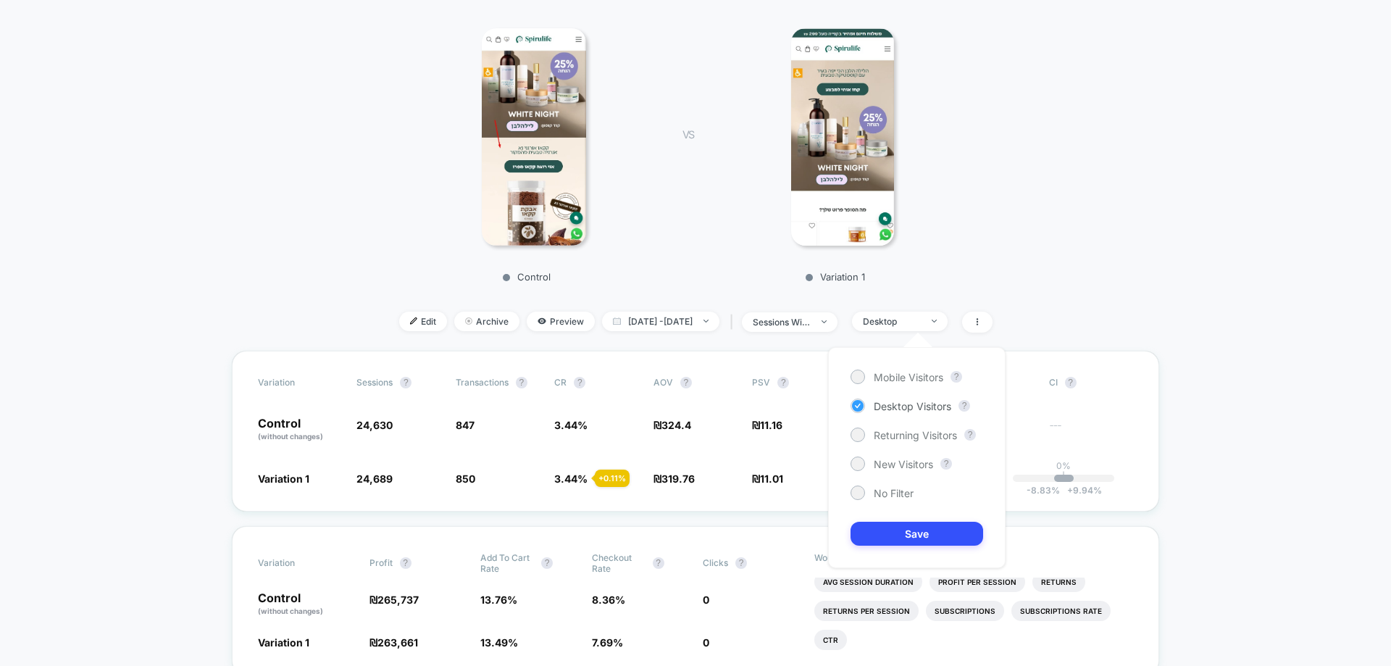
click at [919, 407] on span "Desktop Visitors" at bounding box center [912, 406] width 77 height 12
click at [931, 545] on button "Save" at bounding box center [916, 533] width 133 height 24
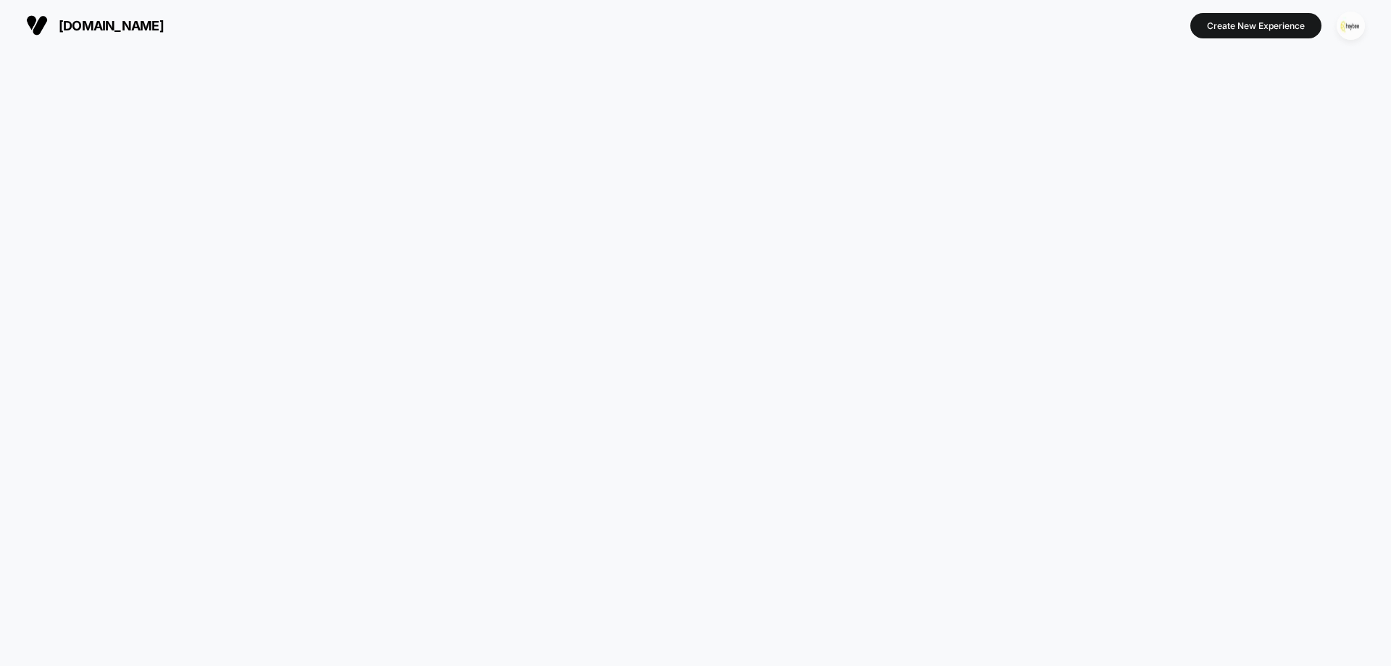
click at [1344, 30] on img "button" at bounding box center [1350, 26] width 28 height 28
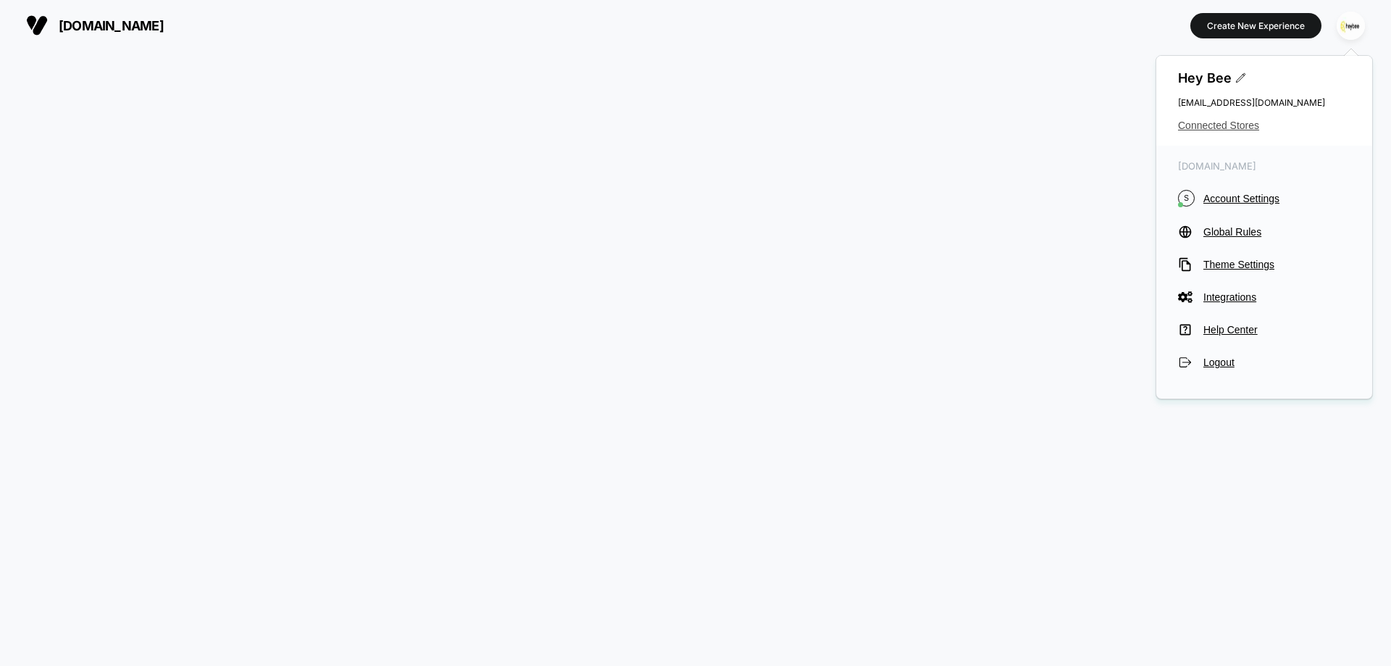
click at [1206, 129] on span "Connected Stores" at bounding box center [1264, 126] width 172 height 12
